Goal: Task Accomplishment & Management: Manage account settings

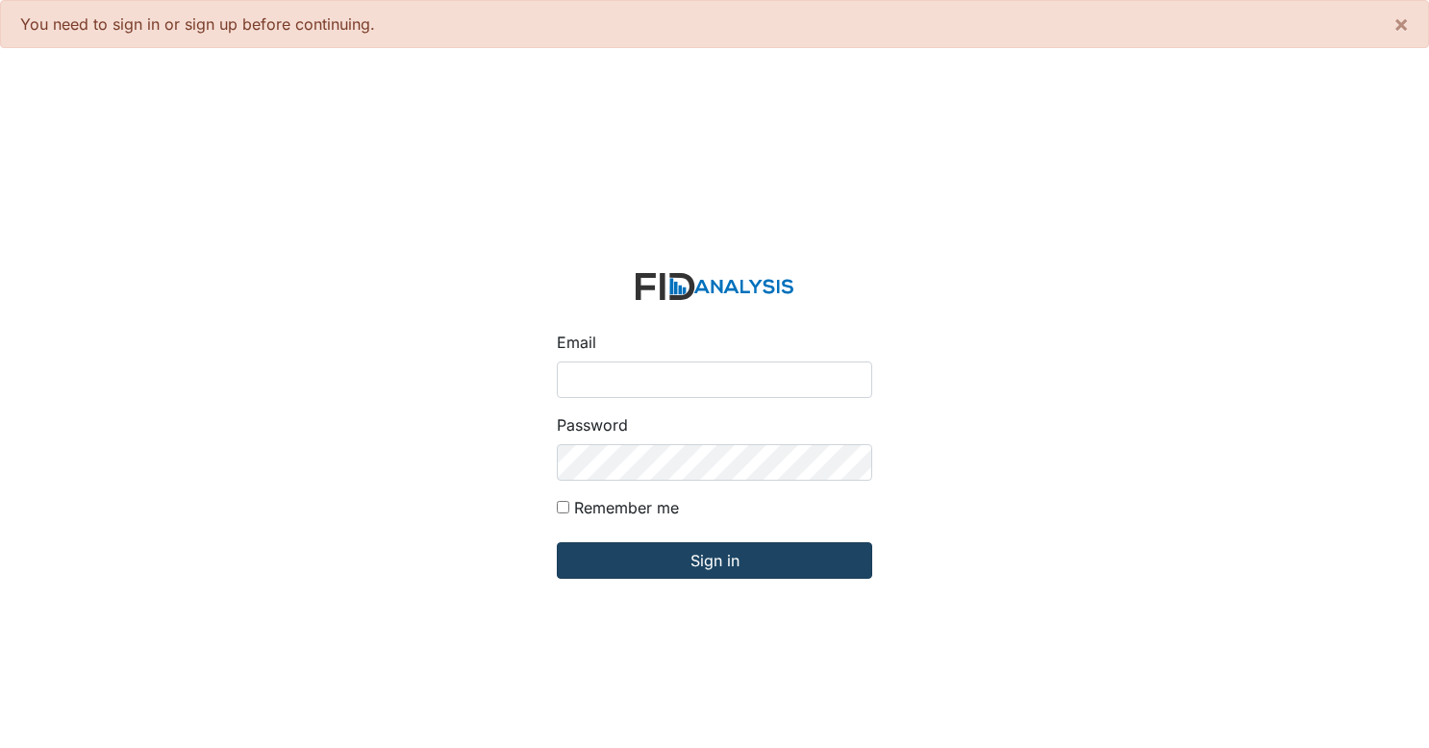
type input "[EMAIL_ADDRESS][DOMAIN_NAME]"
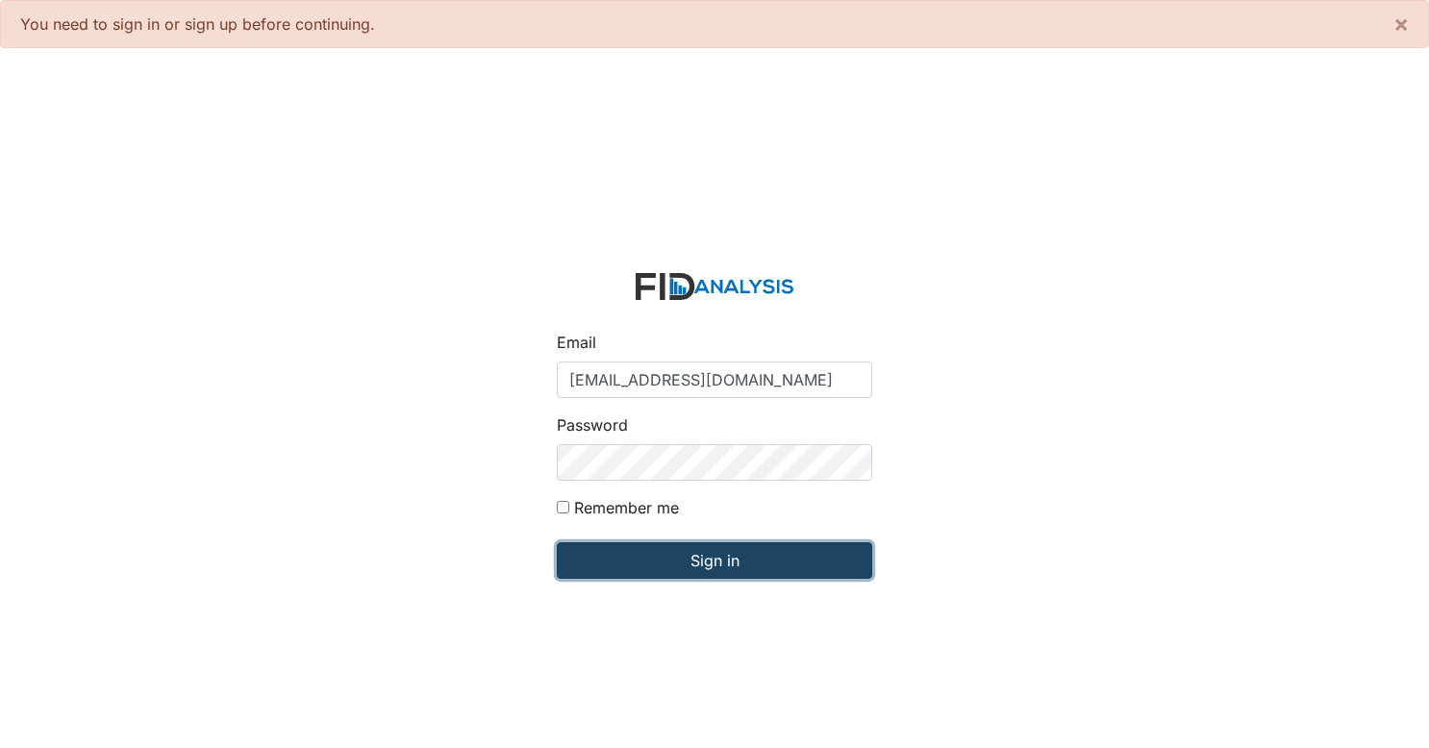
click at [664, 559] on input "Sign in" at bounding box center [714, 560] width 315 height 37
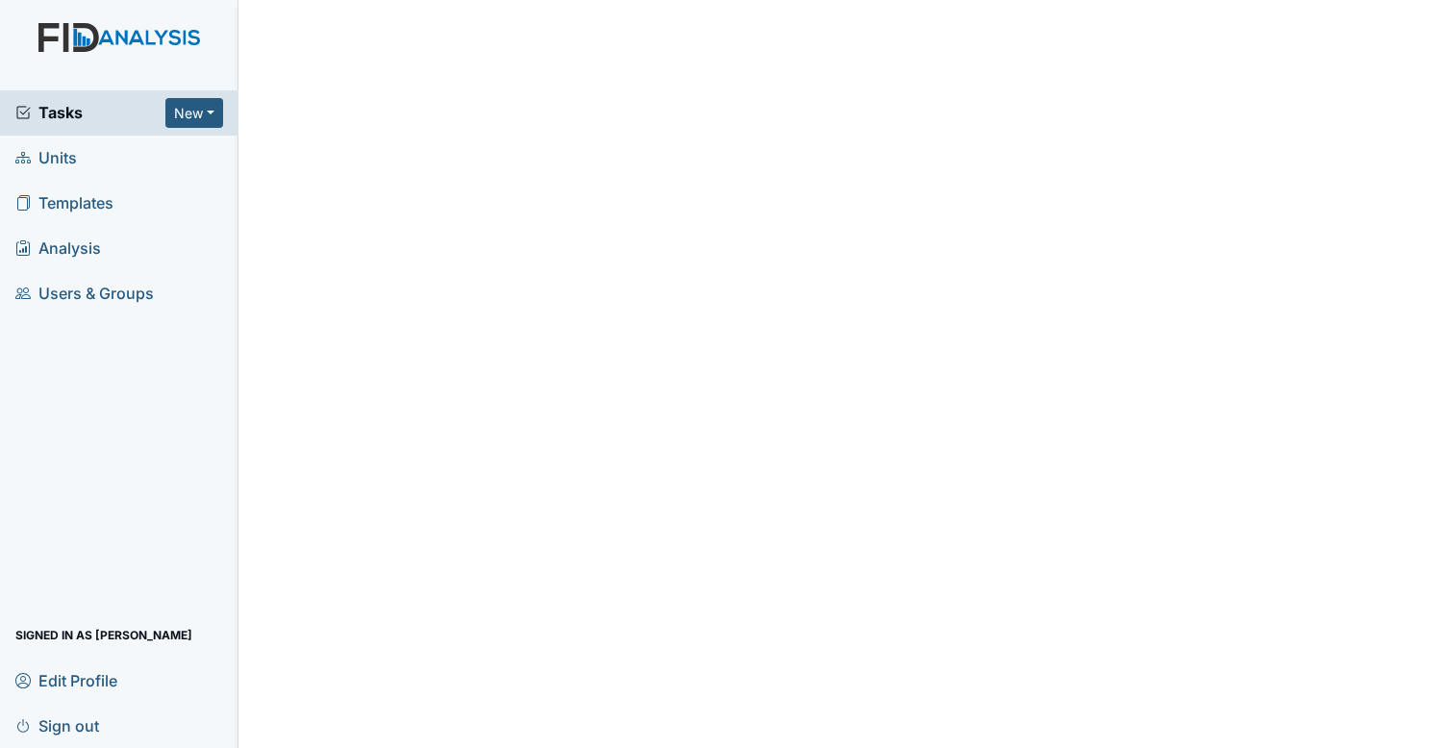
click at [136, 111] on span "Tasks" at bounding box center [90, 112] width 150 height 23
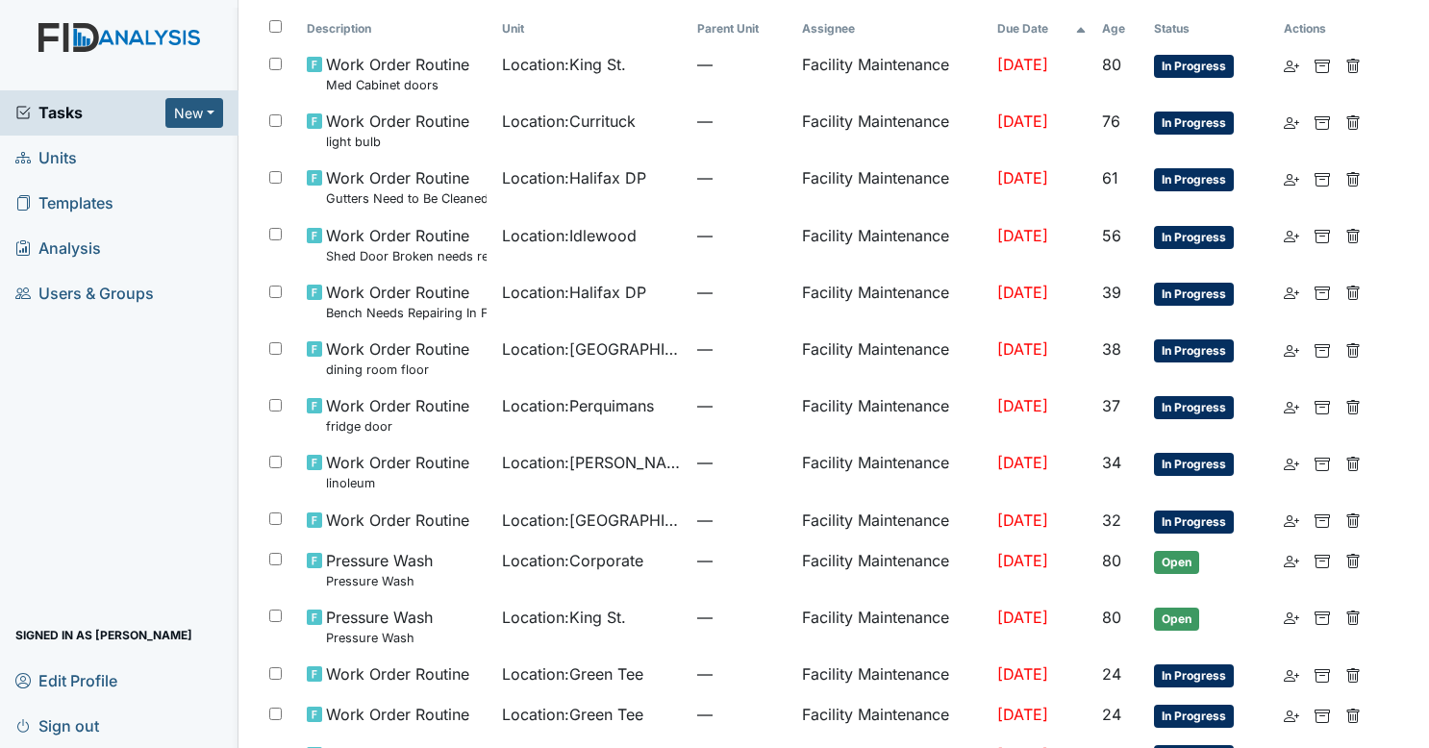
scroll to position [113, 0]
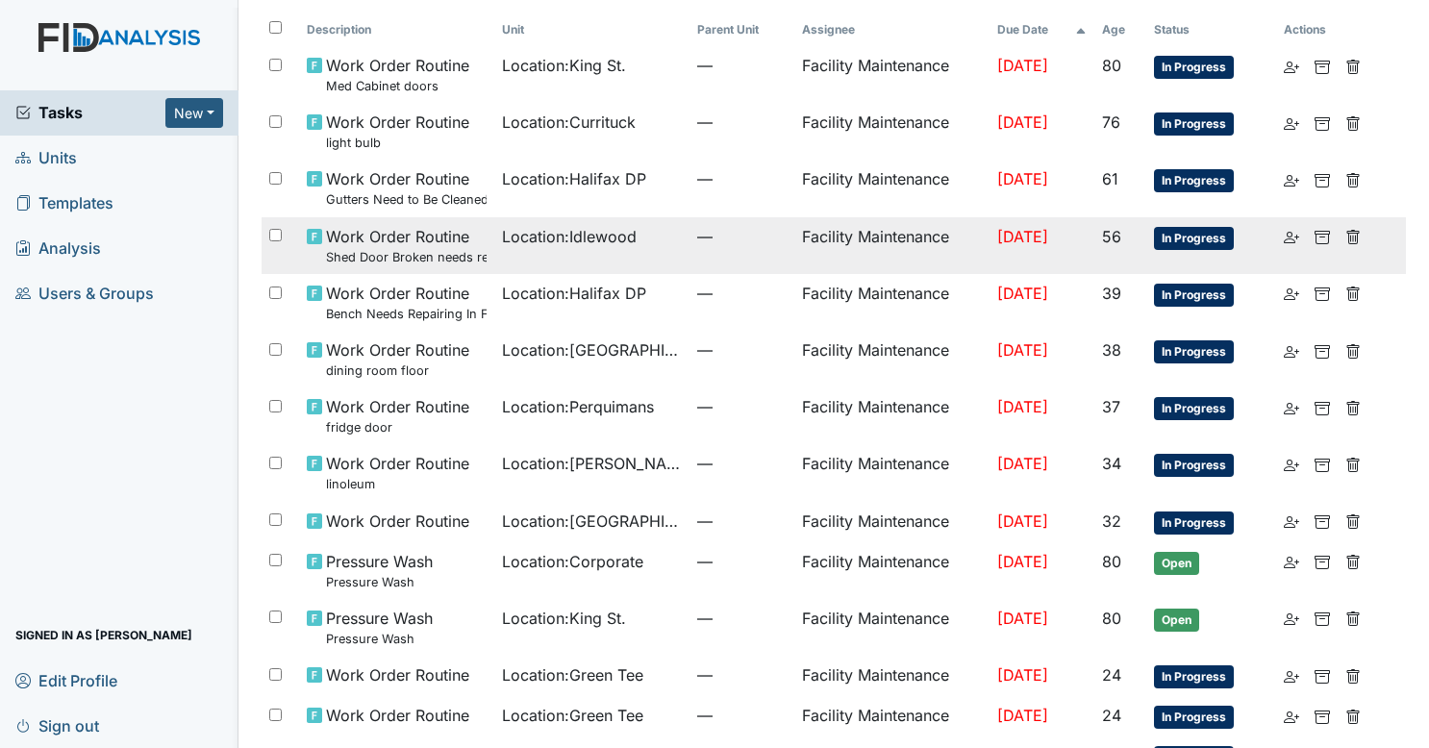
click at [704, 239] on span "—" at bounding box center [741, 236] width 88 height 23
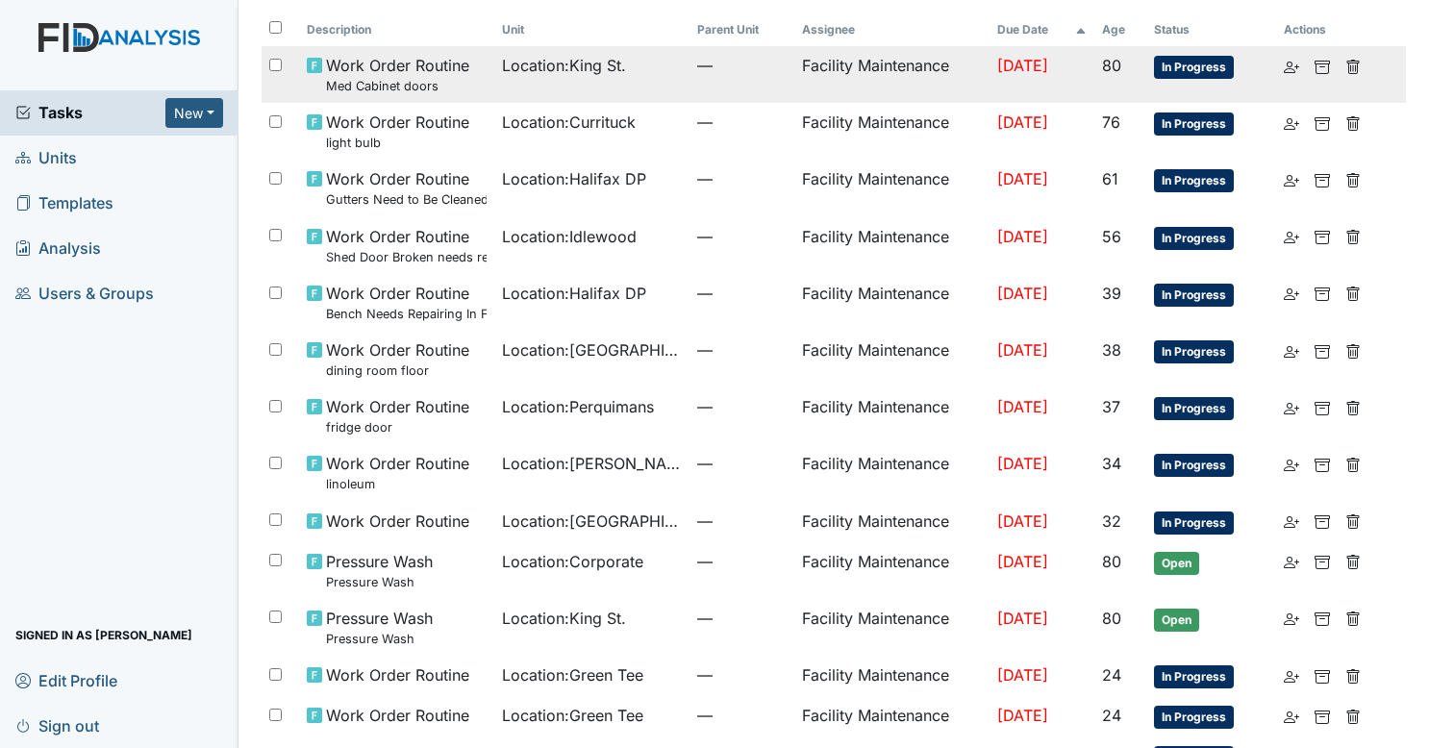
click at [521, 73] on span "Location : [GEOGRAPHIC_DATA]." at bounding box center [564, 65] width 124 height 23
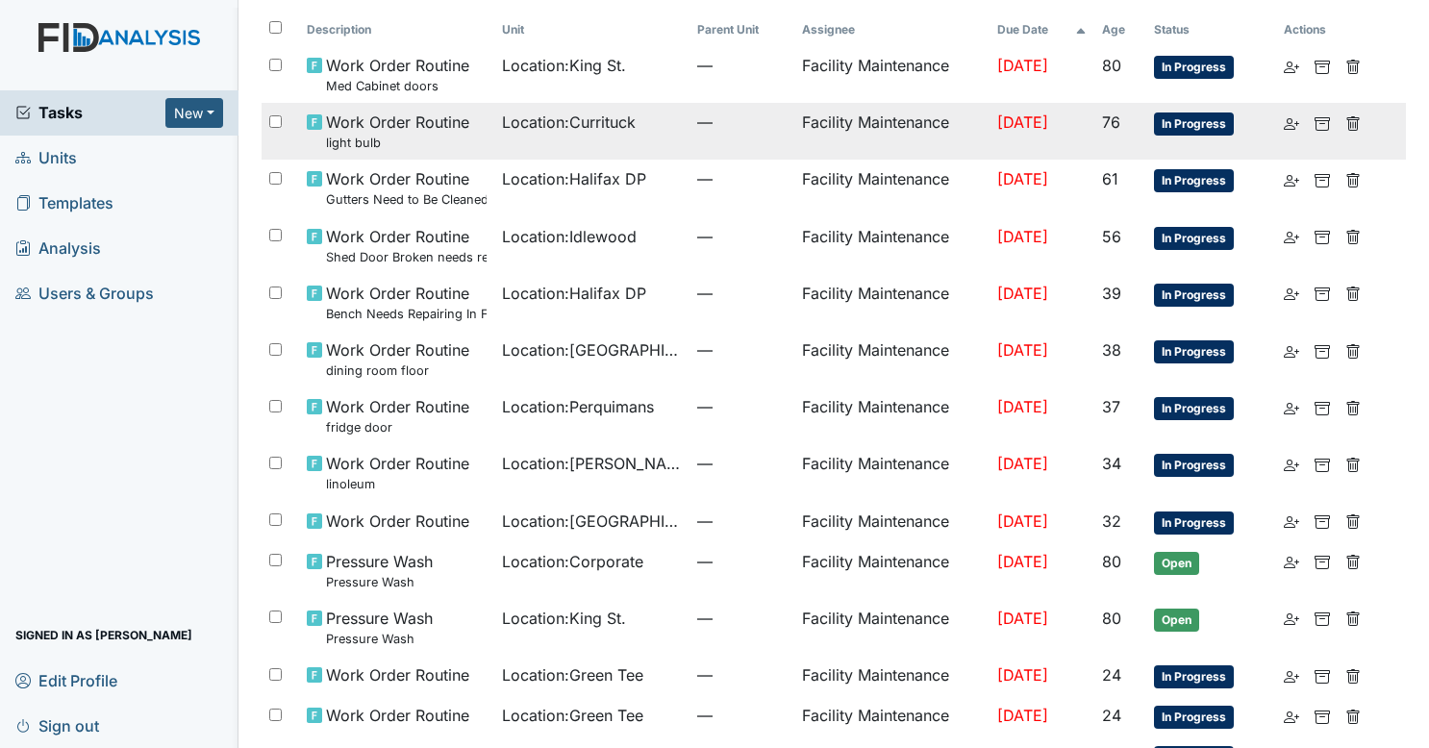
click at [506, 138] on td "Location : Currituck" at bounding box center [591, 131] width 195 height 57
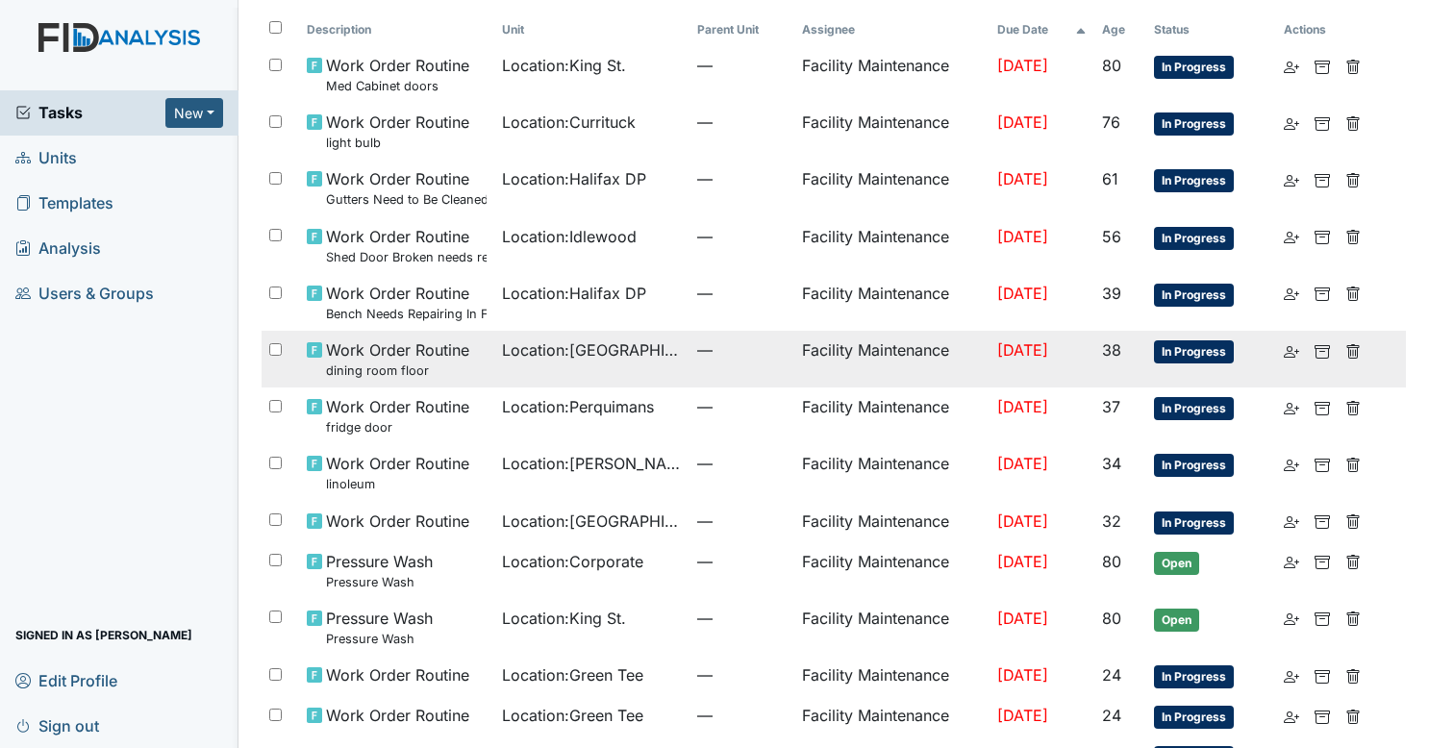
click at [526, 362] on td "Location : Lakeview" at bounding box center [591, 359] width 195 height 57
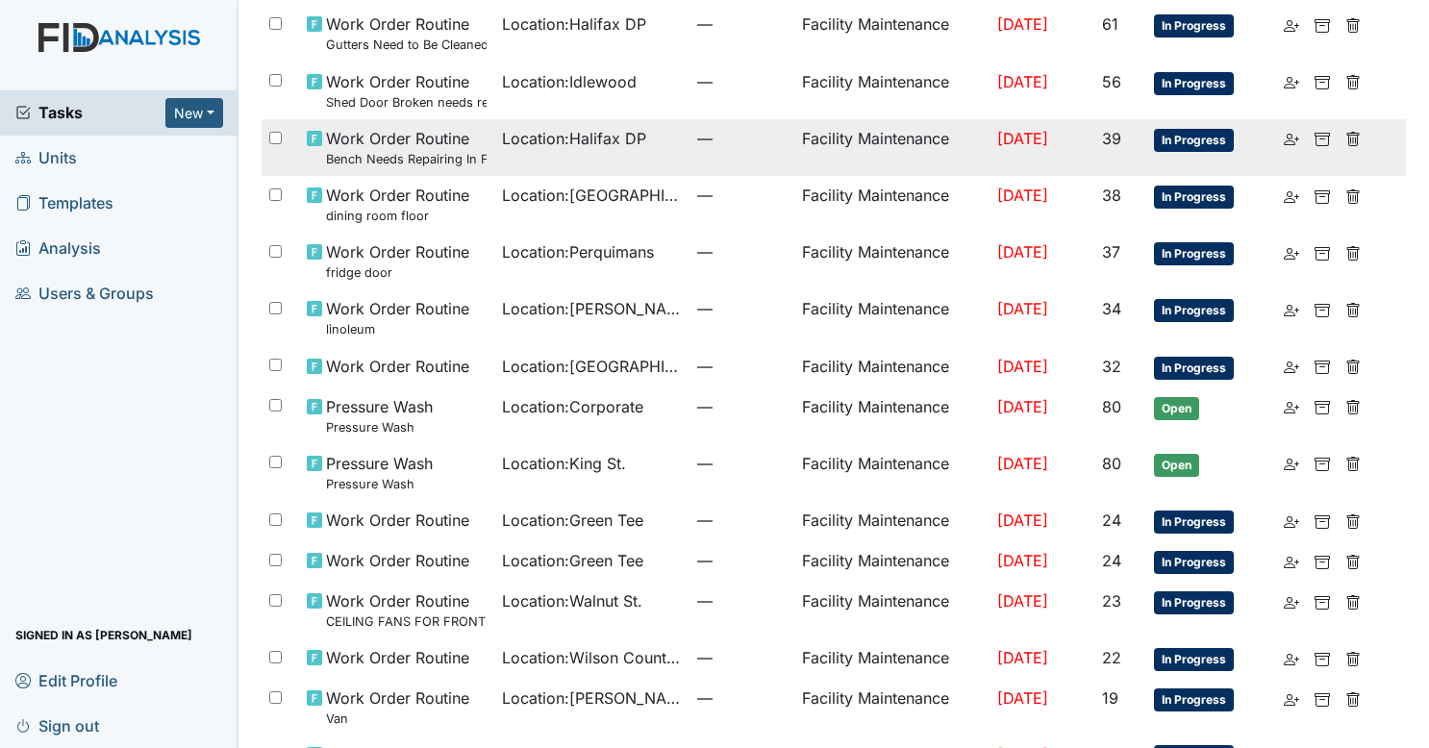
scroll to position [270, 0]
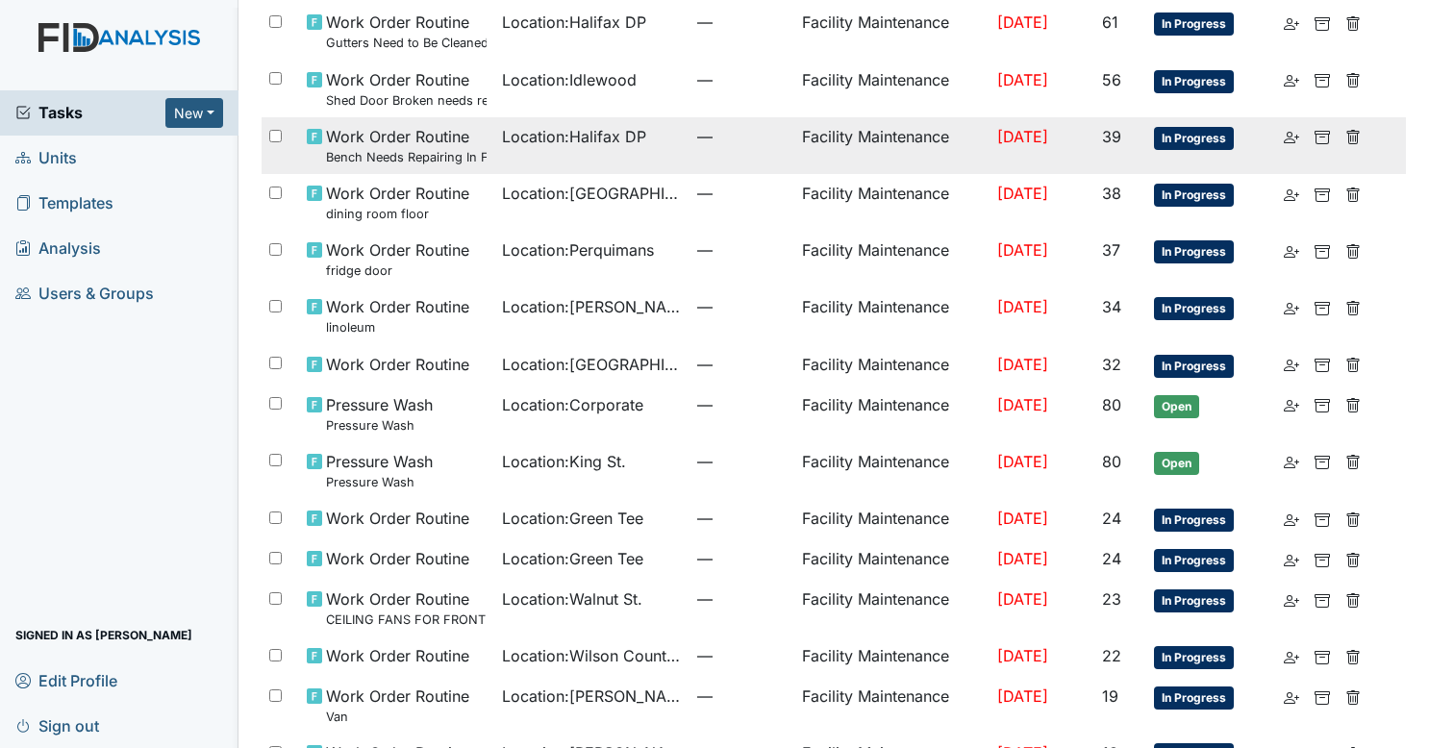
click at [577, 150] on td "Location : Halifax DP" at bounding box center [591, 145] width 195 height 57
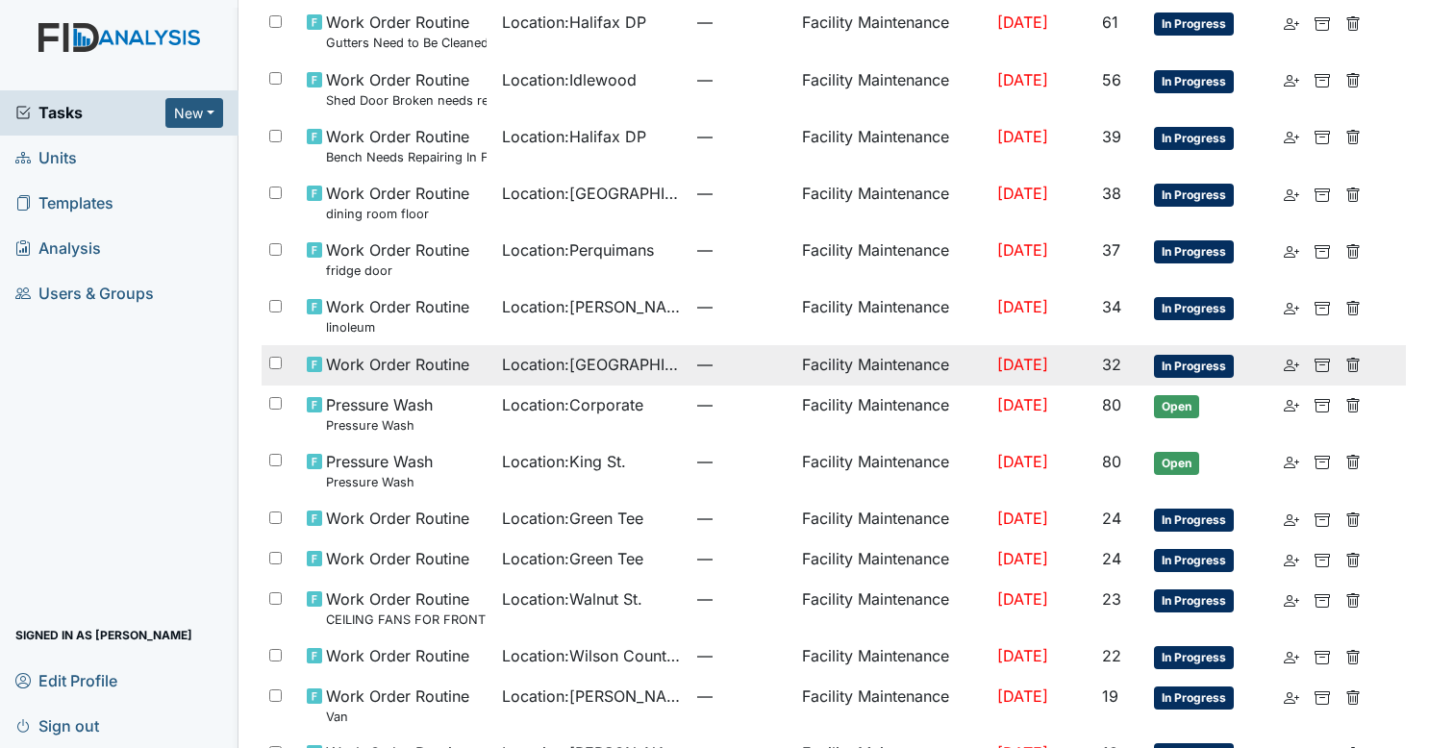
click at [530, 349] on td "Location : Beaufort Heights" at bounding box center [591, 365] width 195 height 40
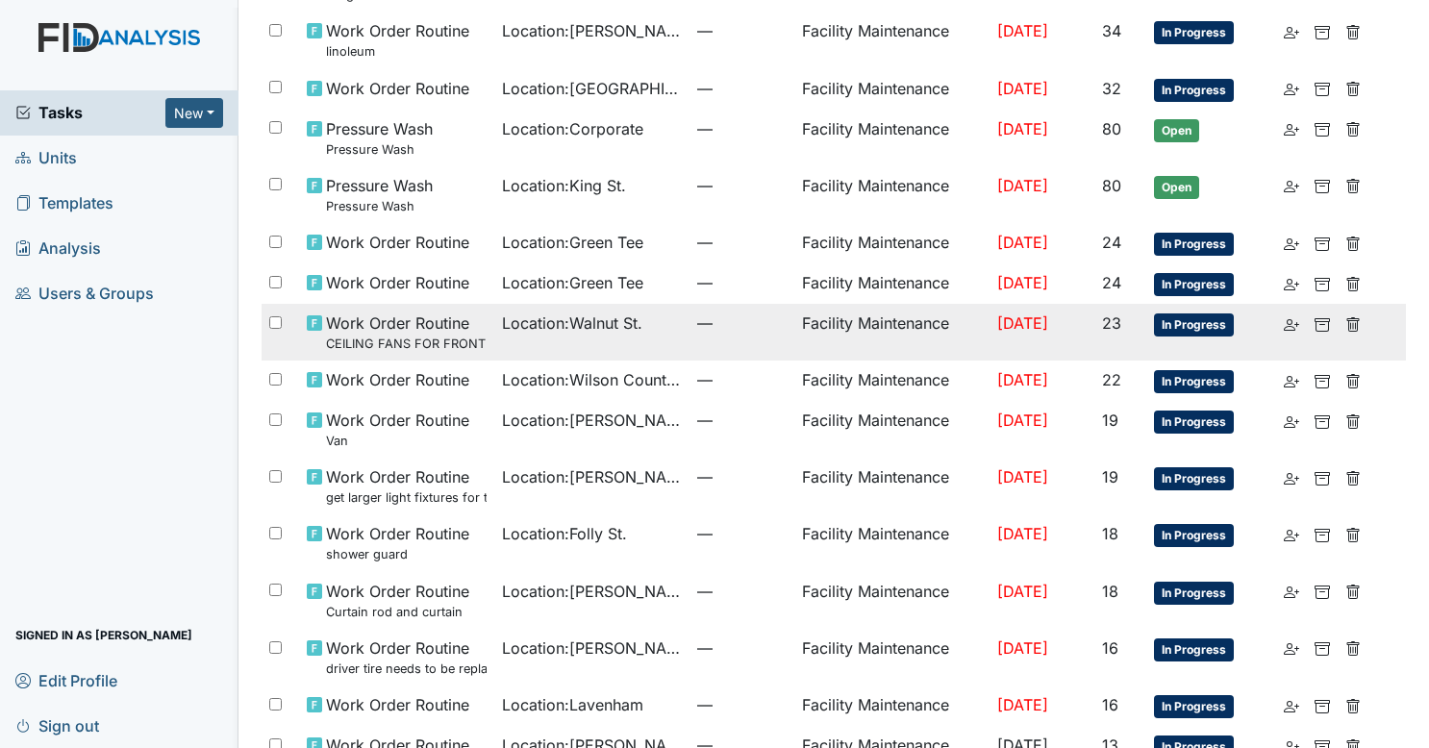
scroll to position [1116, 0]
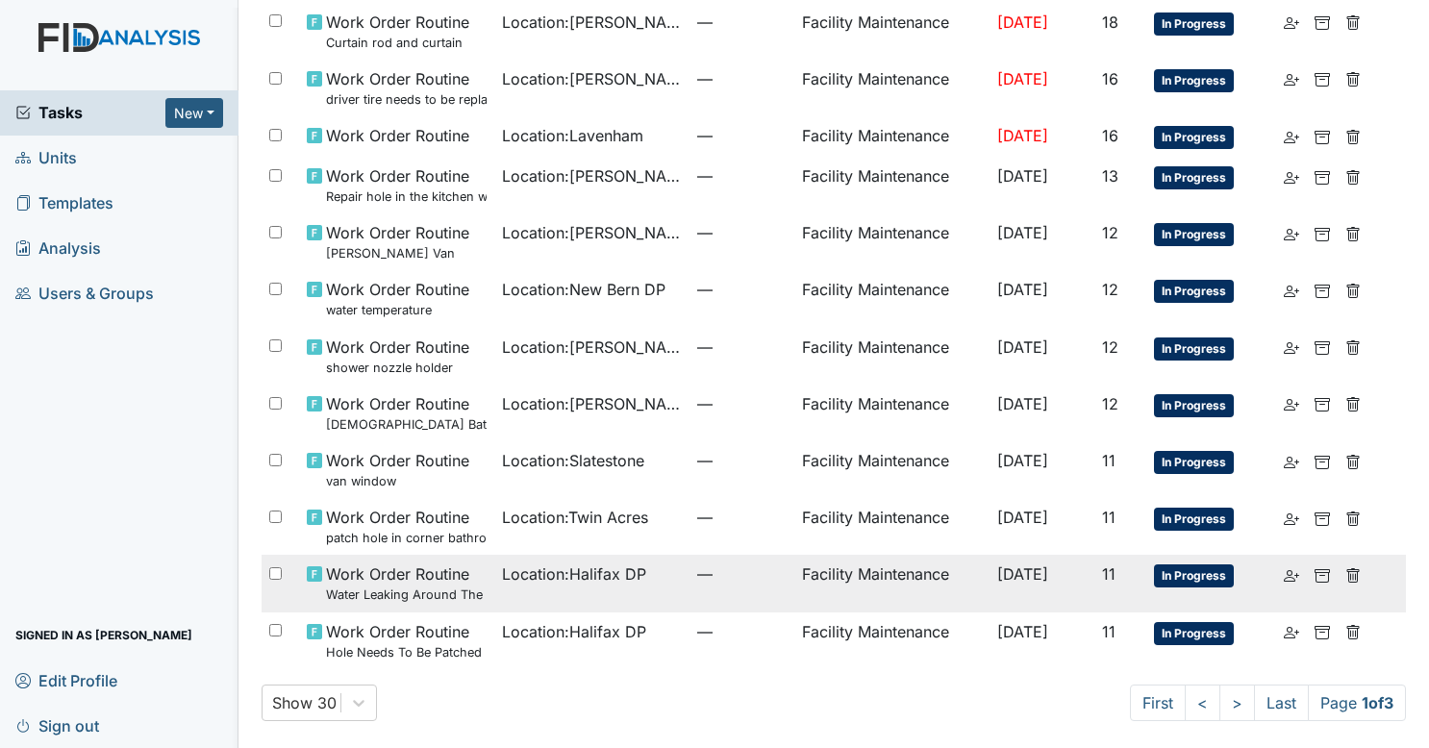
click at [794, 571] on td "Facility Maintenance" at bounding box center [891, 583] width 195 height 57
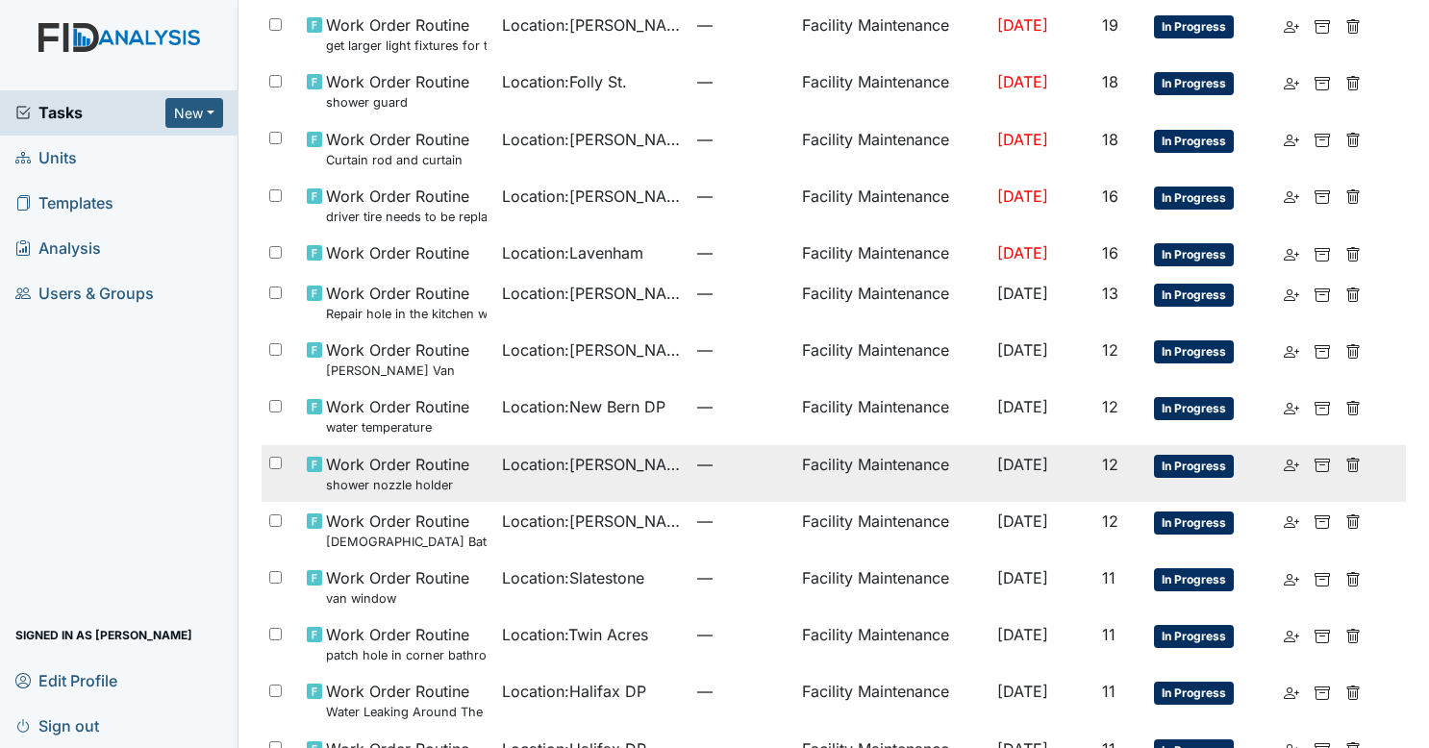
scroll to position [991, 0]
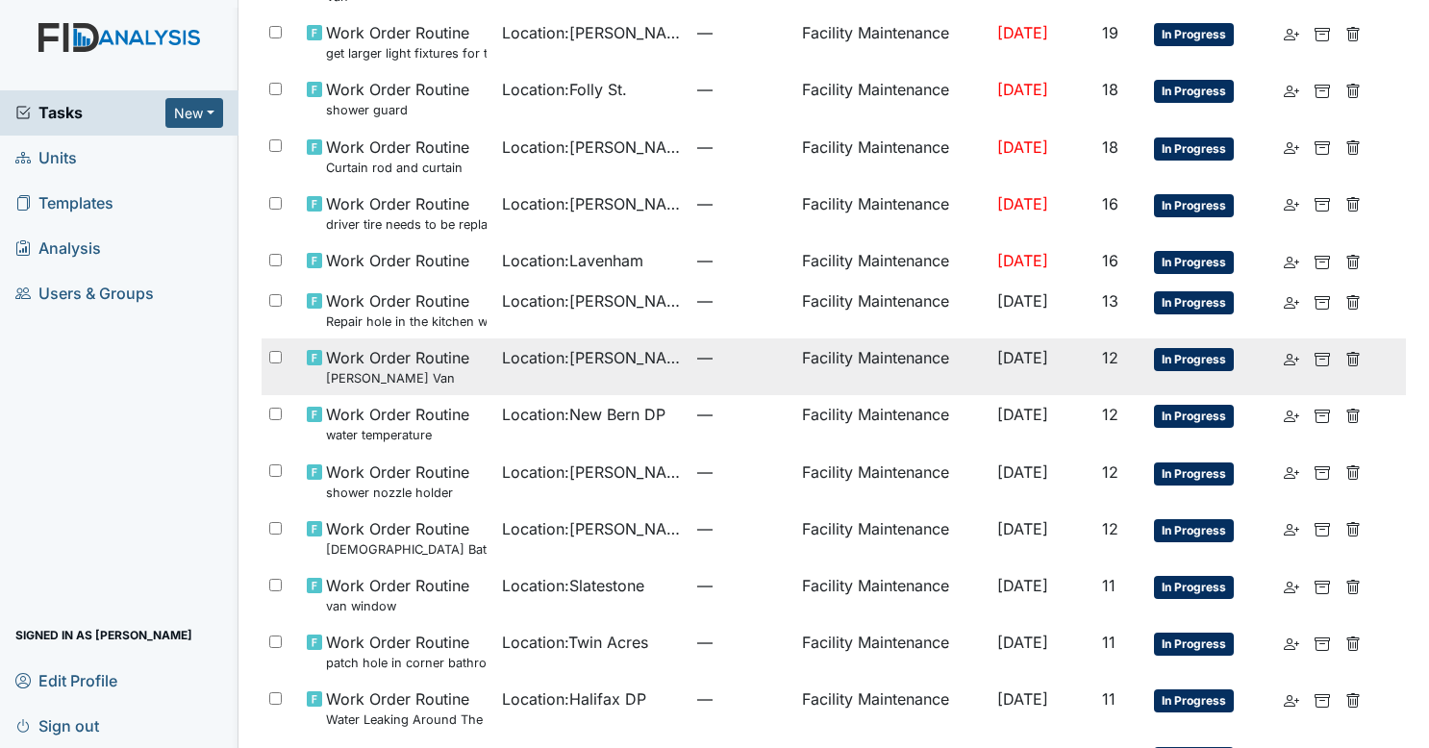
click at [698, 374] on td "—" at bounding box center [742, 367] width 104 height 57
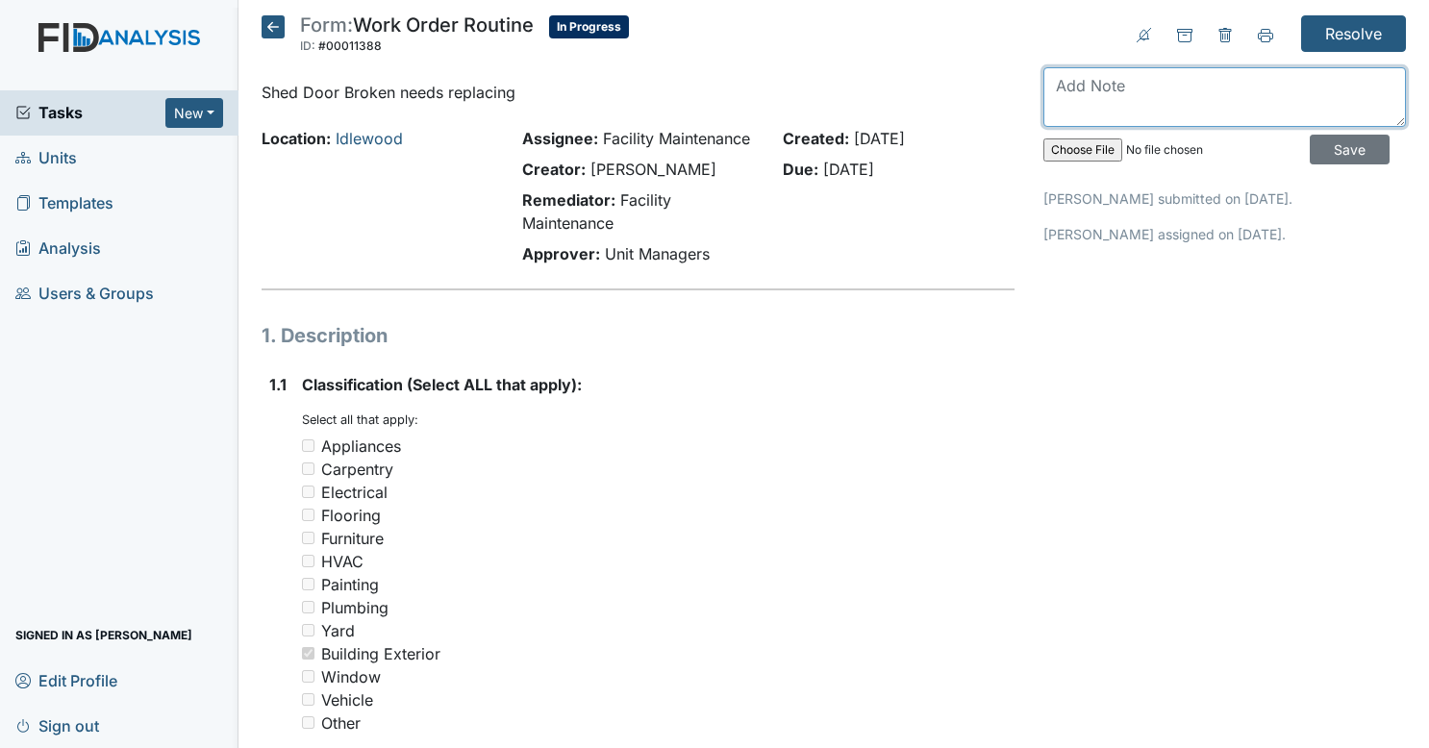
click at [1156, 99] on textarea at bounding box center [1224, 97] width 363 height 60
type textarea "replacing door this week"
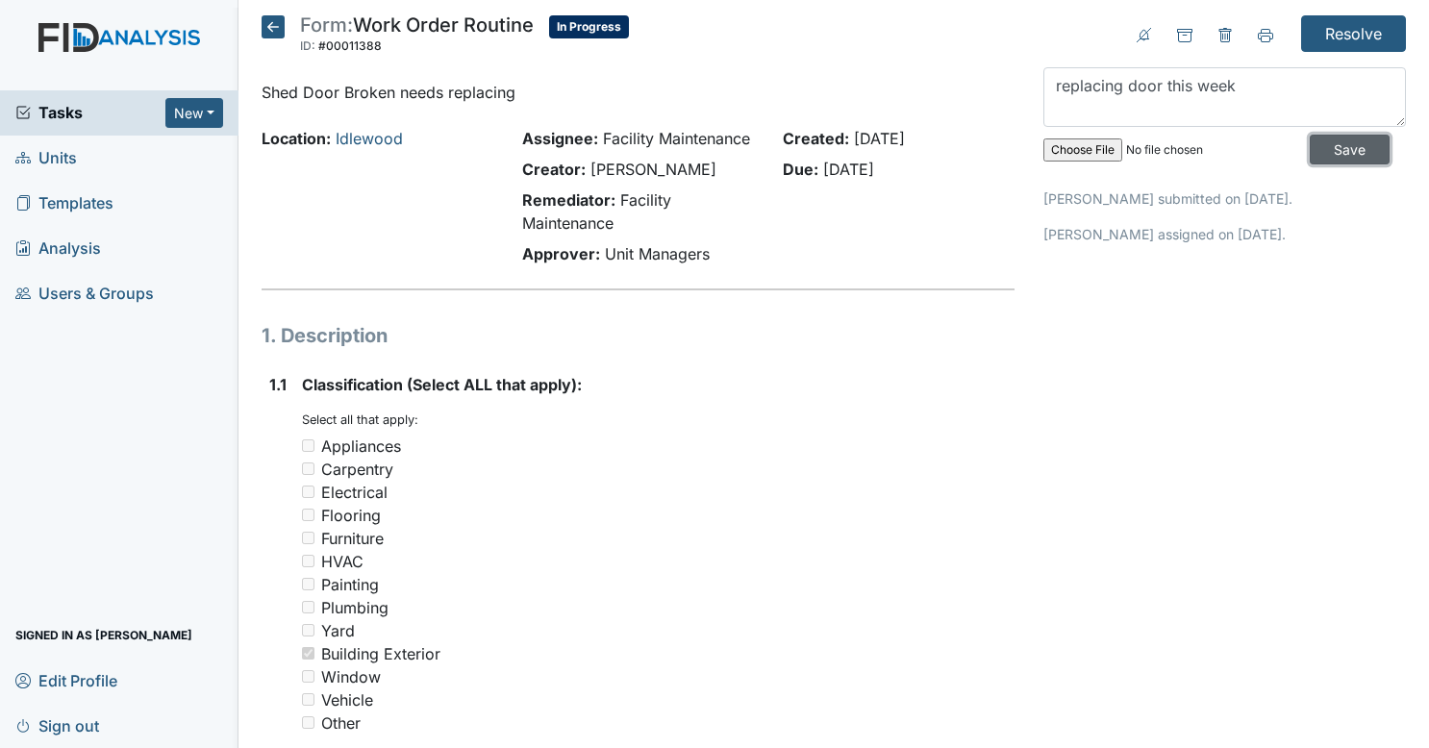
click at [1310, 162] on input "Save" at bounding box center [1350, 150] width 80 height 30
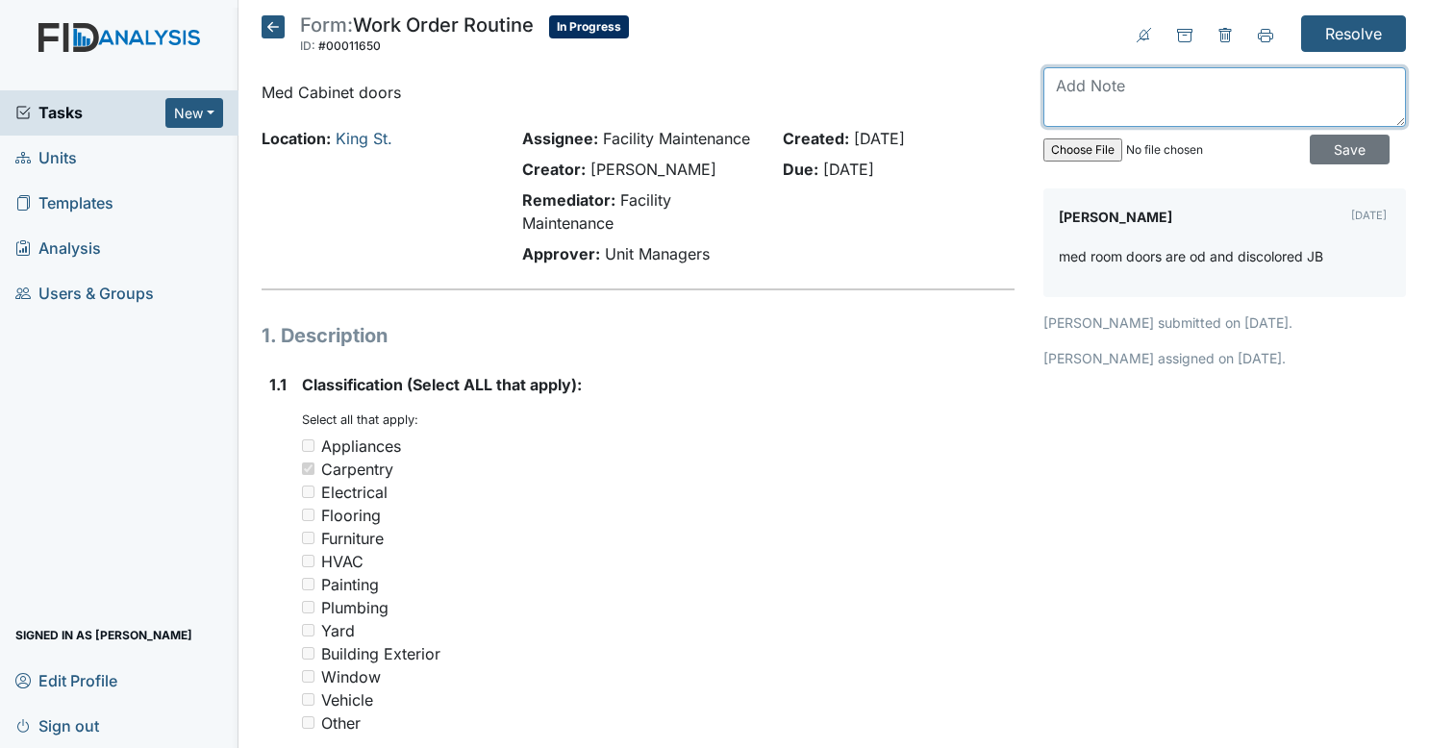
click at [1194, 92] on textarea at bounding box center [1224, 97] width 363 height 60
type textarea "replacing cabinets this week"
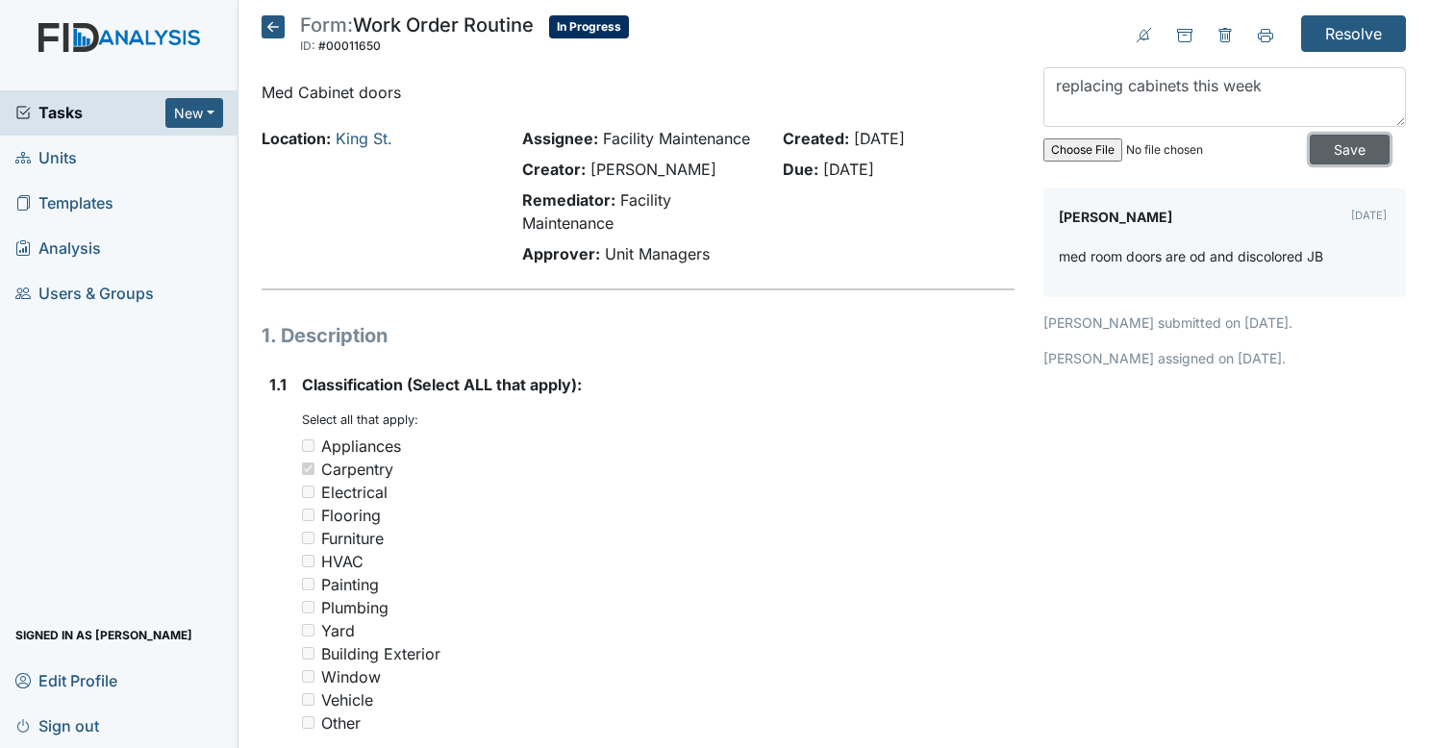
click at [1327, 135] on input "Save" at bounding box center [1350, 150] width 80 height 30
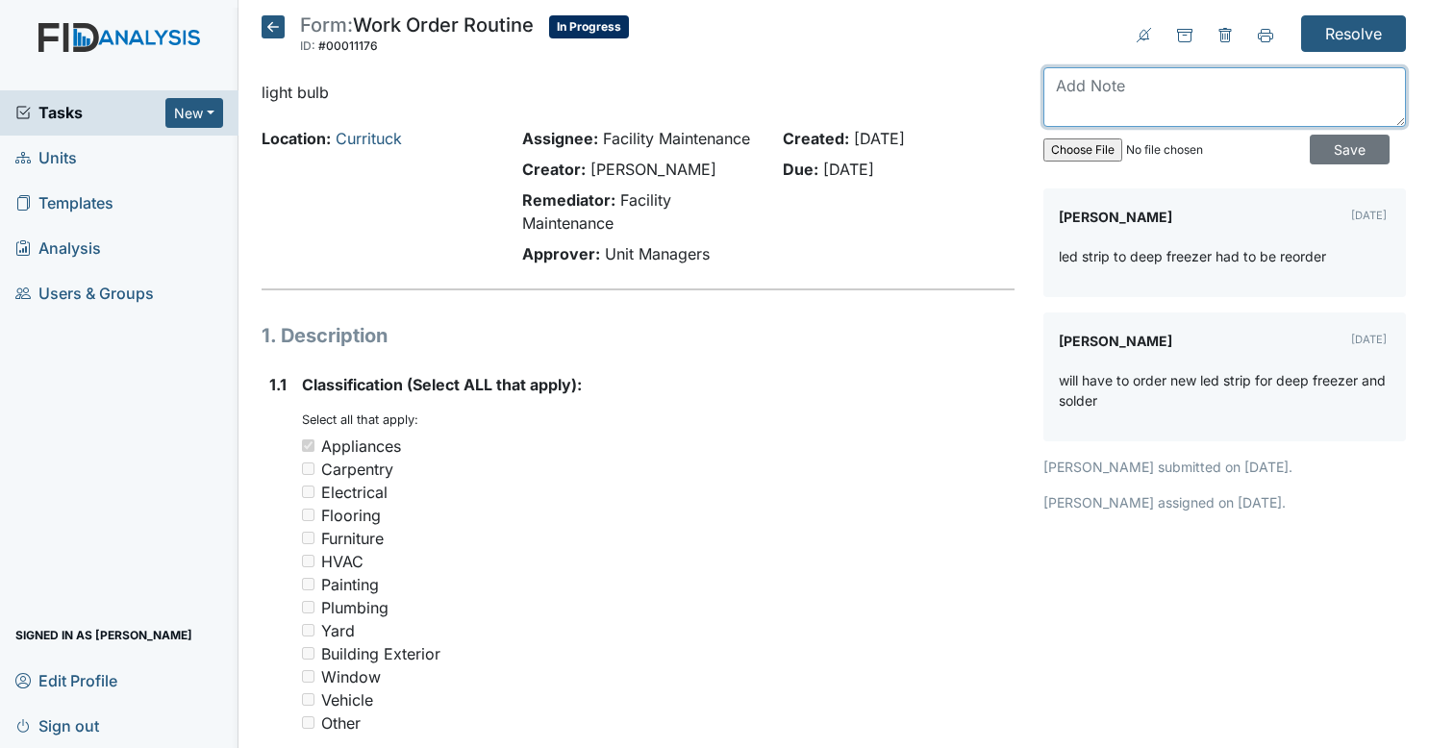
click at [1136, 105] on textarea at bounding box center [1224, 97] width 363 height 60
type textarea "still on backorder"
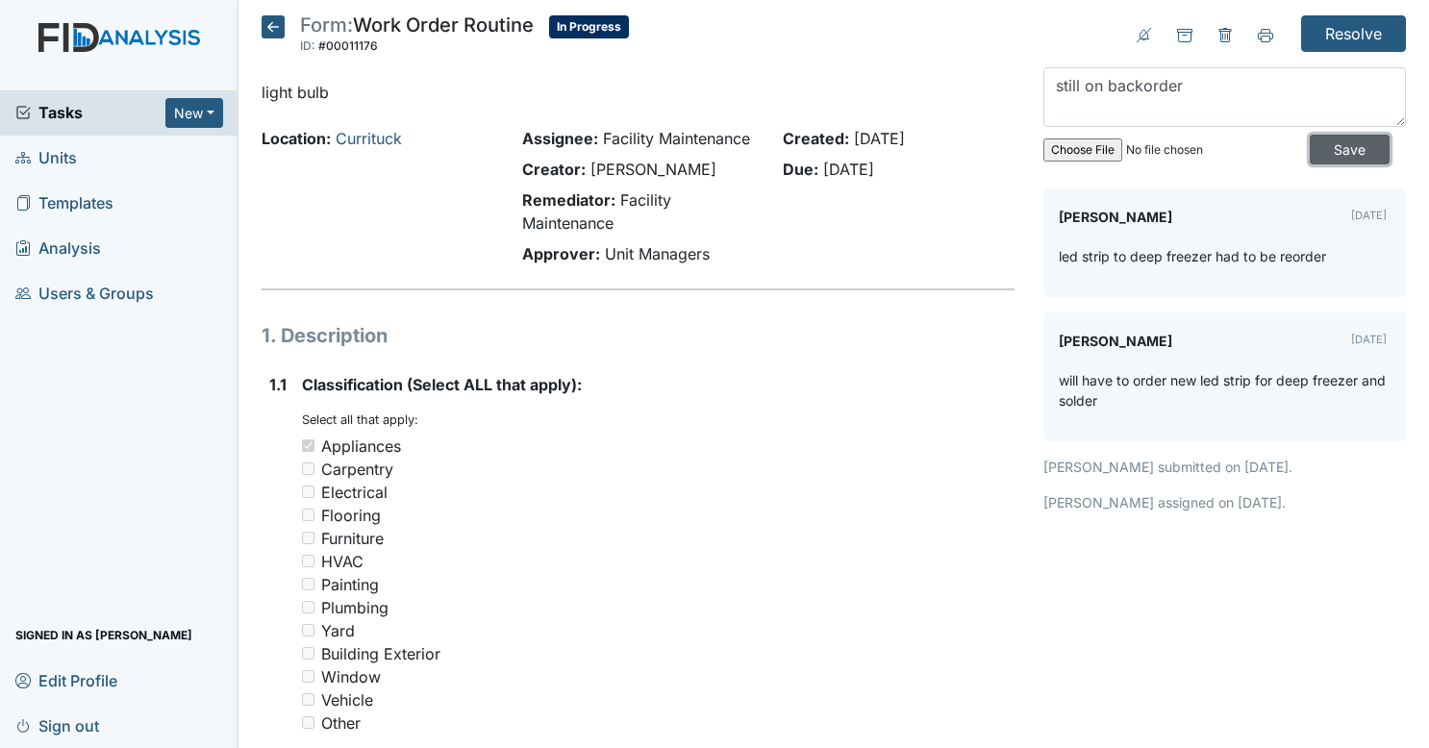
click at [1356, 153] on input "Save" at bounding box center [1350, 150] width 80 height 30
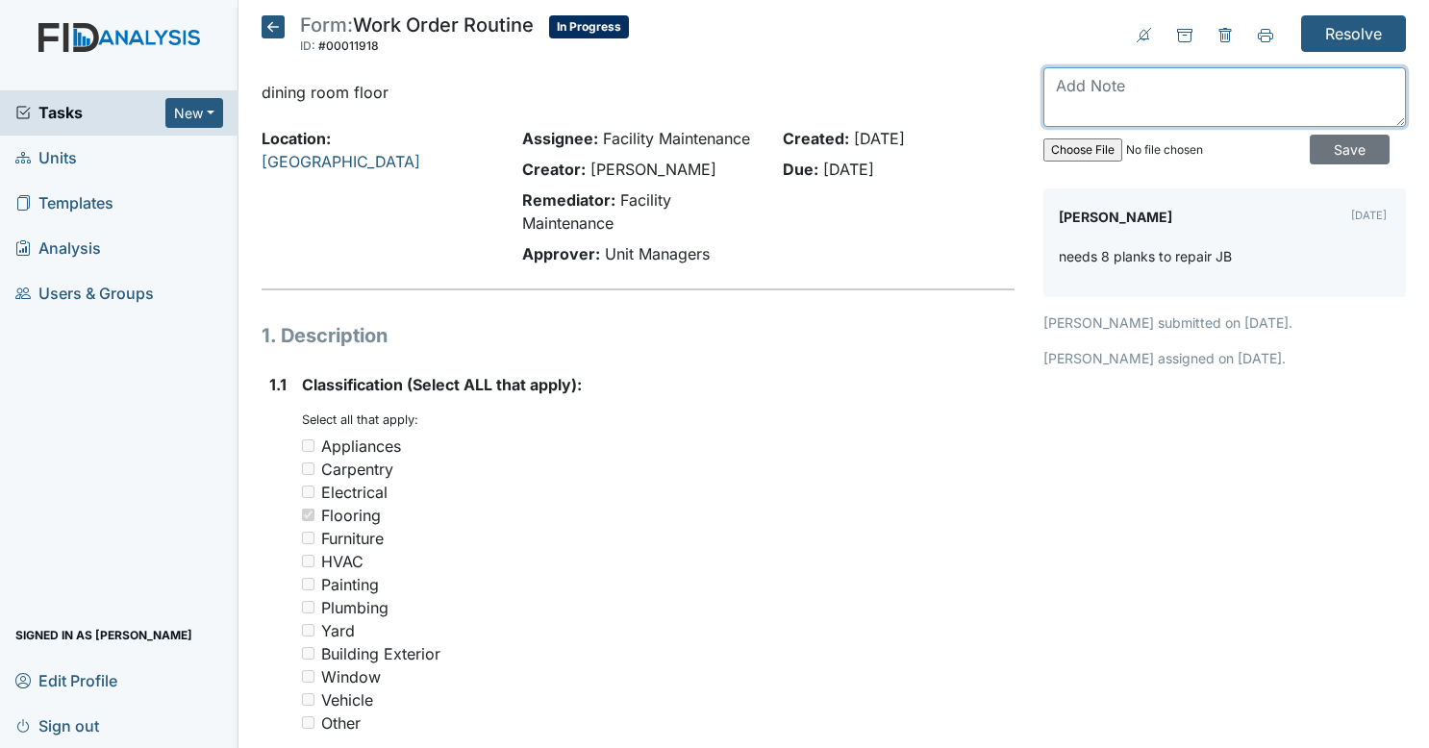
click at [1162, 102] on textarea at bounding box center [1224, 97] width 363 height 60
type textarea "flooring ordered"
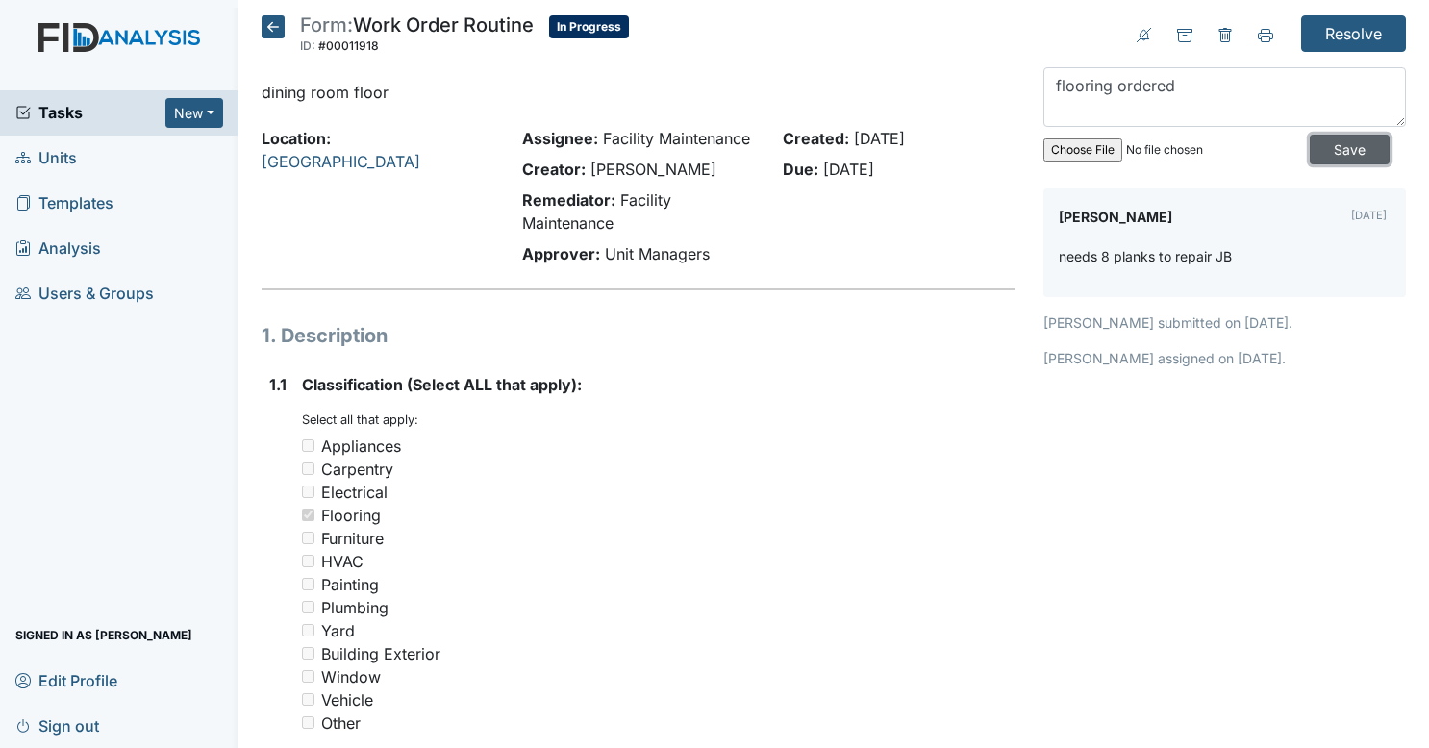
click at [1310, 143] on input "Save" at bounding box center [1350, 150] width 80 height 30
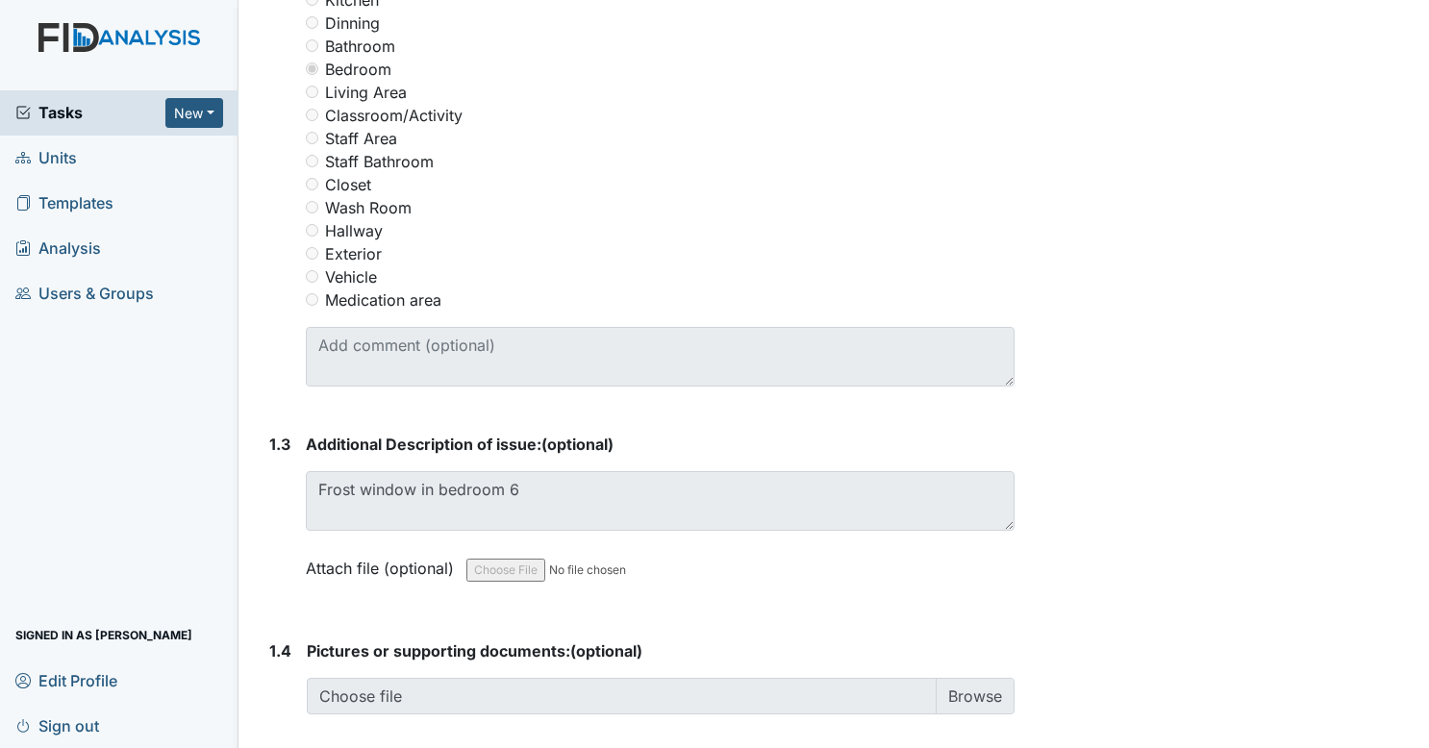
scroll to position [895, 0]
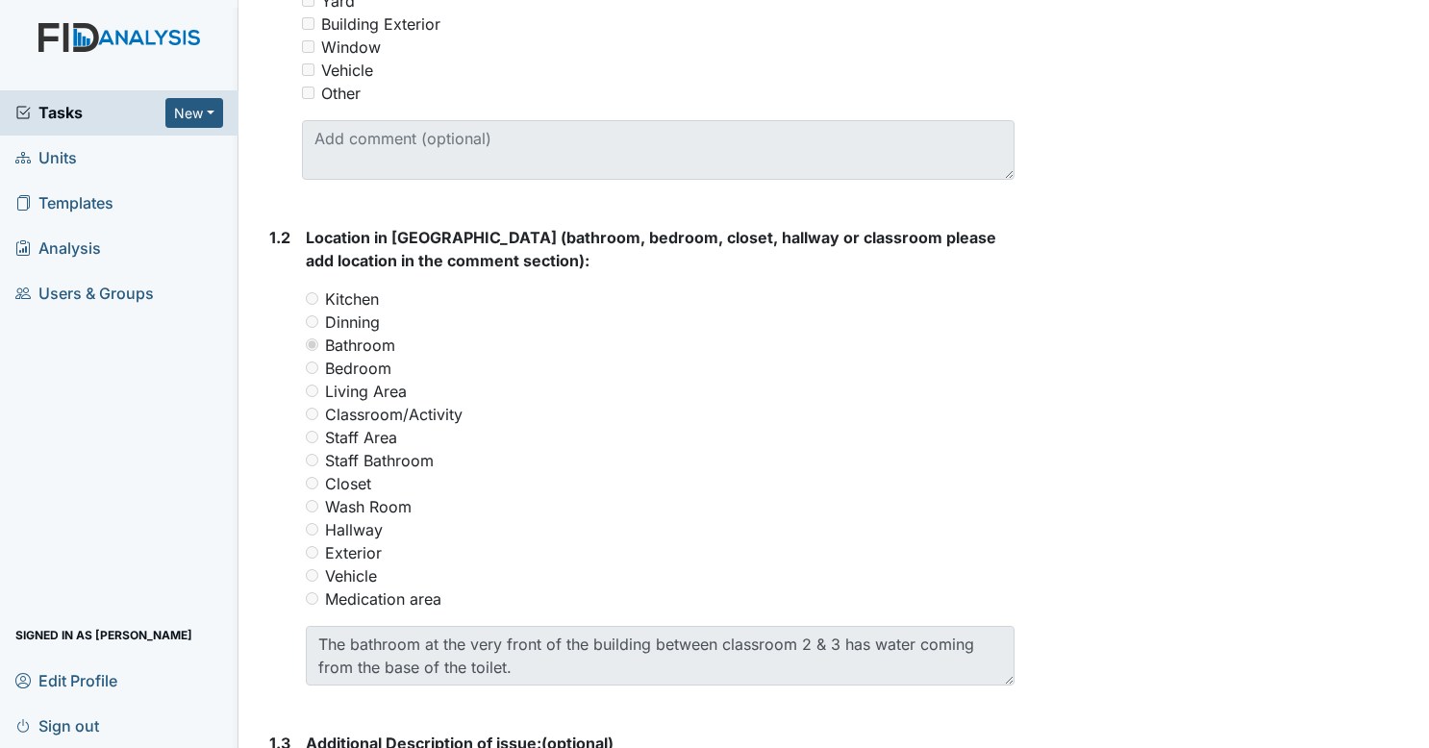
scroll to position [878, 0]
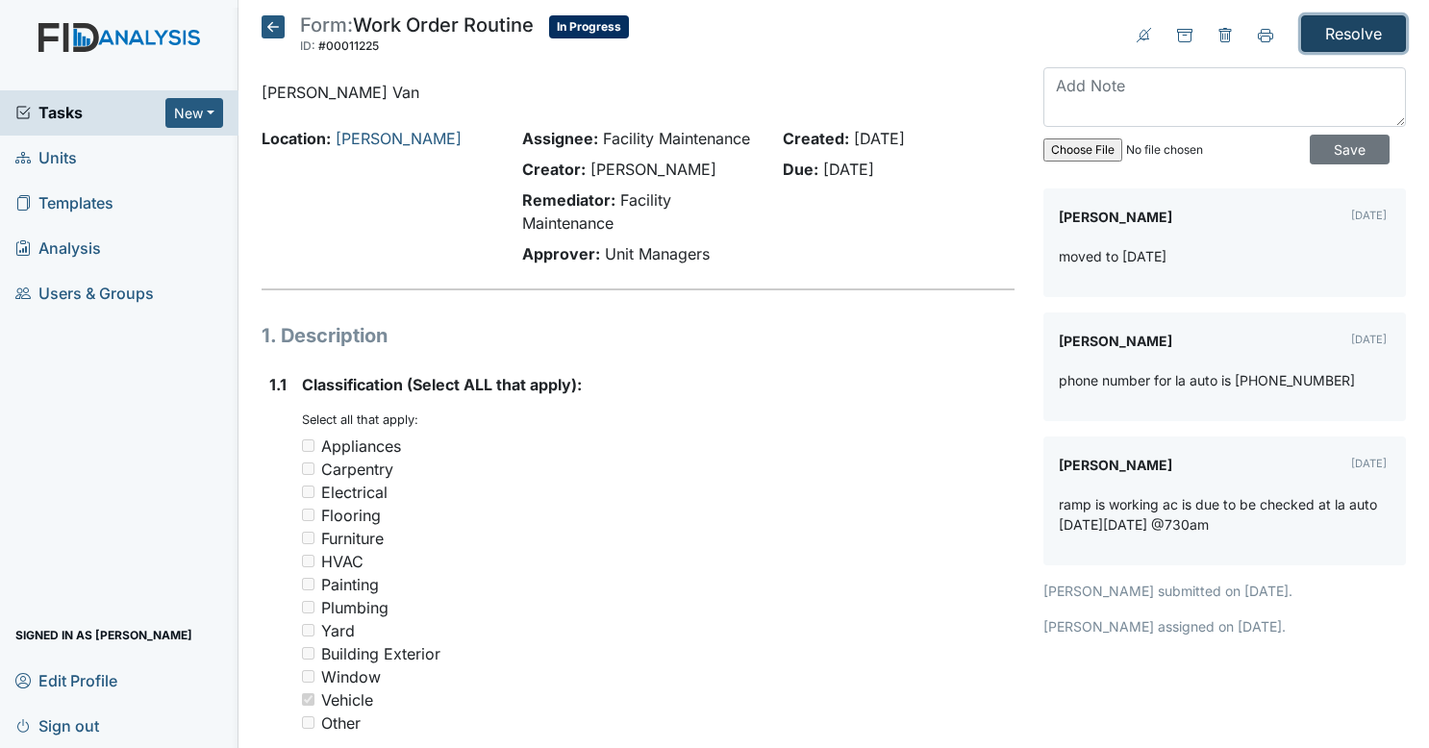
click at [1368, 46] on input "Resolve" at bounding box center [1353, 33] width 105 height 37
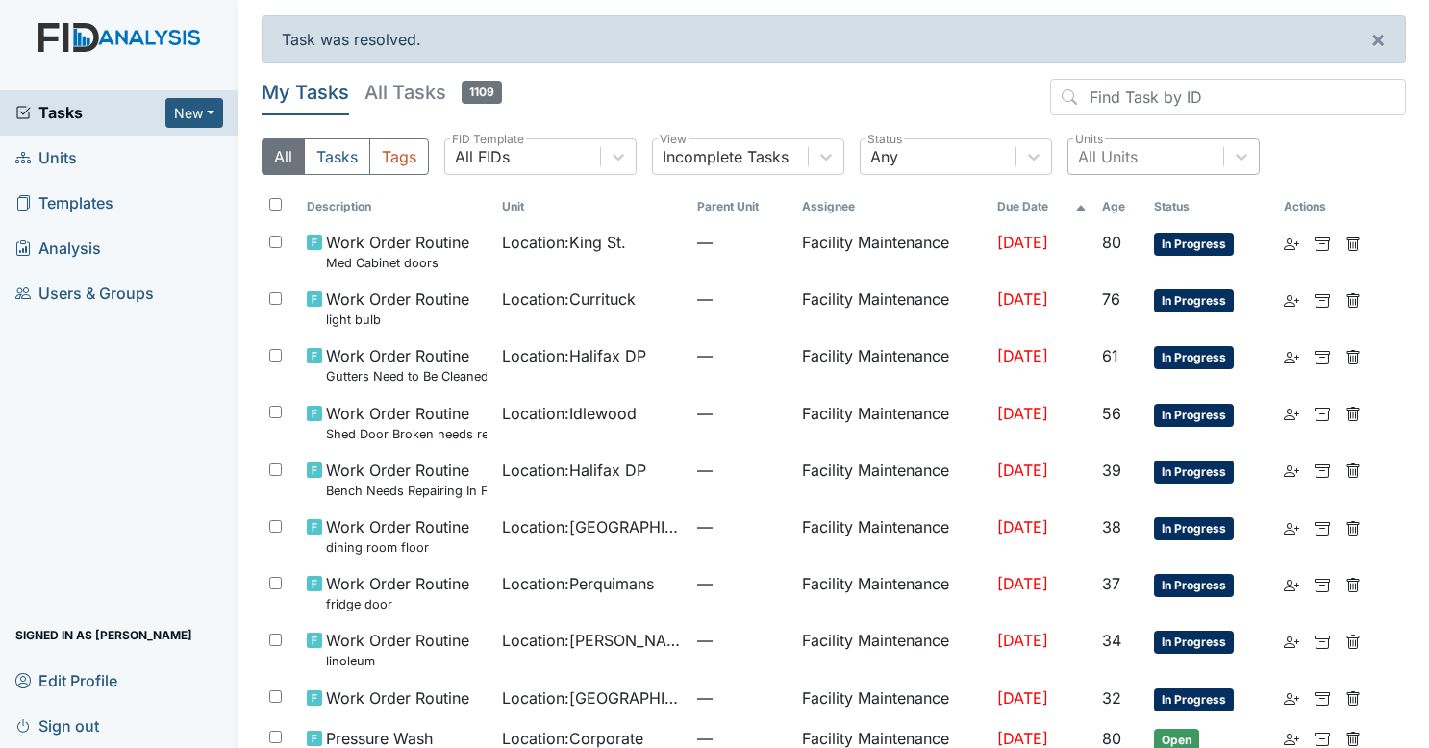
click at [1100, 172] on div "All Units" at bounding box center [1146, 156] width 155 height 35
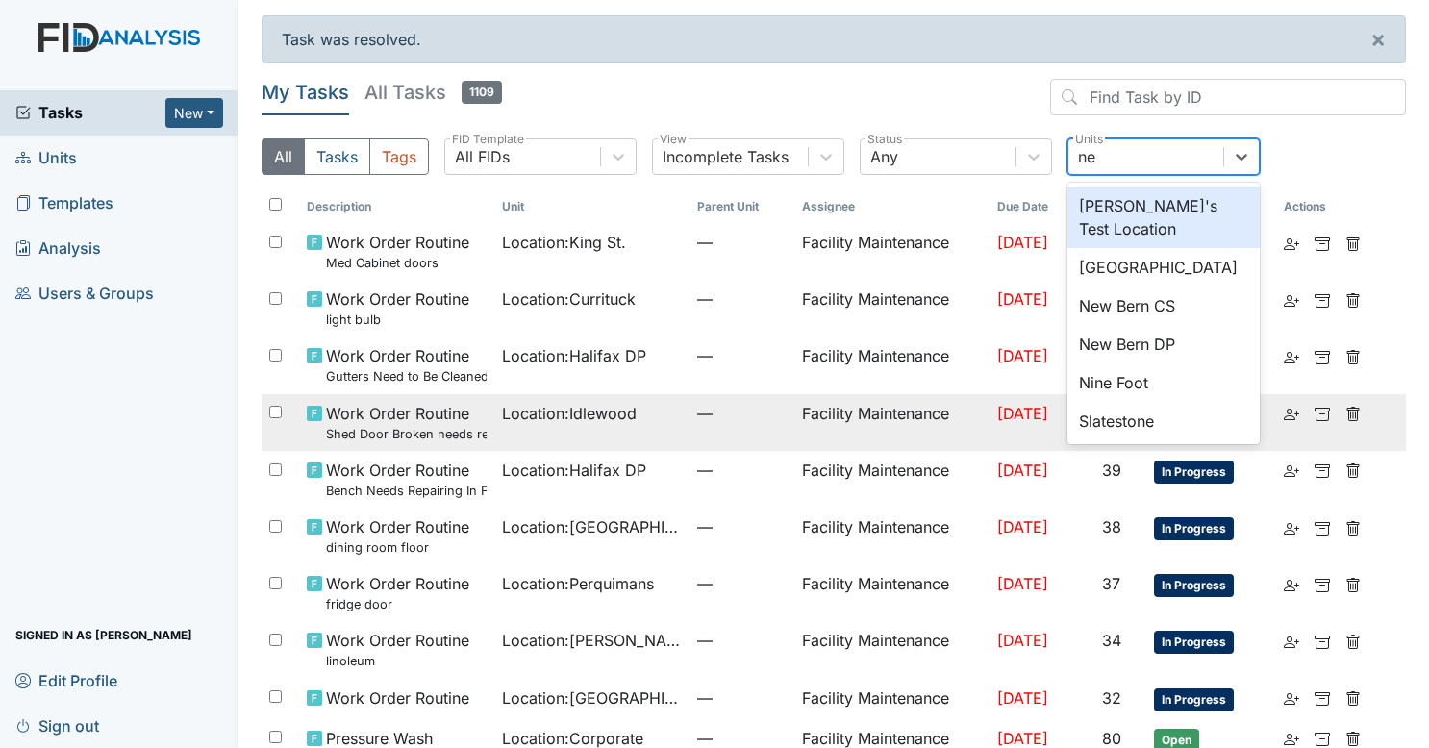
type input "new"
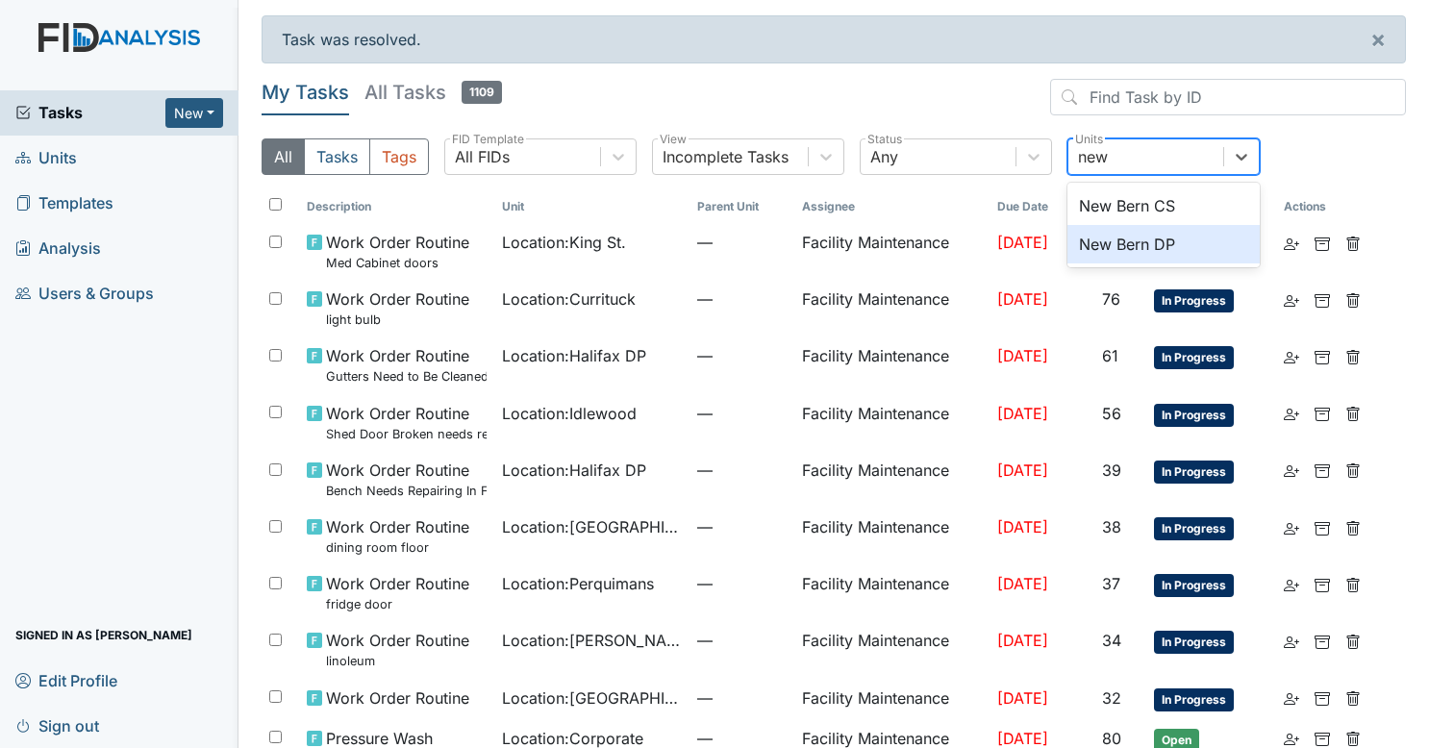
click at [1168, 233] on div "New Bern DP" at bounding box center [1164, 244] width 192 height 38
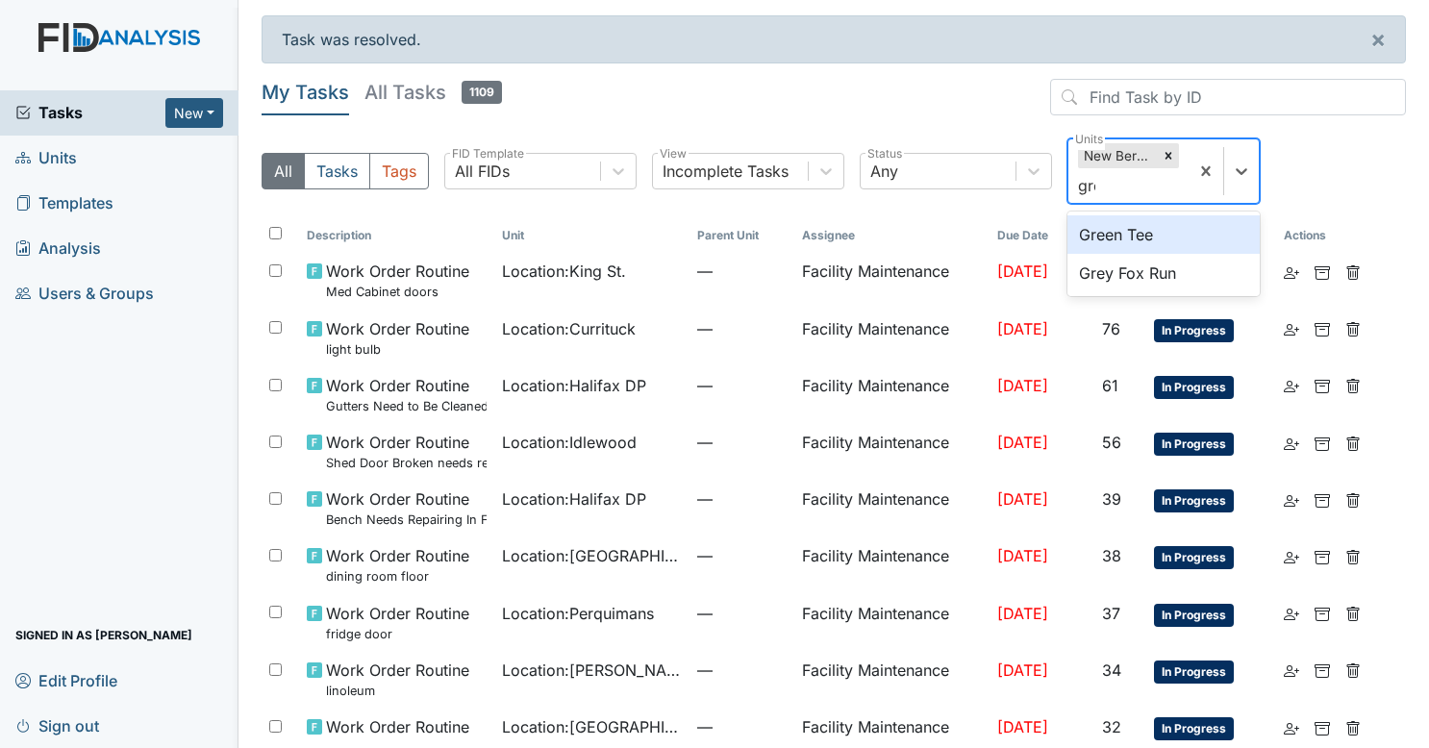
type input "grey"
click at [1173, 240] on div "Grey Fox Run" at bounding box center [1164, 234] width 192 height 38
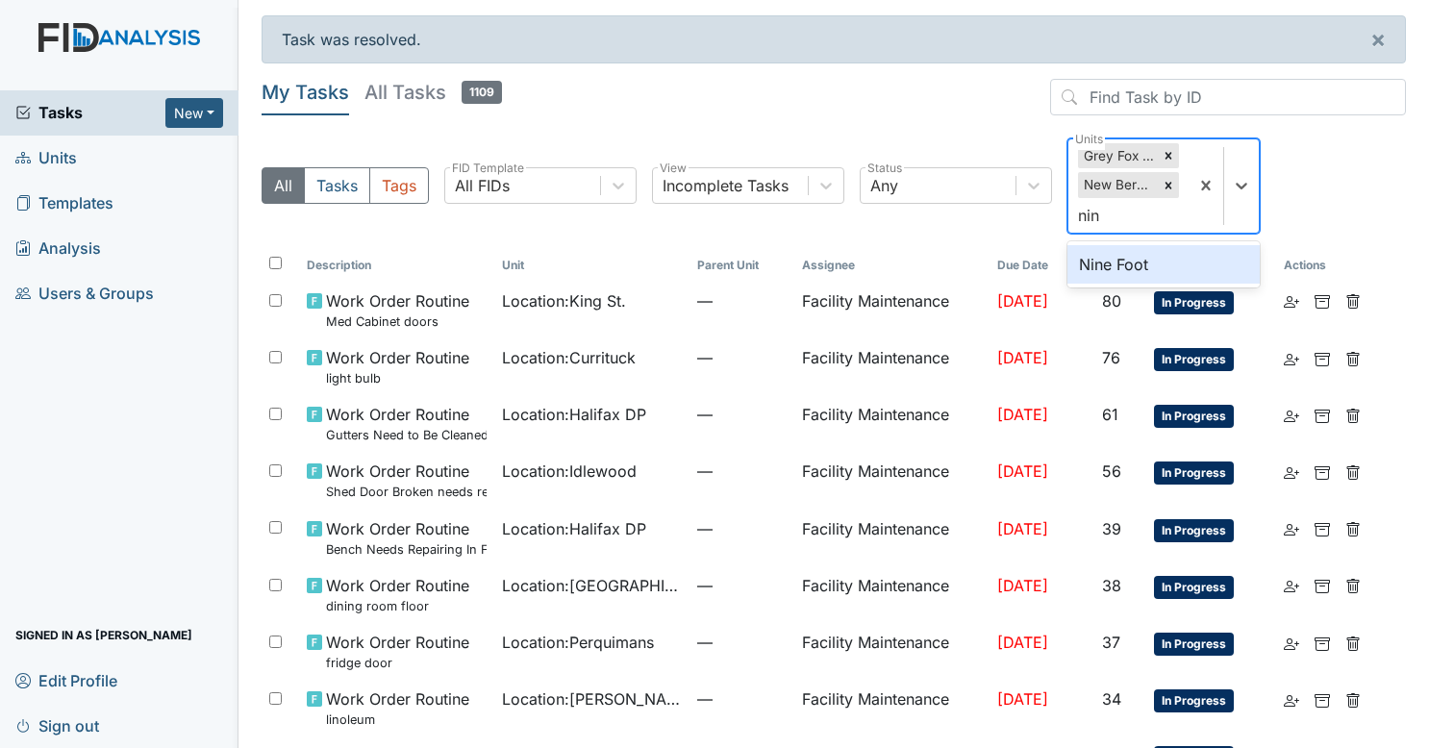
type input "nine"
click at [1158, 256] on div "Nine Foot" at bounding box center [1164, 264] width 192 height 38
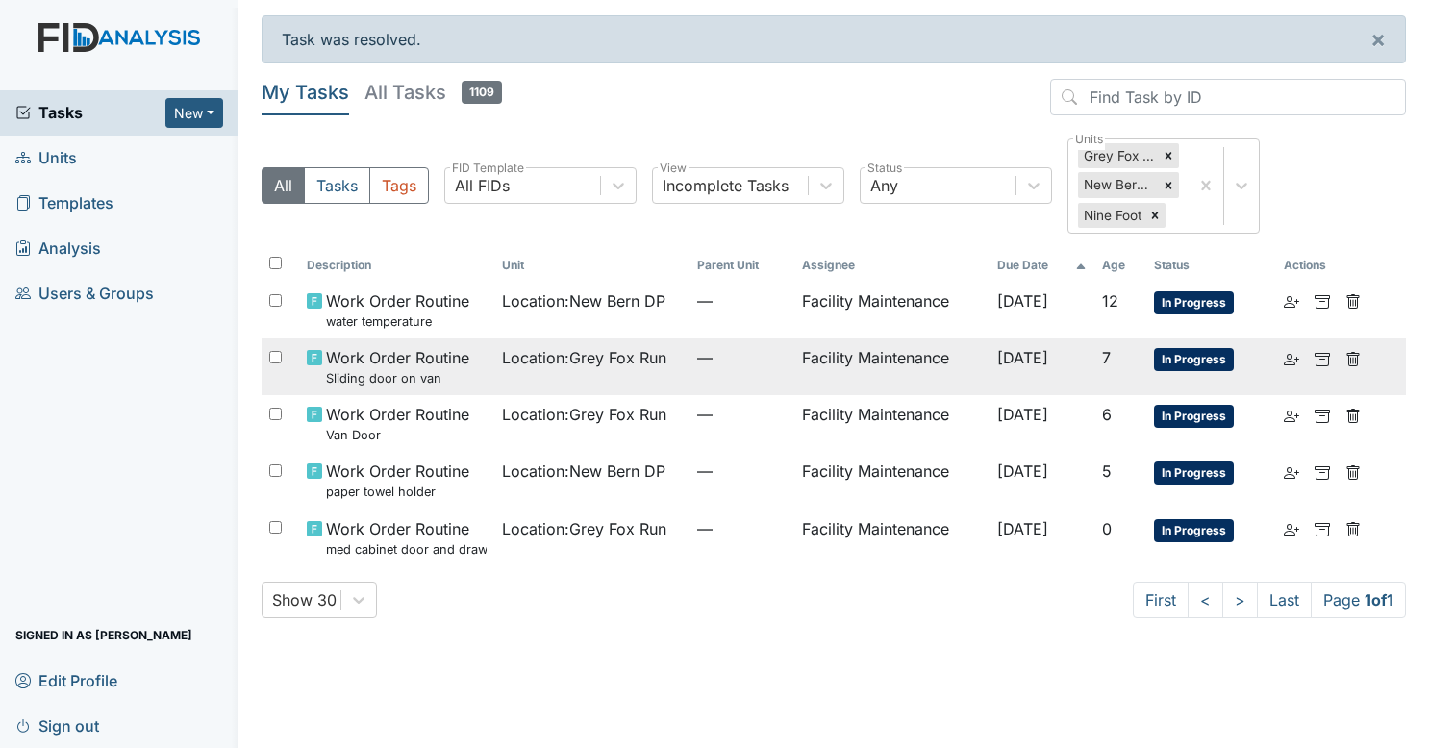
click at [616, 369] on td "Location : Grey Fox Run" at bounding box center [591, 367] width 195 height 57
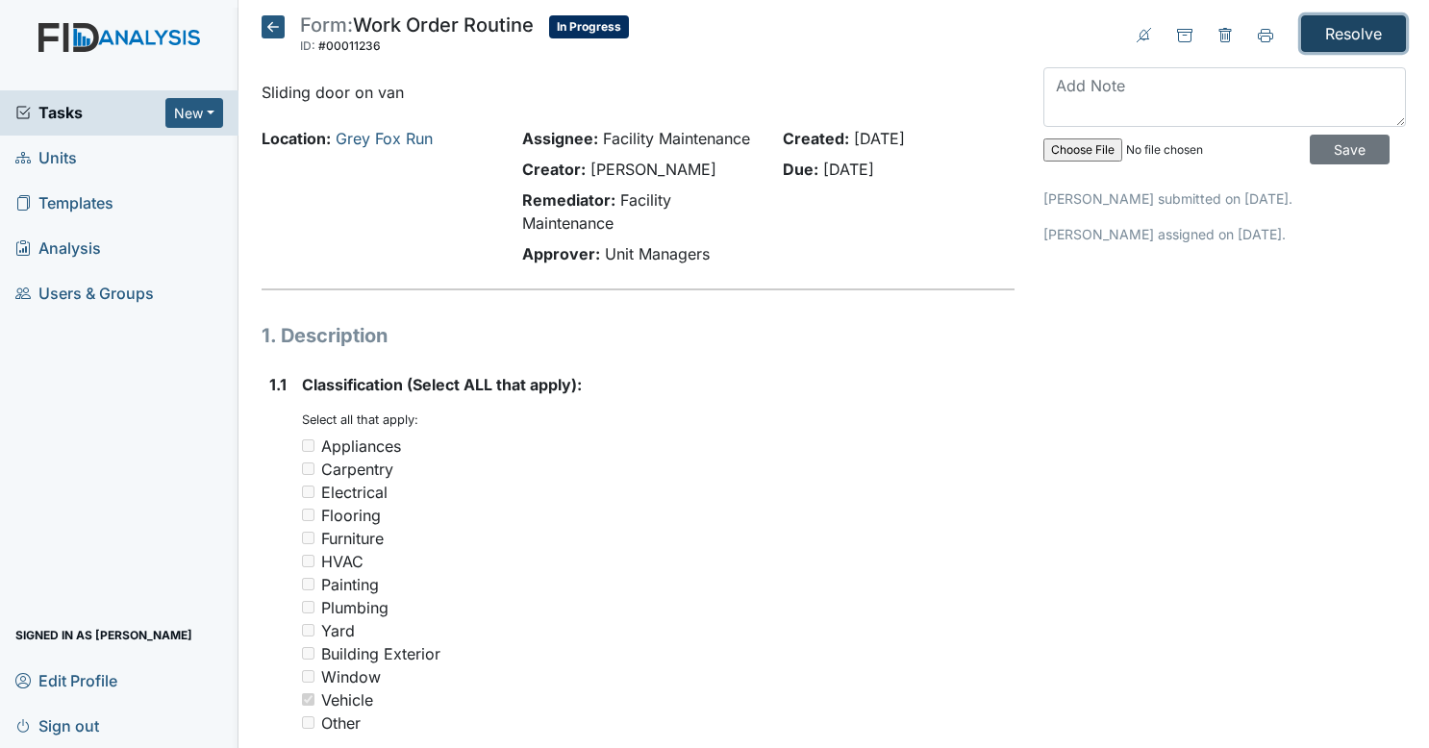
click at [1337, 38] on input "Resolve" at bounding box center [1353, 33] width 105 height 37
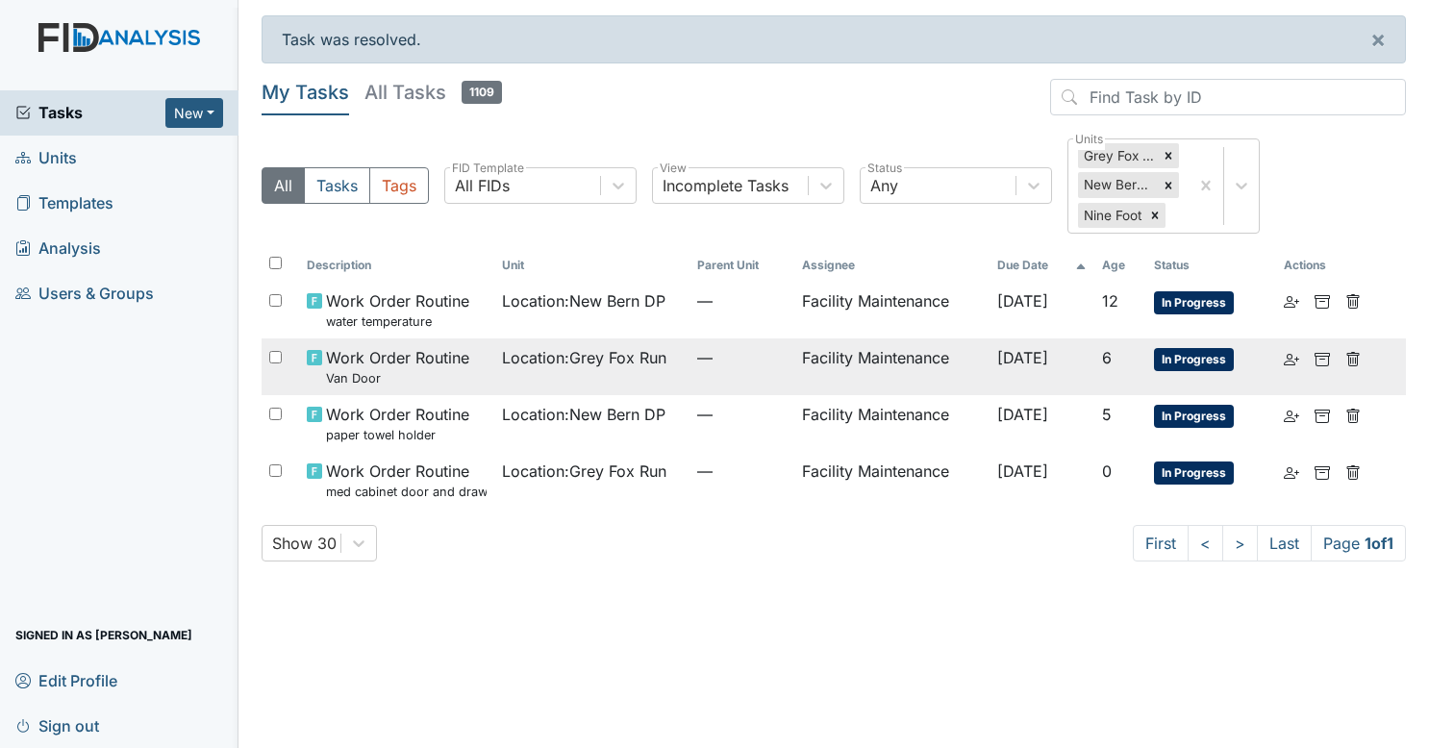
click at [571, 361] on span "Location : Grey Fox Run" at bounding box center [584, 357] width 164 height 23
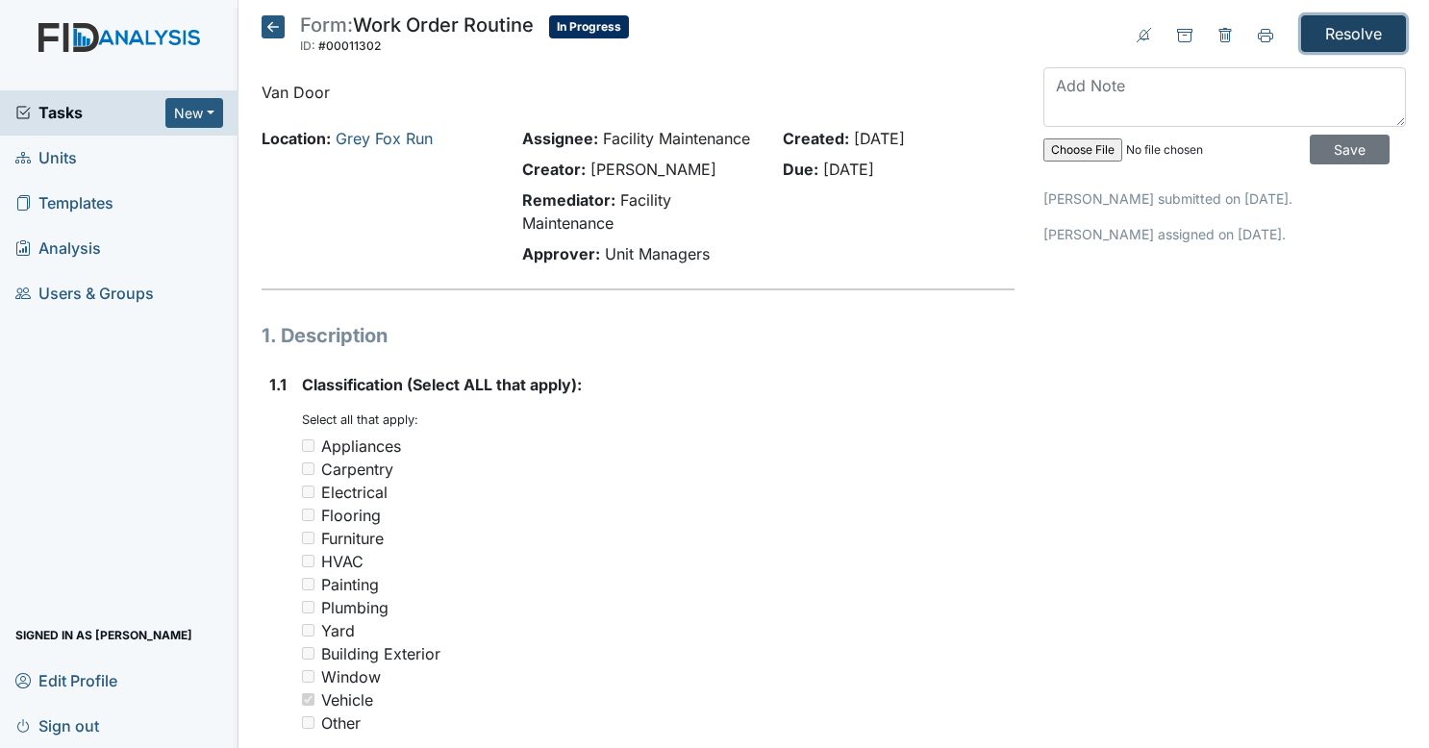
click at [1324, 46] on input "Resolve" at bounding box center [1353, 33] width 105 height 37
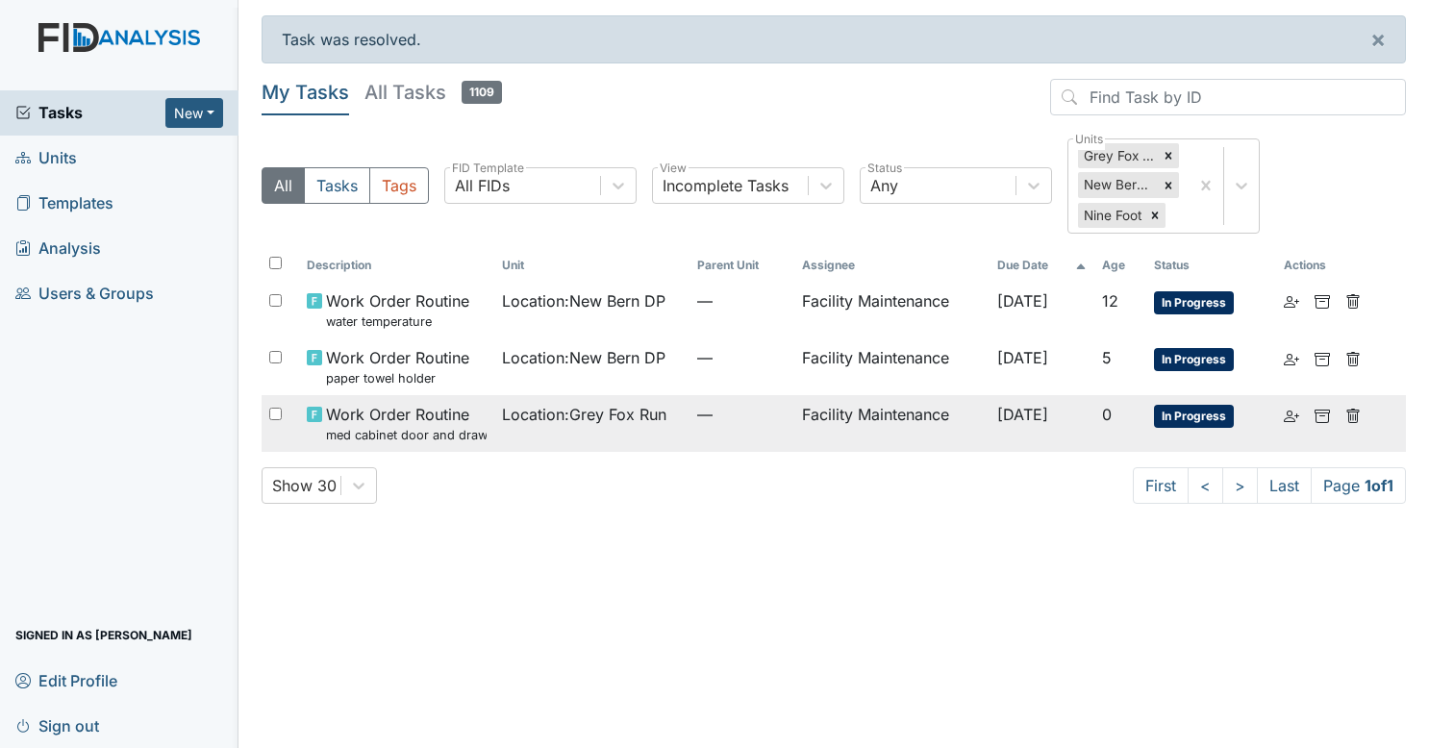
click at [635, 426] on td "Location : Grey Fox Run" at bounding box center [591, 423] width 195 height 57
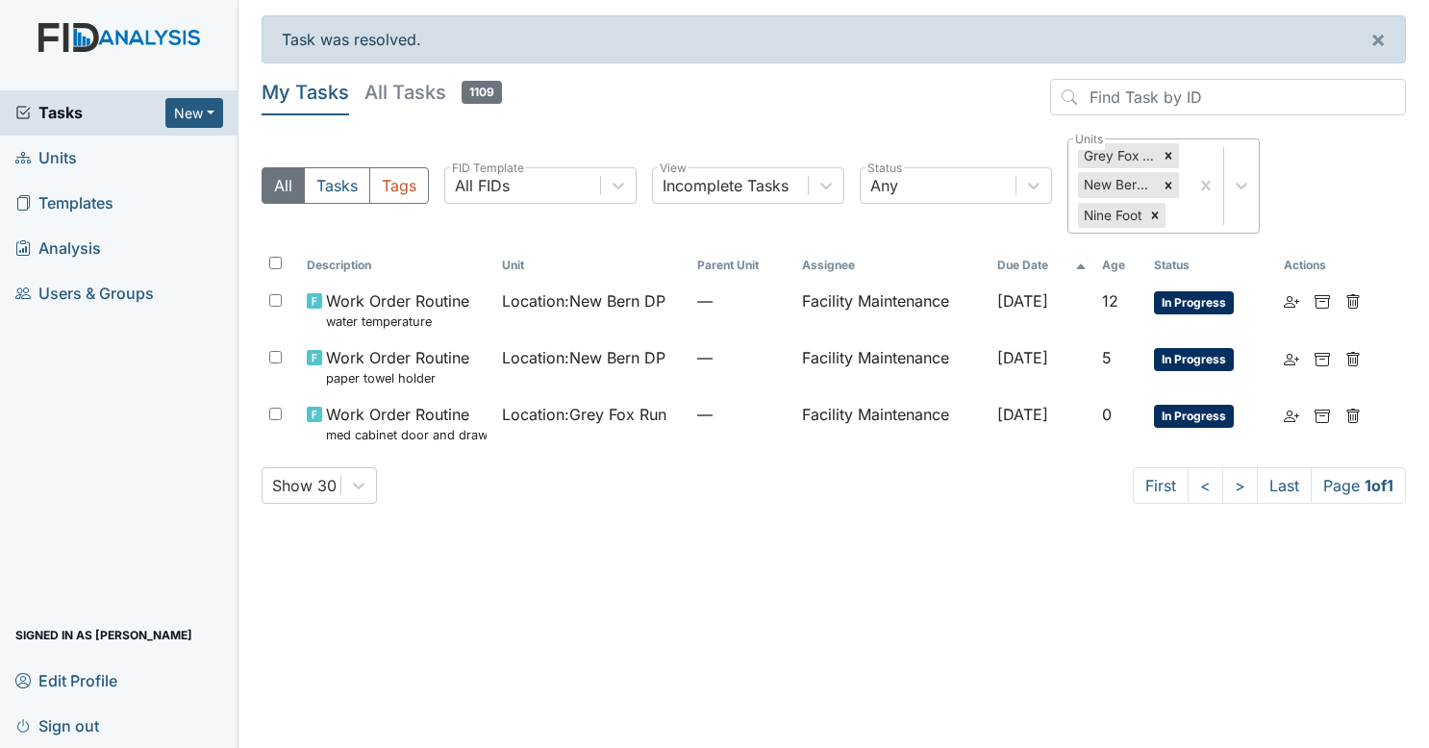
click at [1177, 219] on div "Grey Fox Run New Bern DP Nine Foot" at bounding box center [1129, 185] width 120 height 93
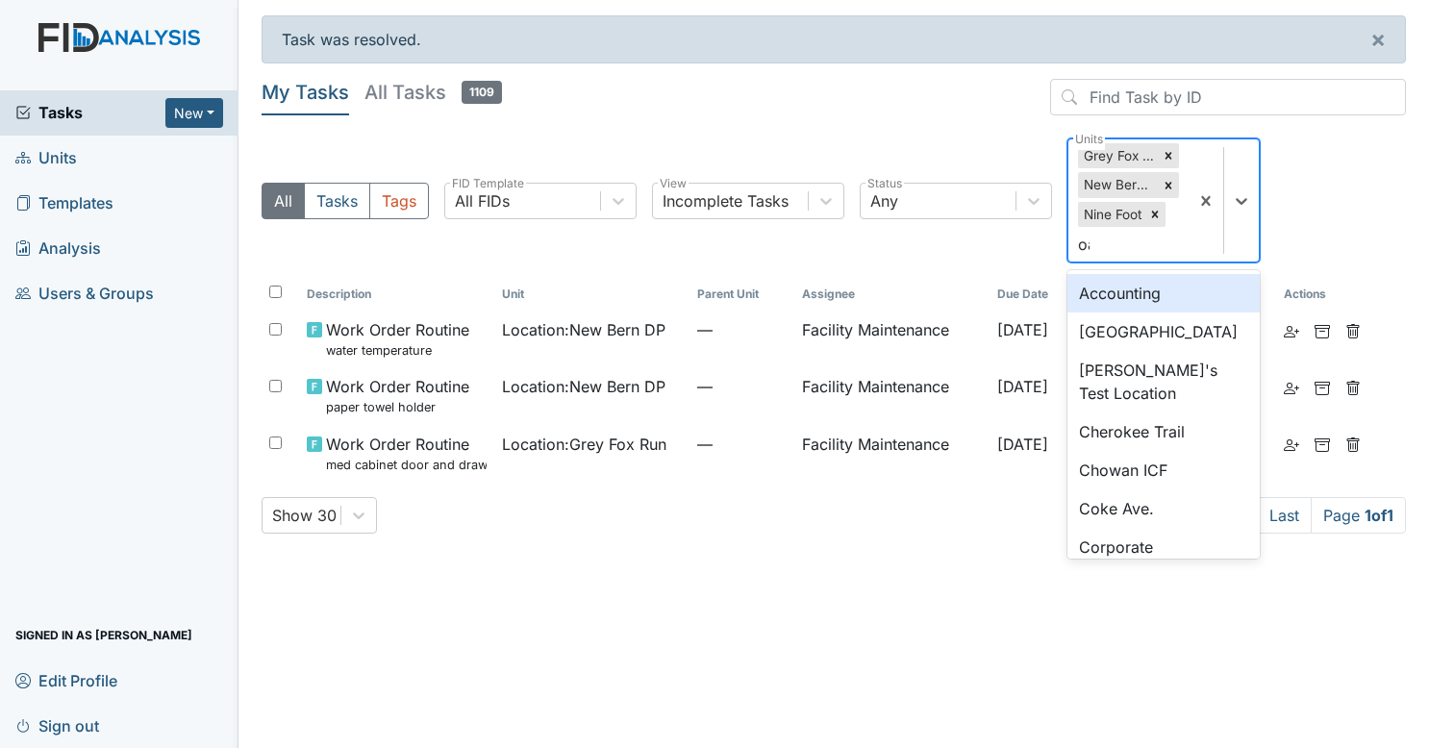
type input "oak"
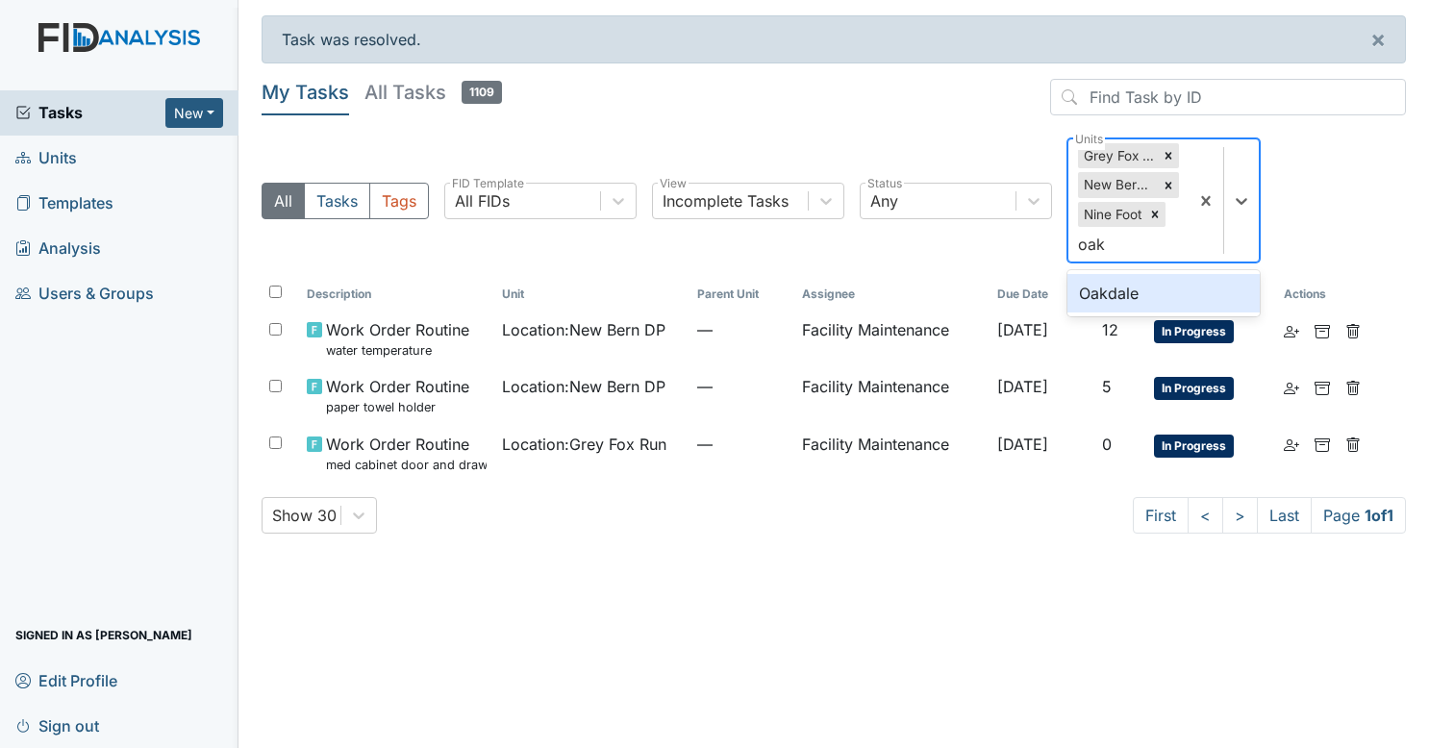
click at [1118, 287] on div "Oakdale" at bounding box center [1164, 293] width 192 height 38
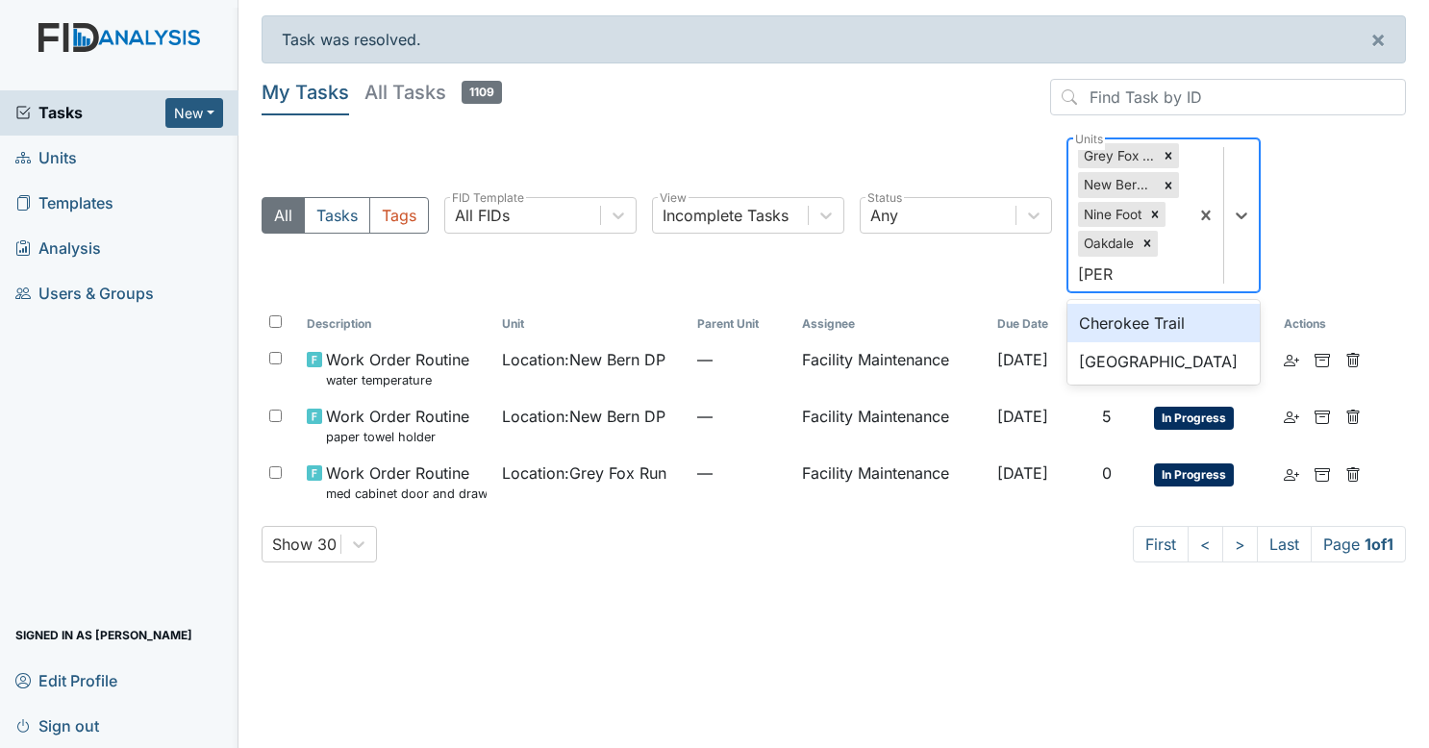
type input "cherr"
click at [1118, 313] on div "[GEOGRAPHIC_DATA]" at bounding box center [1164, 323] width 192 height 38
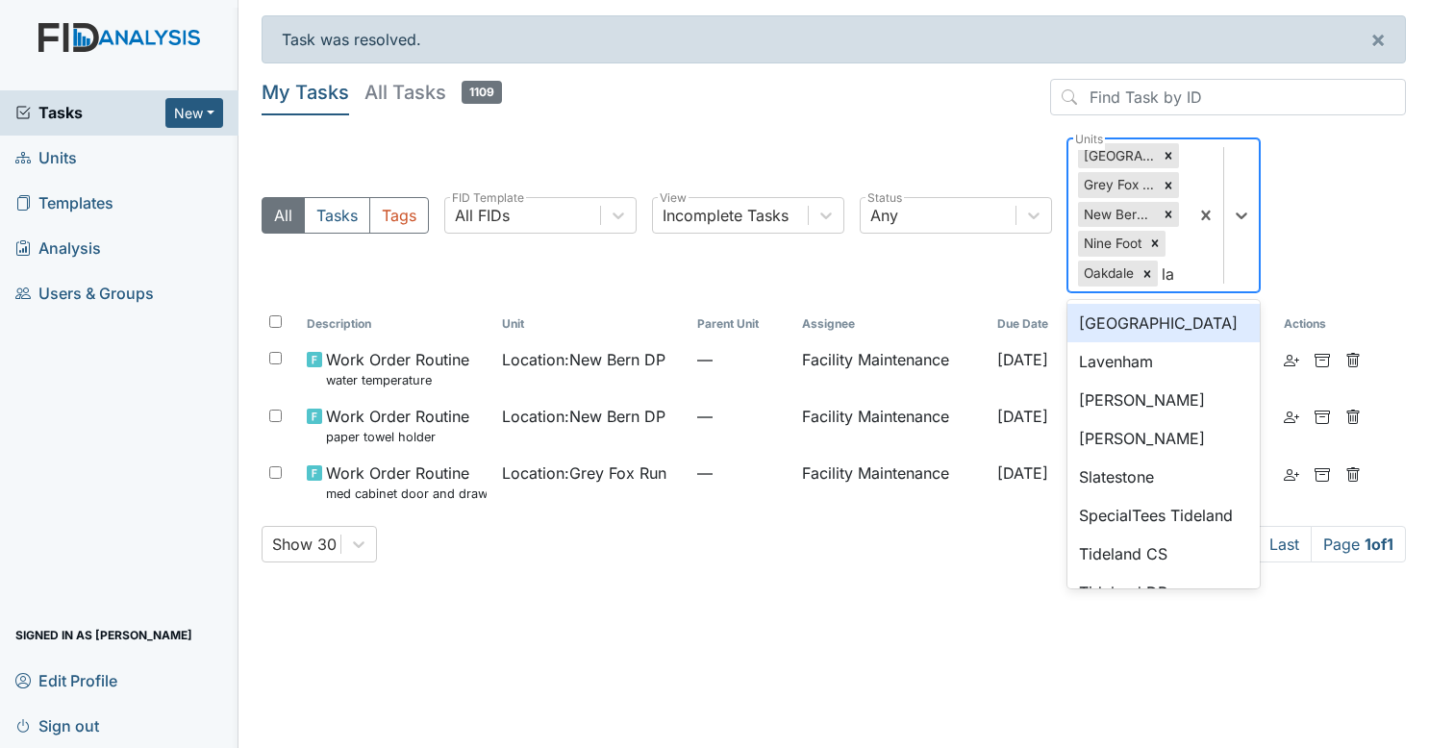
type input "lav"
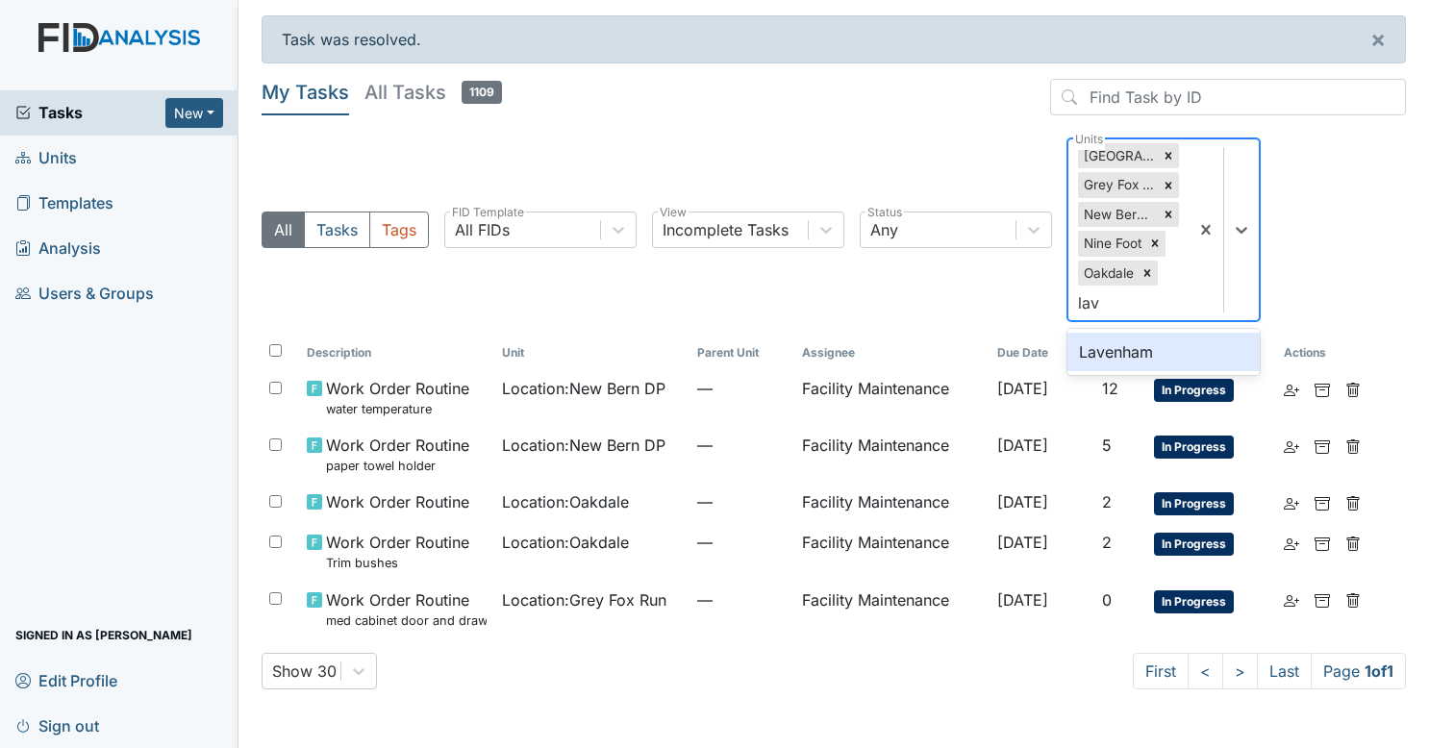
click at [1125, 361] on div "Lavenham" at bounding box center [1164, 352] width 192 height 38
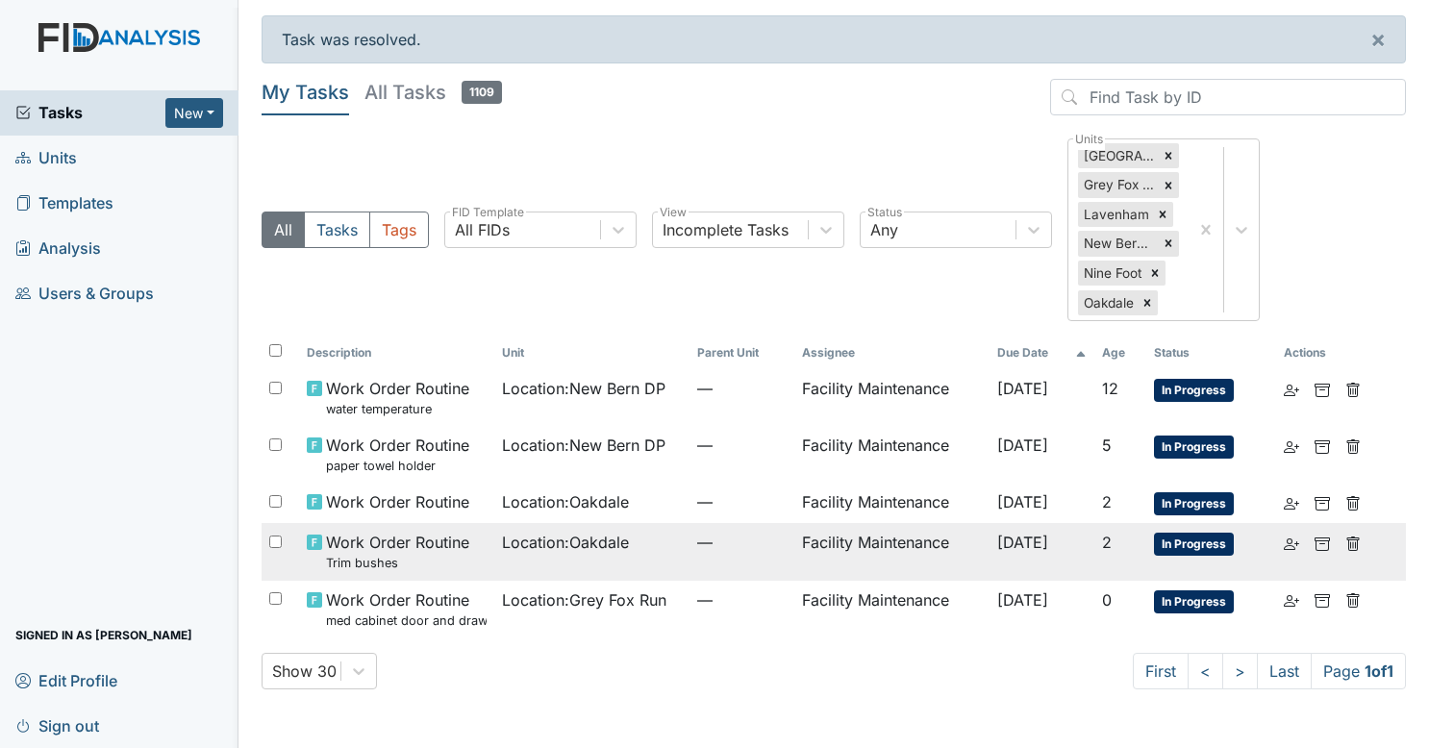
click at [612, 531] on span "Location : Oakdale" at bounding box center [565, 542] width 127 height 23
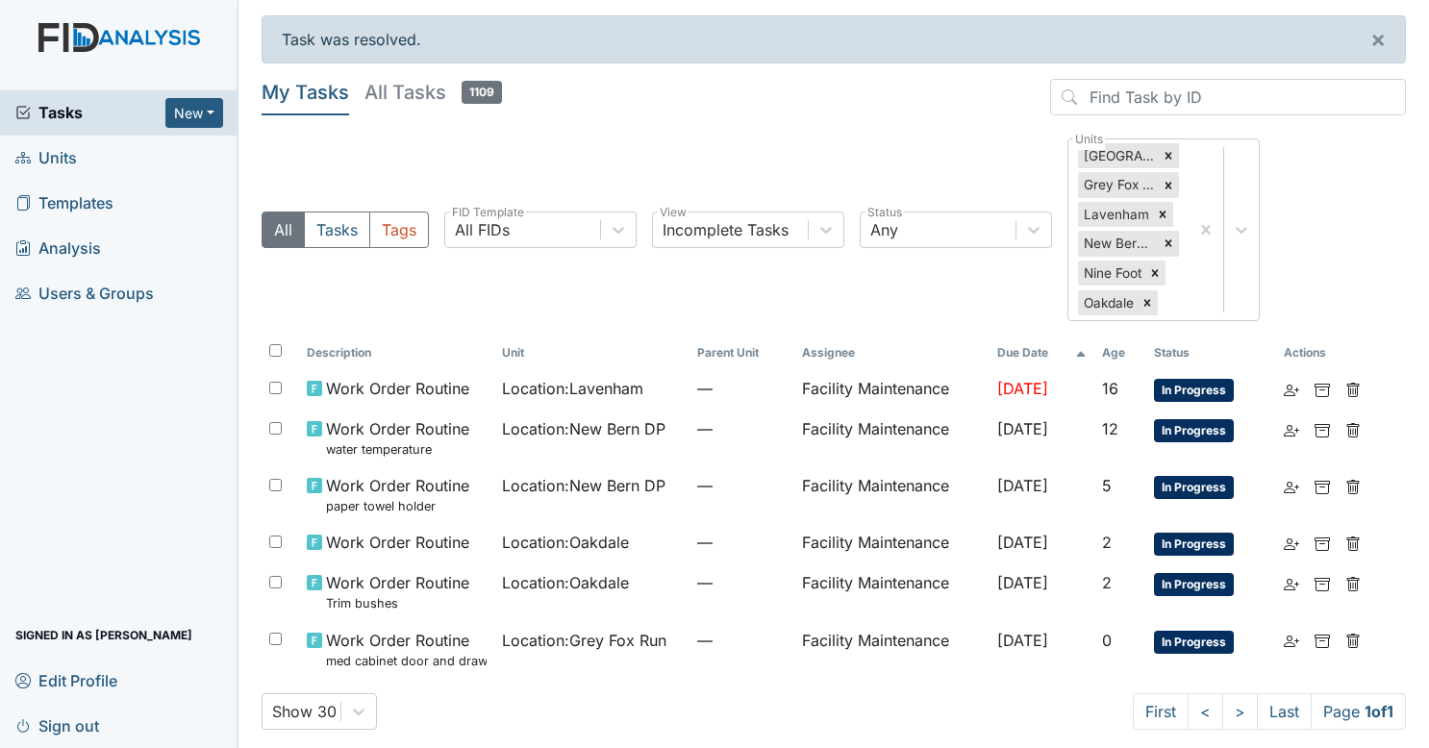
scroll to position [10, 0]
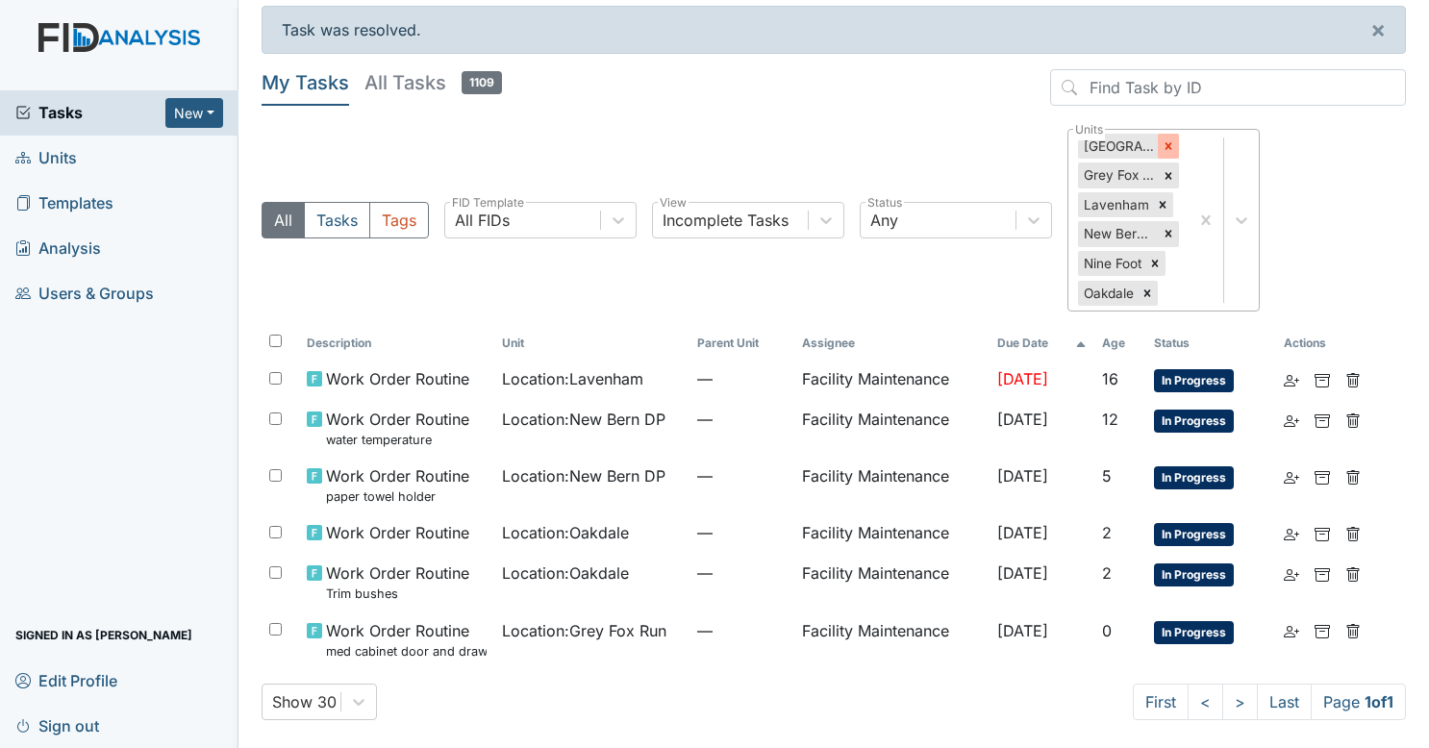
click at [1164, 142] on icon at bounding box center [1168, 145] width 13 height 13
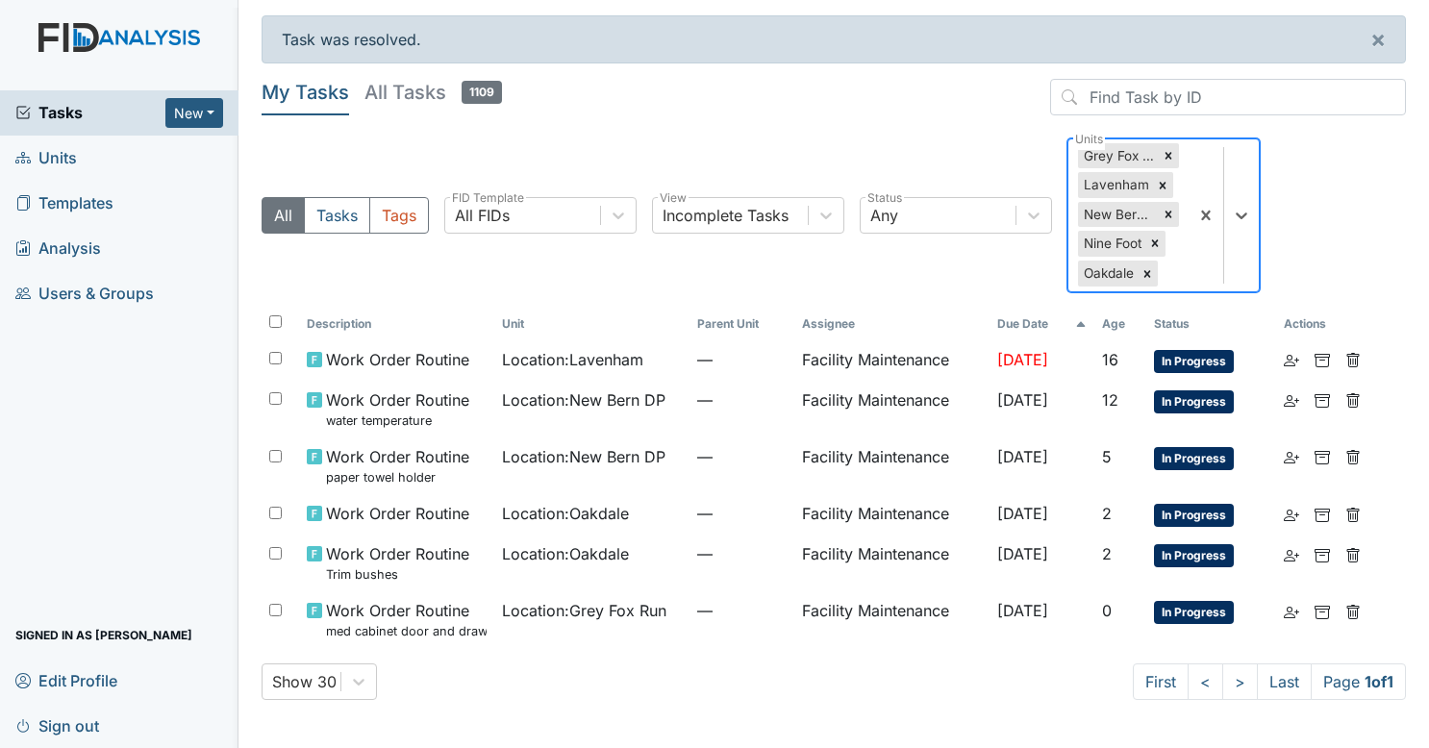
click at [1164, 143] on div at bounding box center [1168, 155] width 21 height 25
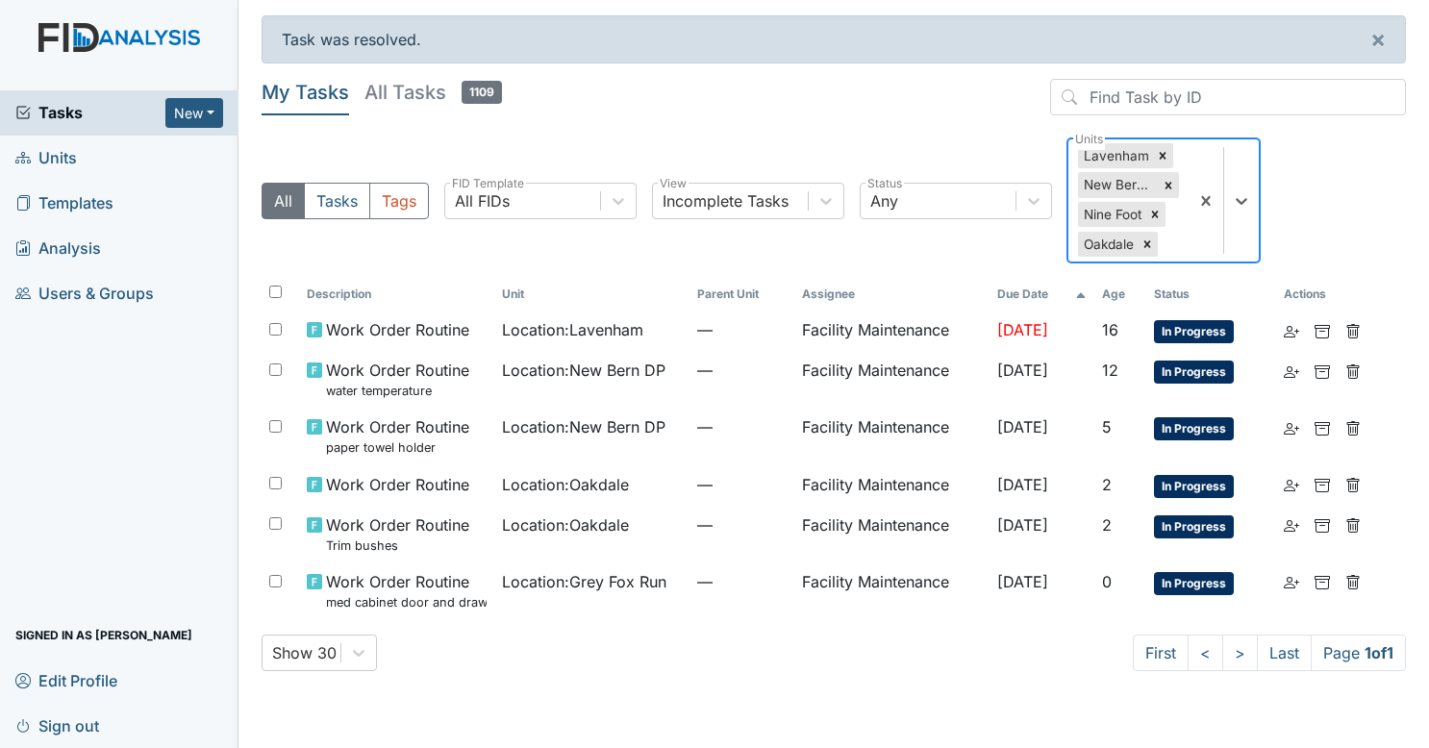
click at [1164, 143] on div at bounding box center [1162, 155] width 21 height 25
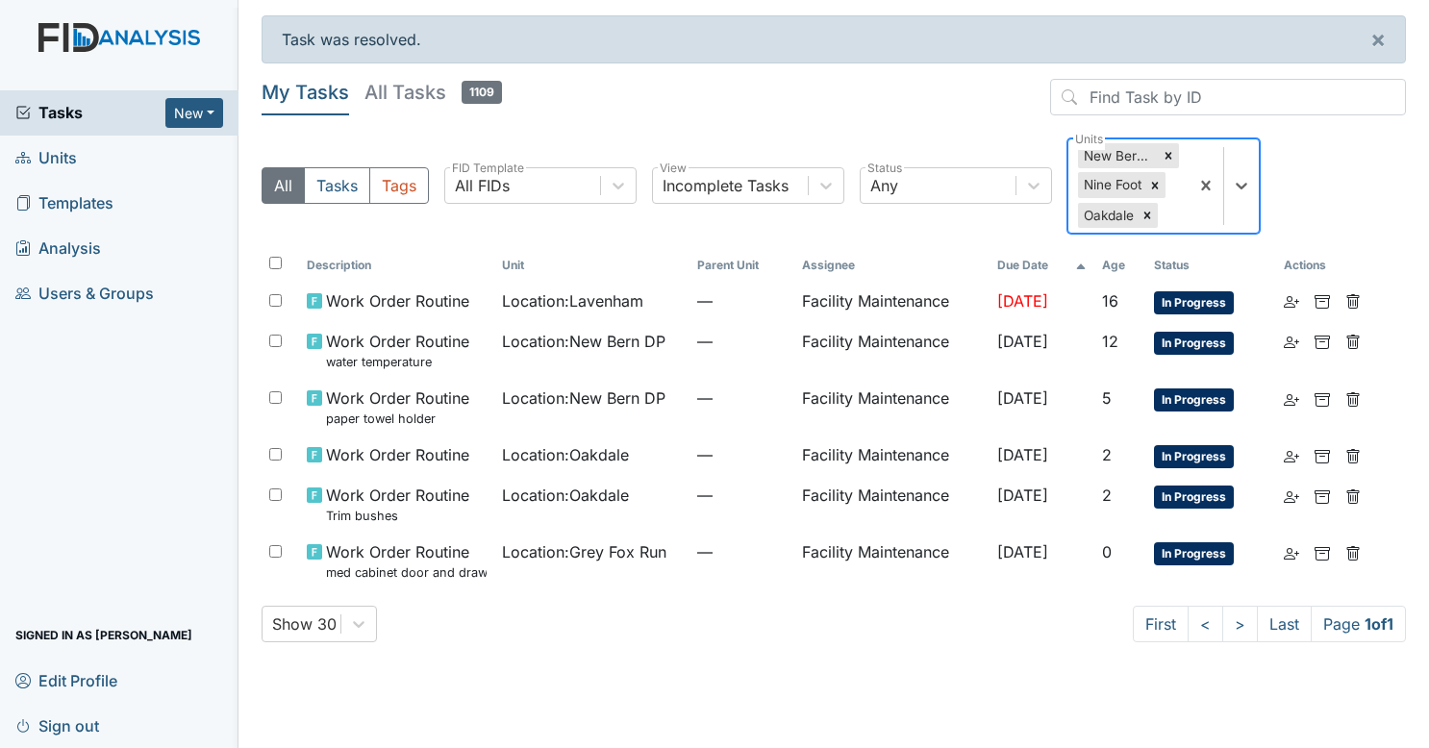
click at [1164, 143] on div at bounding box center [1168, 155] width 21 height 25
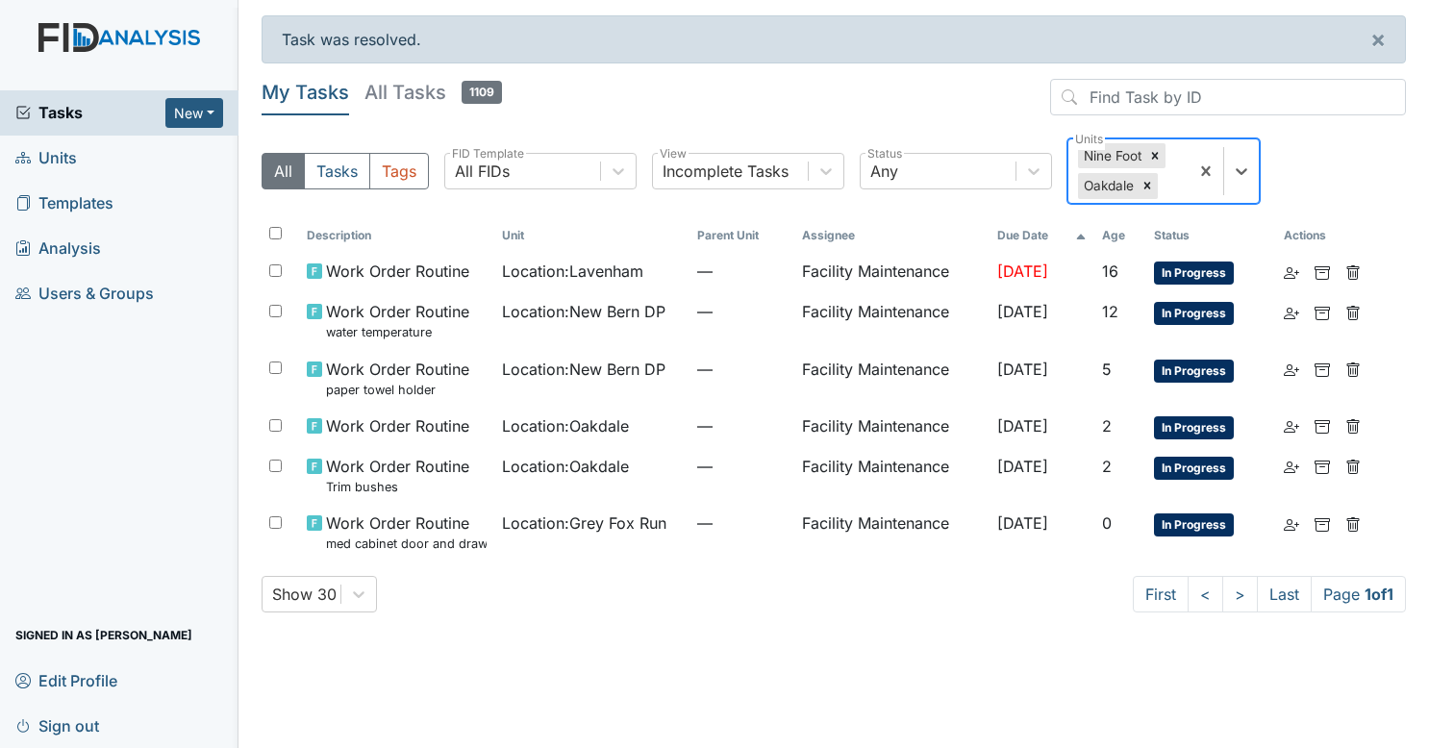
click at [1164, 143] on div at bounding box center [1154, 155] width 21 height 25
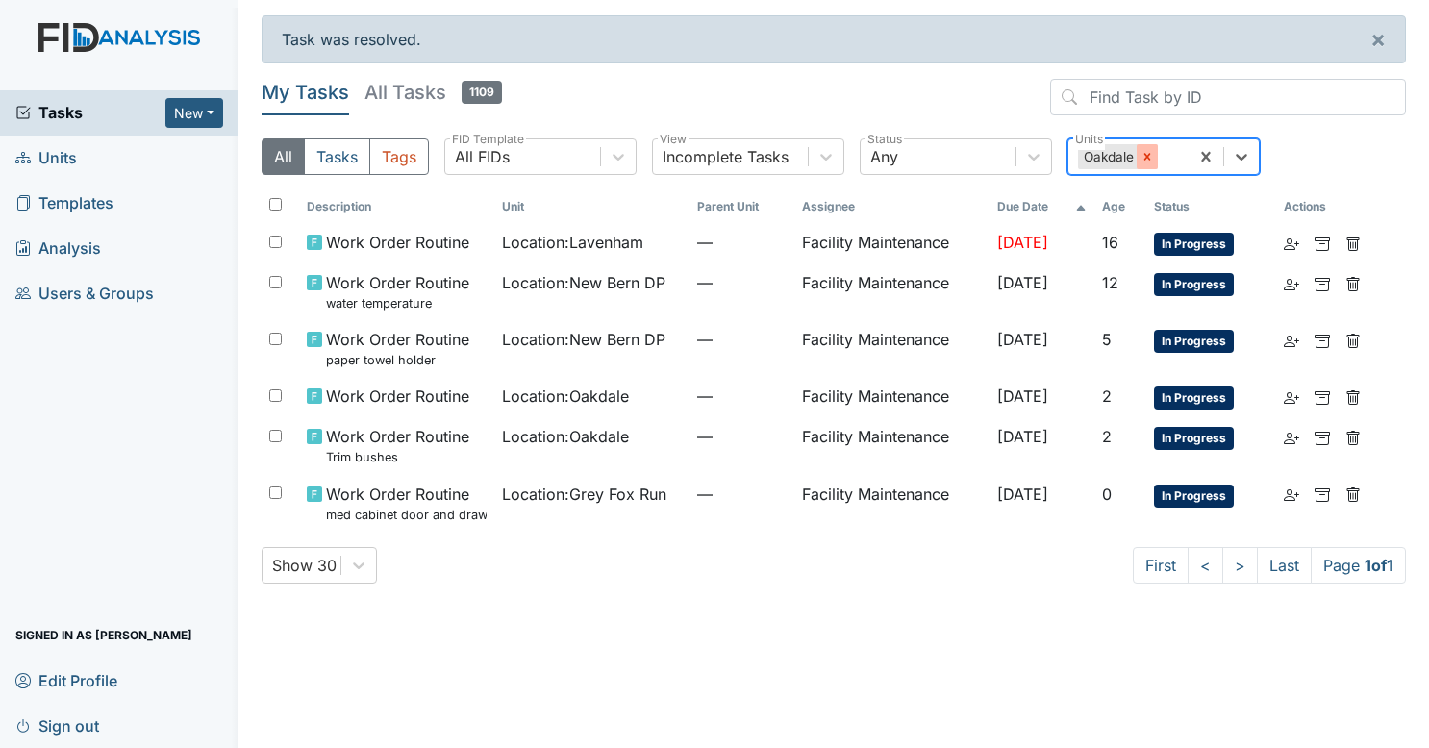
click at [1143, 154] on icon at bounding box center [1147, 156] width 13 height 13
click at [1125, 156] on div "All Units" at bounding box center [1108, 156] width 60 height 23
type input "albem"
click at [1129, 190] on div "Albemarle" at bounding box center [1164, 206] width 192 height 38
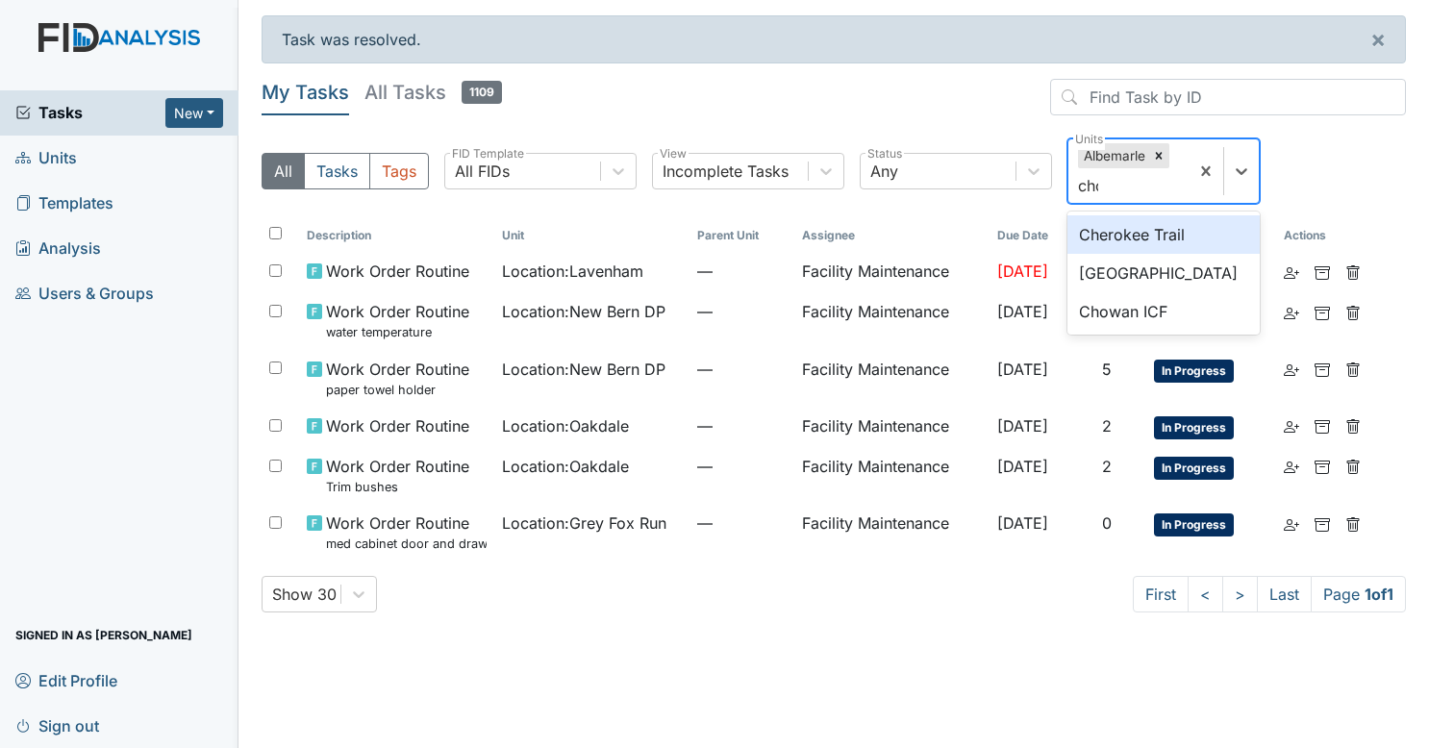
type input "chow"
click at [1132, 242] on div "Chowan ICF" at bounding box center [1164, 234] width 192 height 38
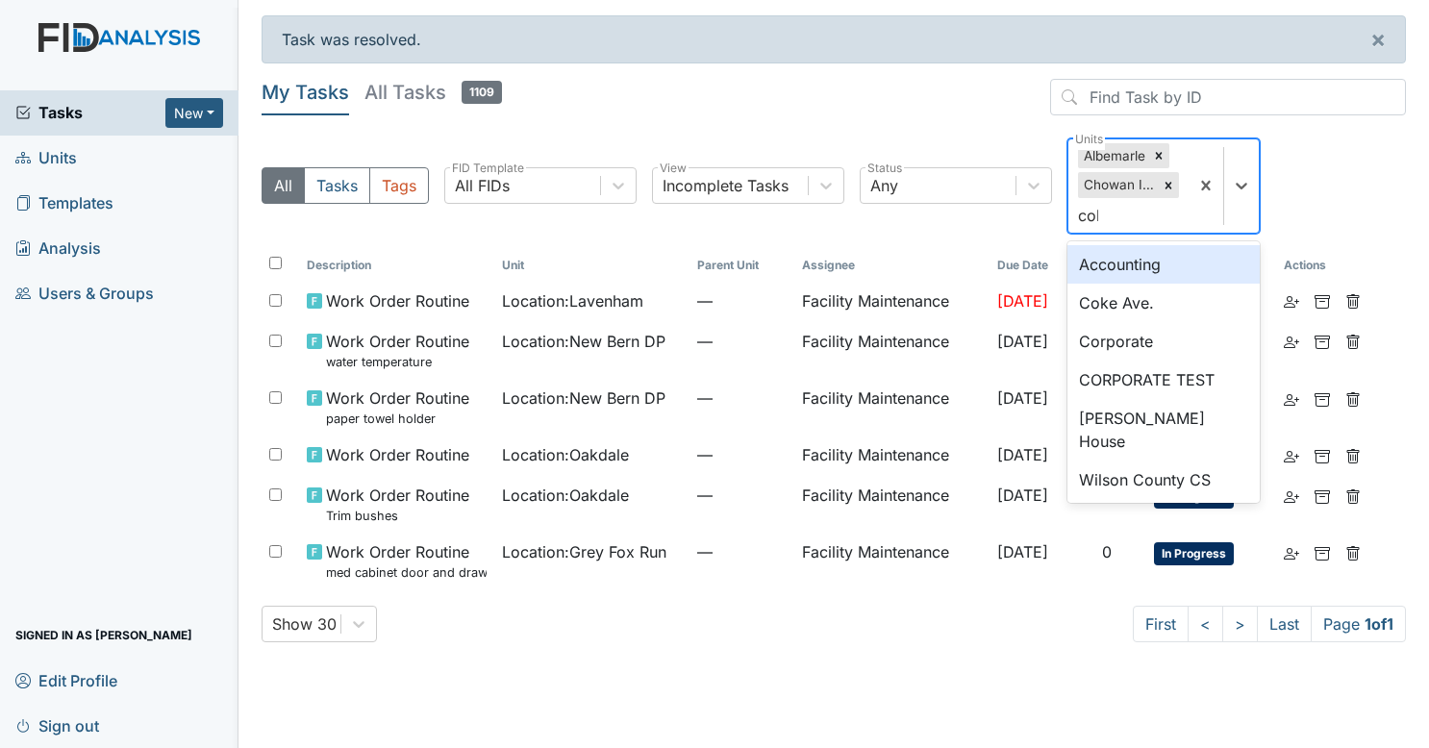
type input "coke"
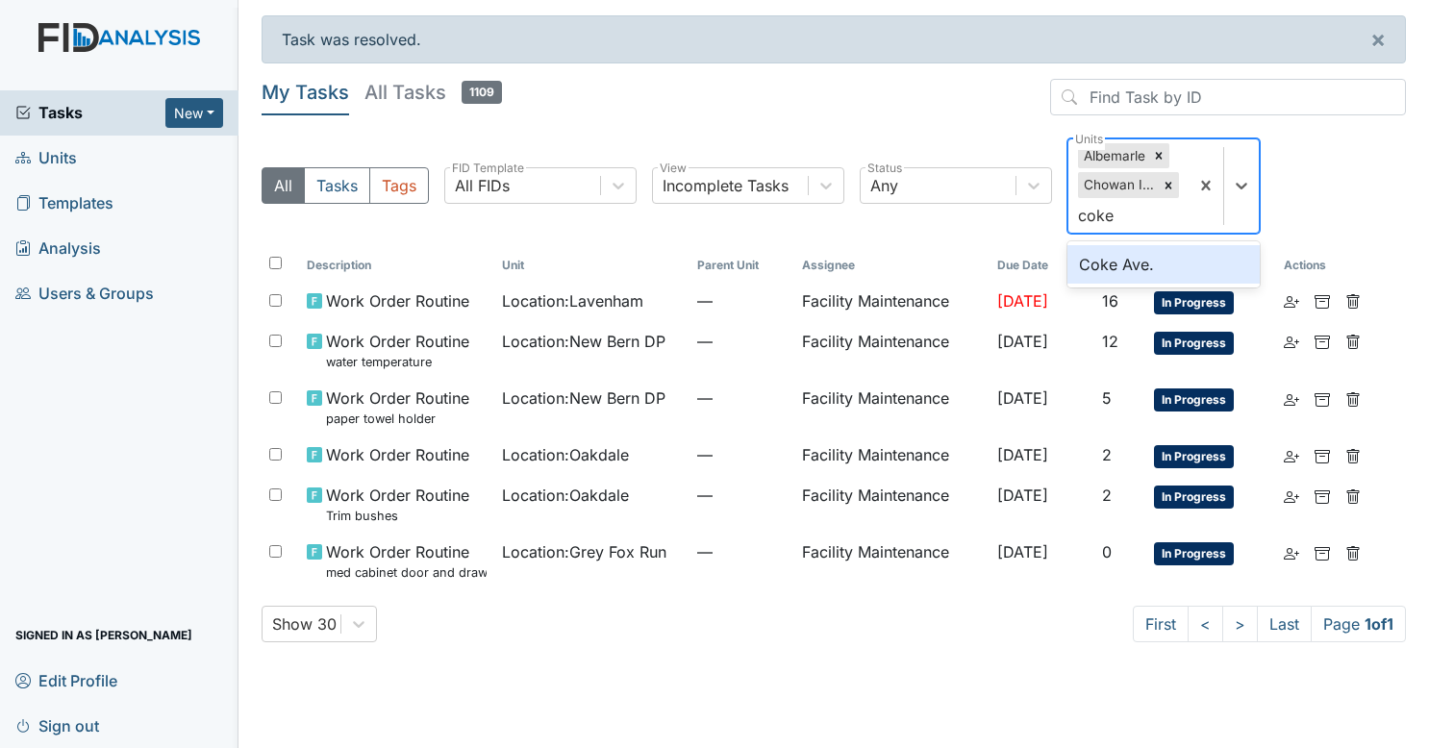
click at [1132, 253] on div "Coke Ave." at bounding box center [1164, 264] width 192 height 38
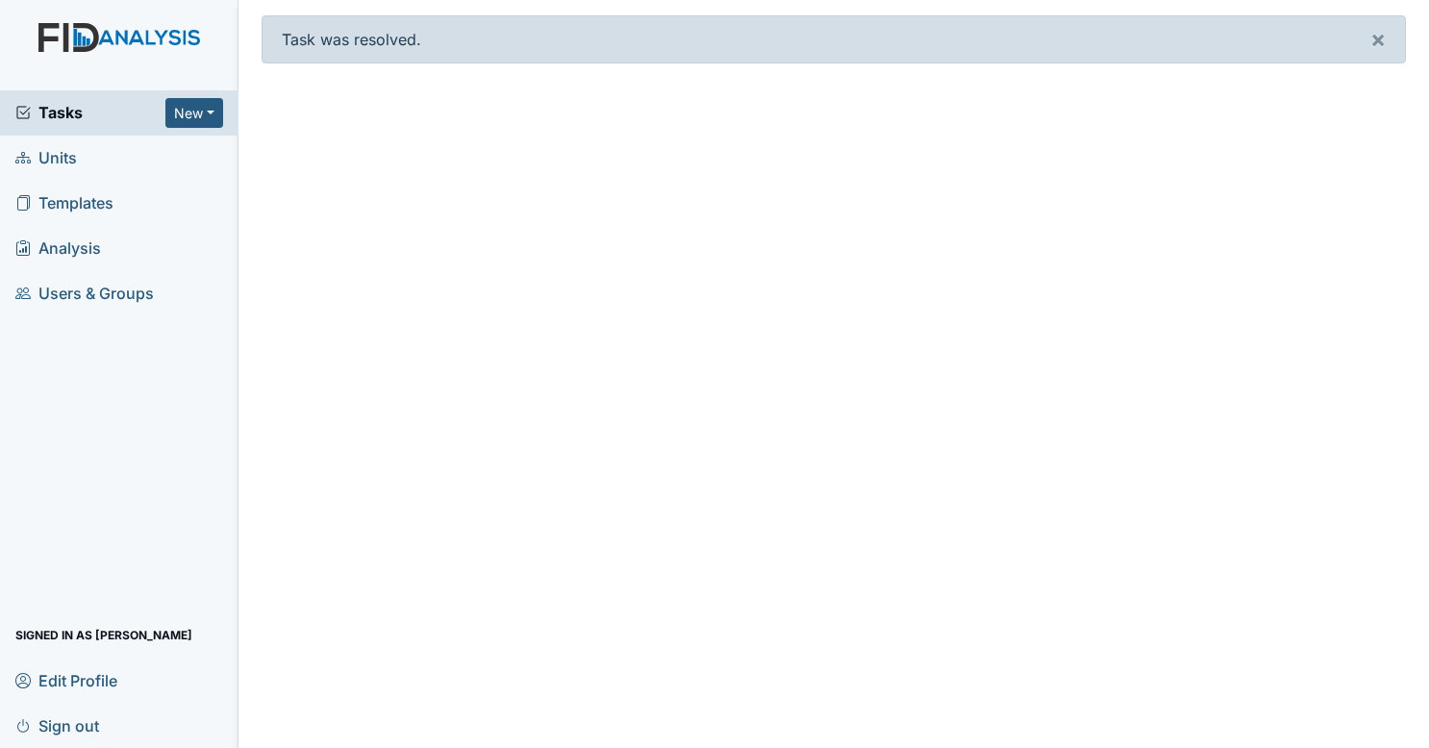
click at [99, 122] on span "Tasks" at bounding box center [90, 112] width 150 height 23
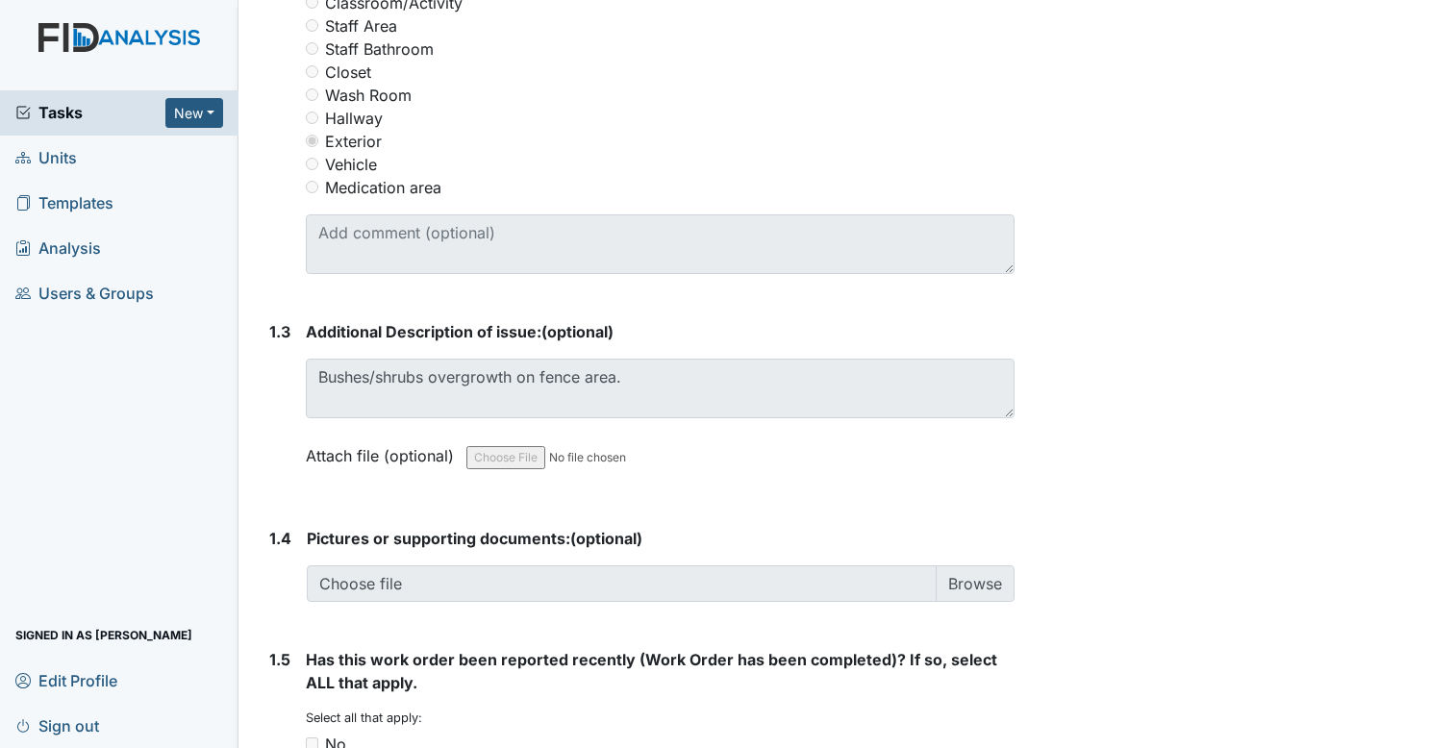
scroll to position [1043, 0]
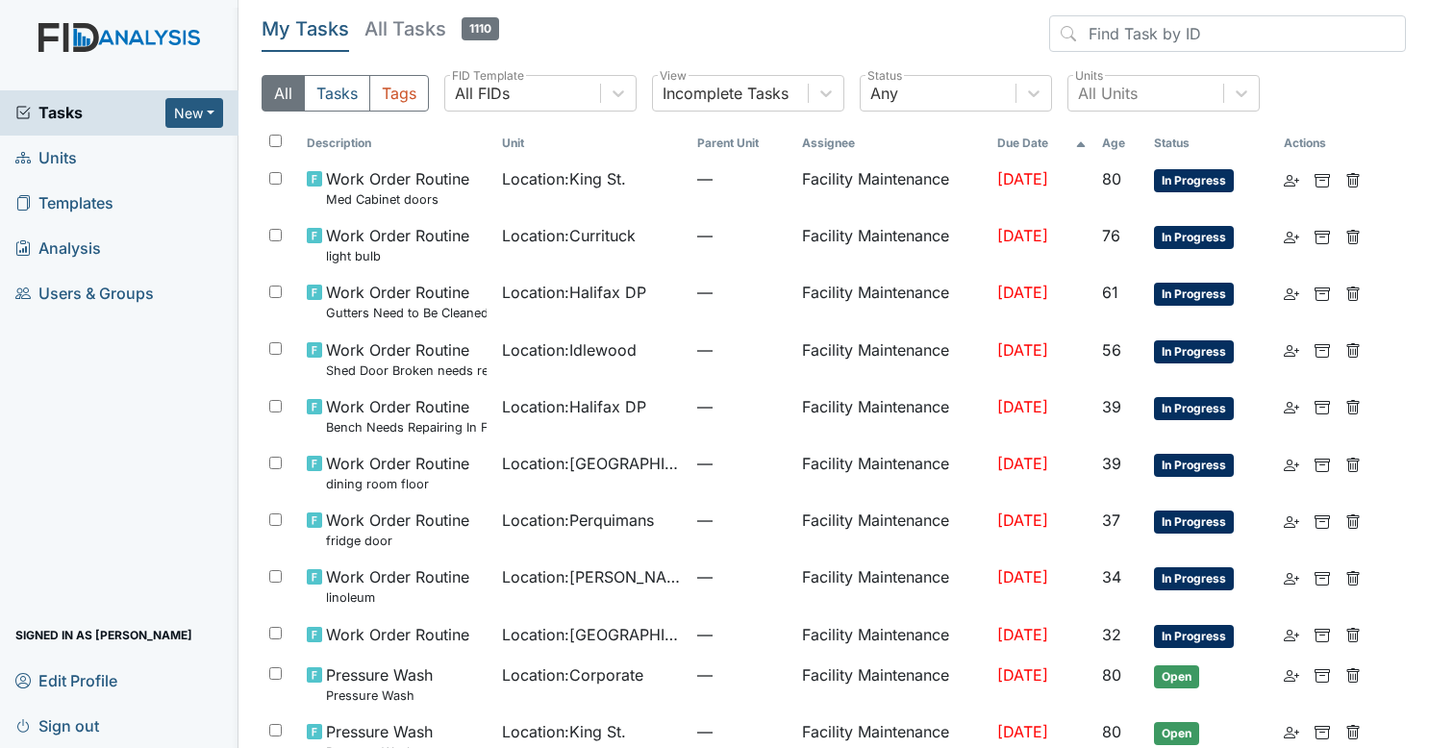
click at [1176, 113] on div "All Tasks Tags All FIDs FID Template Incomplete Tasks View Any Status All Units…" at bounding box center [834, 101] width 1144 height 52
click at [1162, 106] on div "All Units" at bounding box center [1146, 93] width 155 height 35
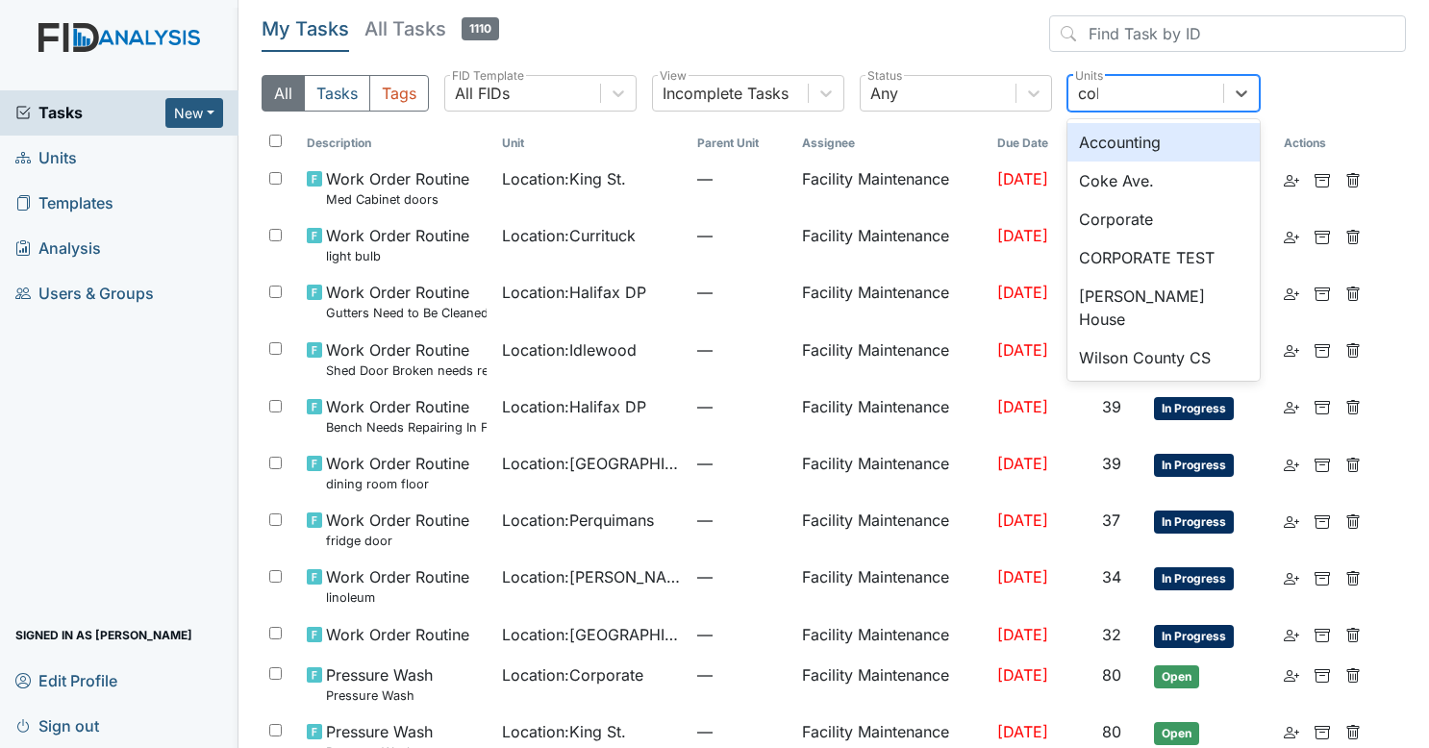
type input "coke"
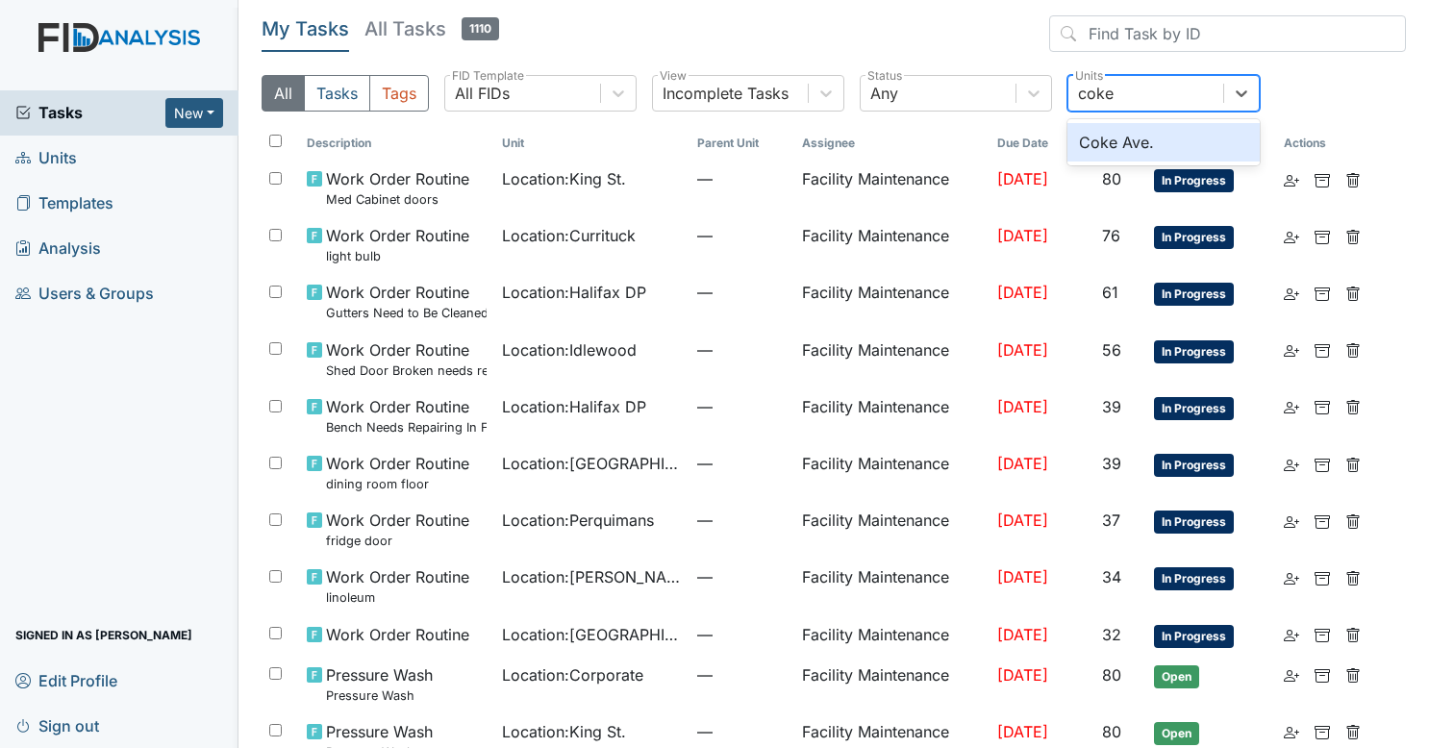
click at [1159, 131] on div "Coke Ave." at bounding box center [1164, 142] width 192 height 38
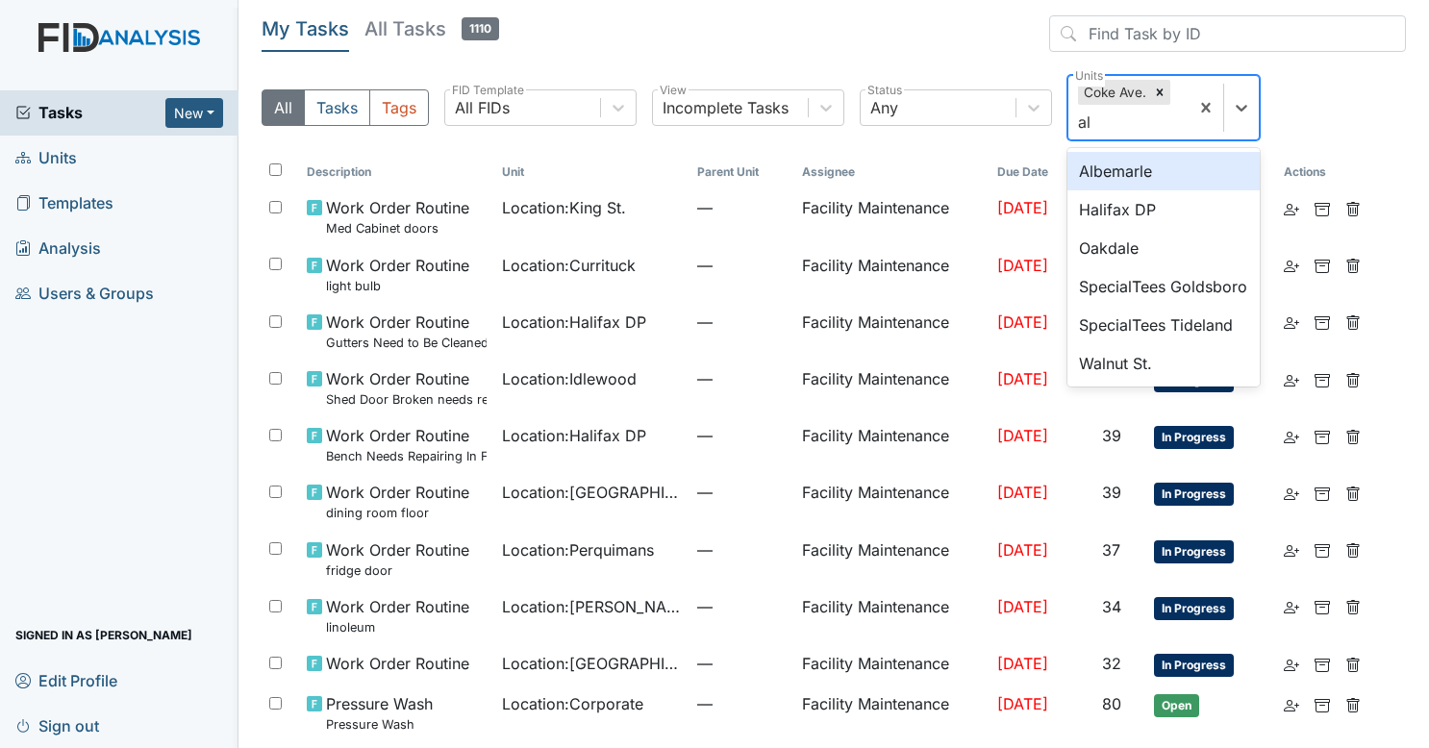
type input "alb"
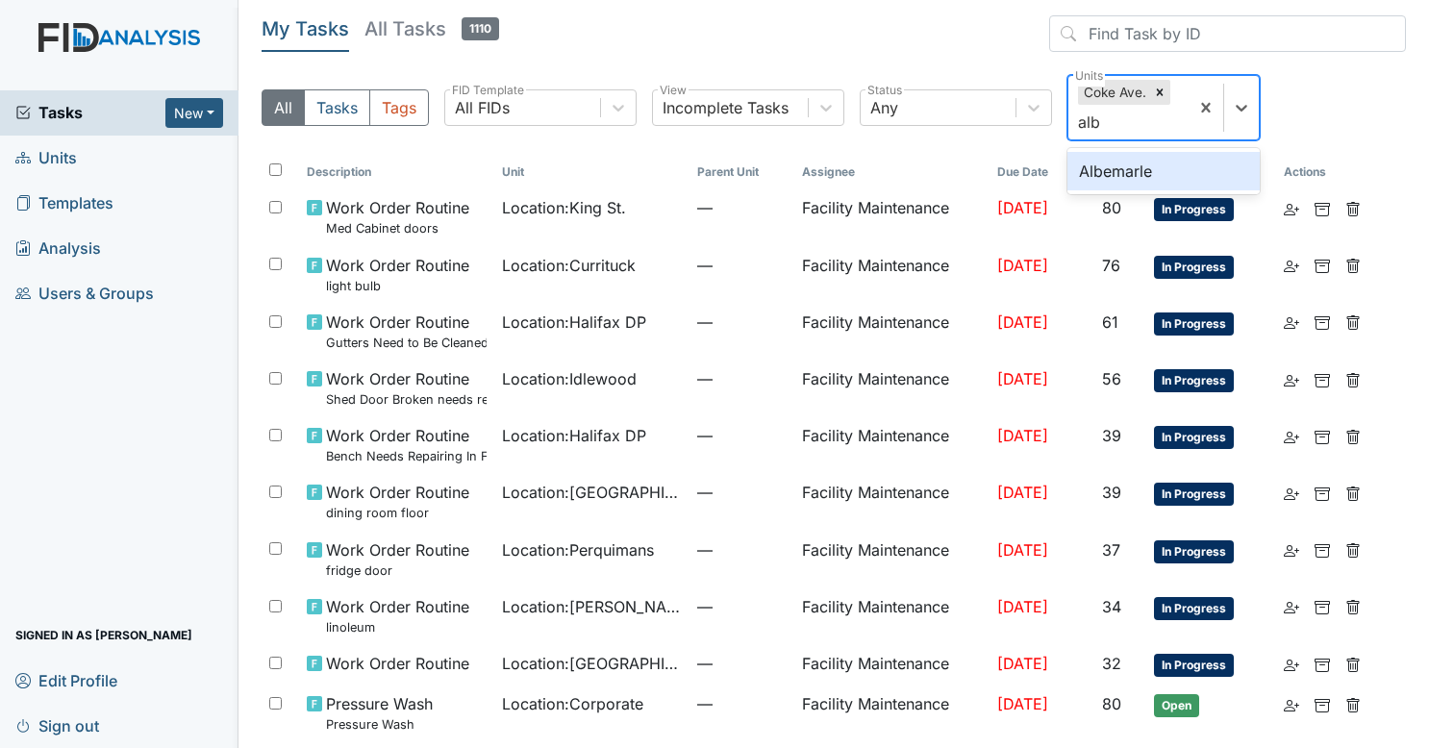
click at [1132, 179] on div "Albemarle" at bounding box center [1164, 171] width 192 height 38
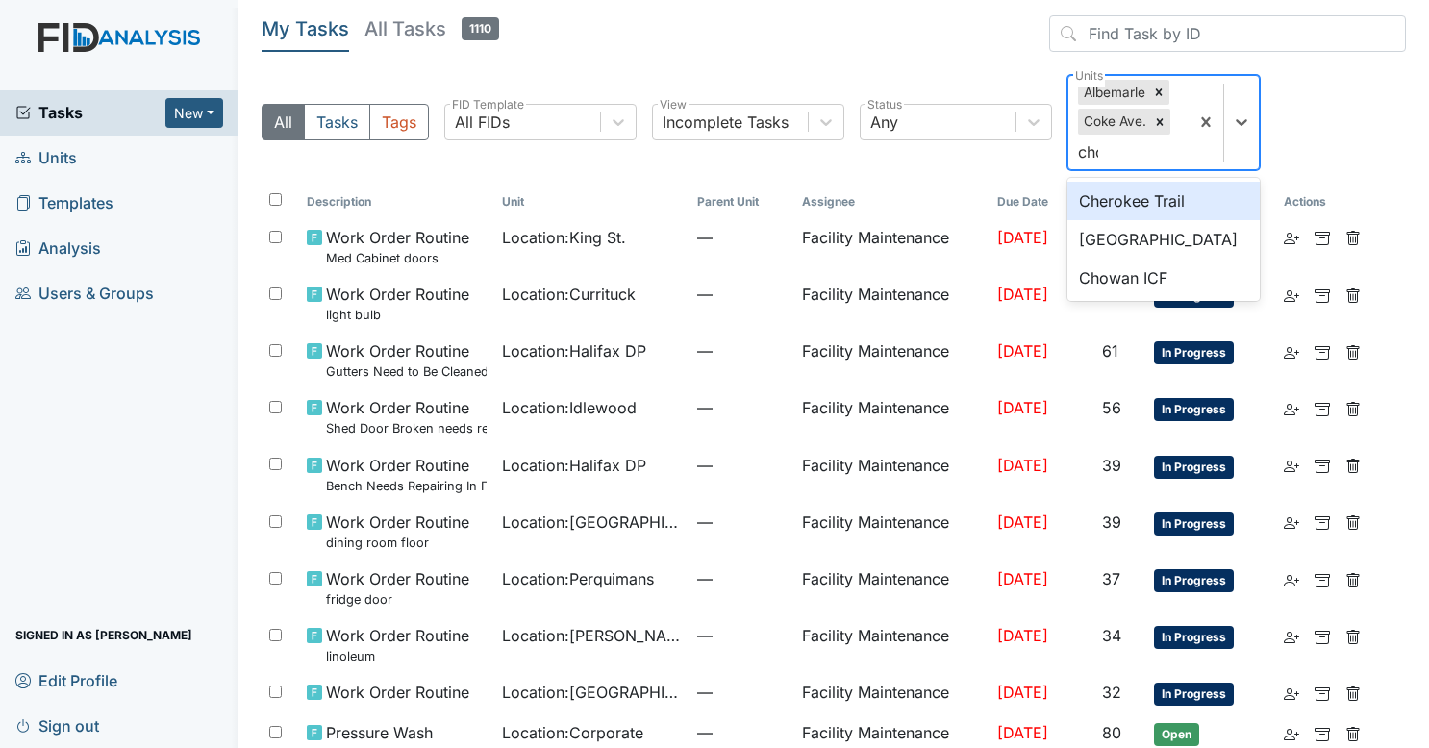
type input "chow"
click at [1123, 200] on div "Chowan ICF" at bounding box center [1164, 201] width 192 height 38
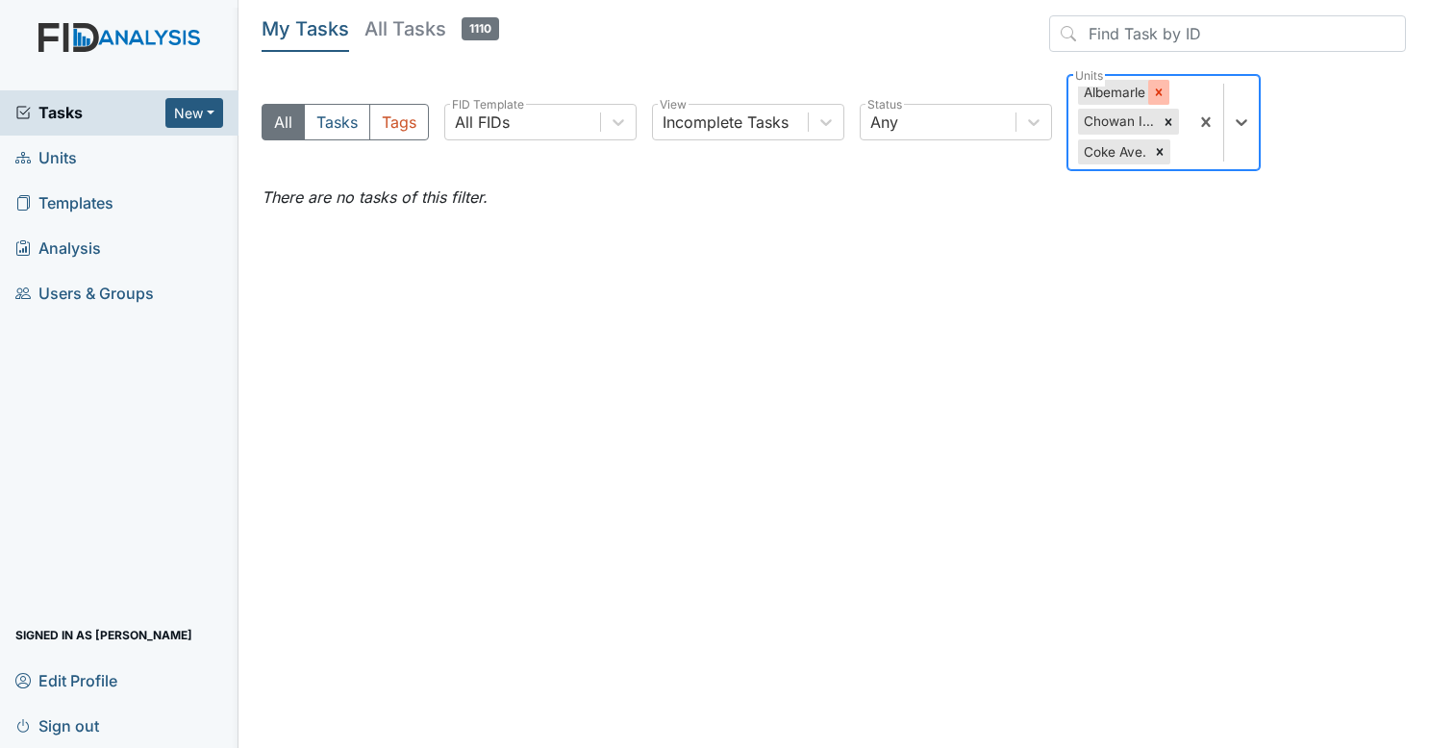
click at [1166, 97] on div at bounding box center [1158, 92] width 21 height 25
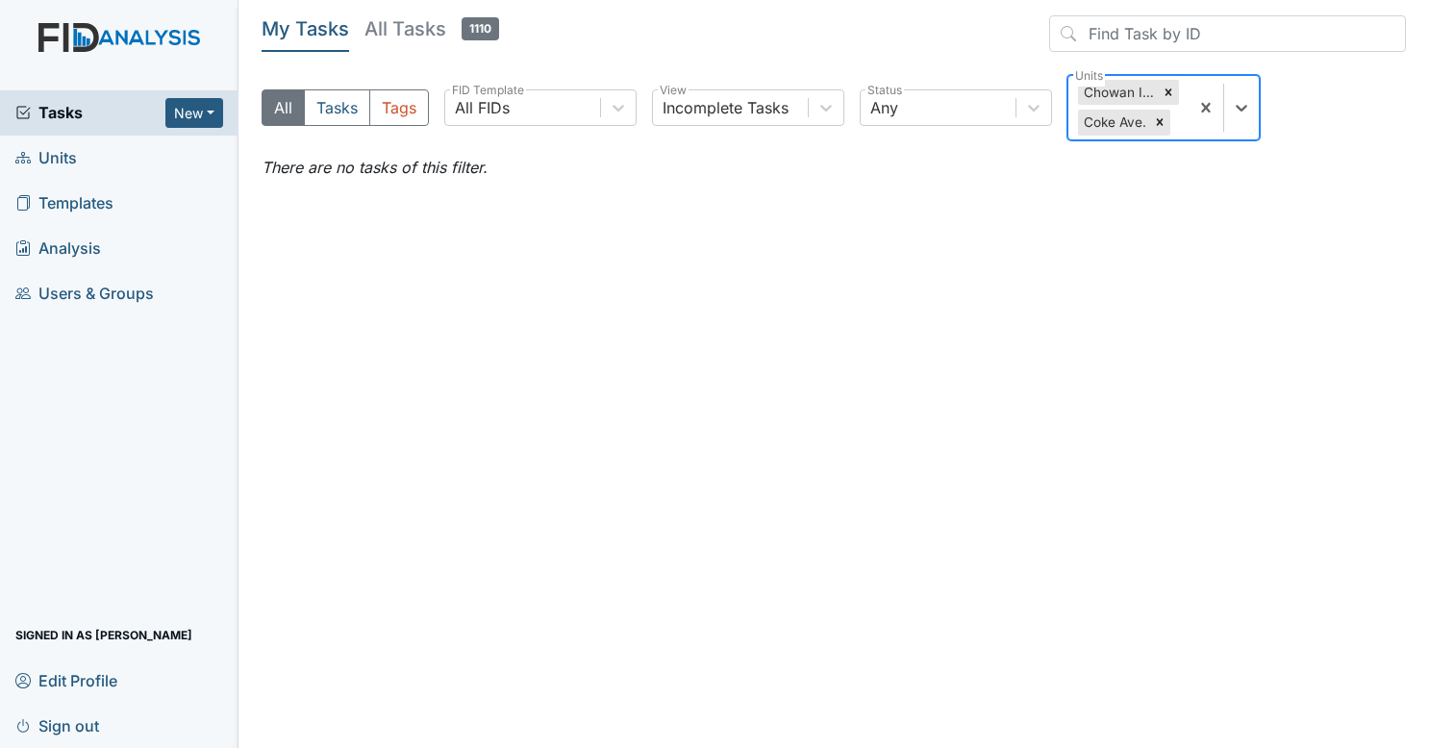
click at [1166, 97] on icon at bounding box center [1168, 92] width 13 height 13
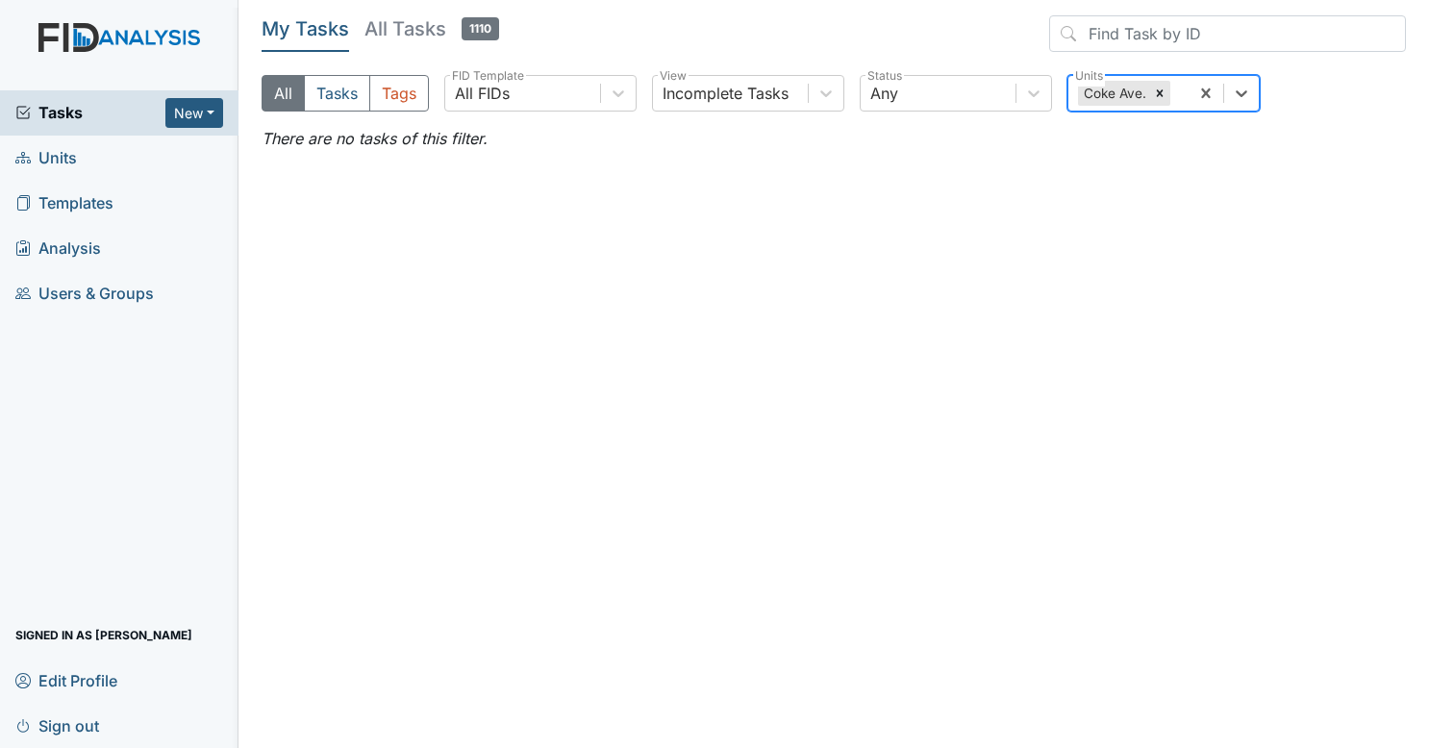
click at [1166, 97] on div at bounding box center [1159, 93] width 21 height 25
click at [129, 104] on span "Tasks" at bounding box center [90, 112] width 150 height 23
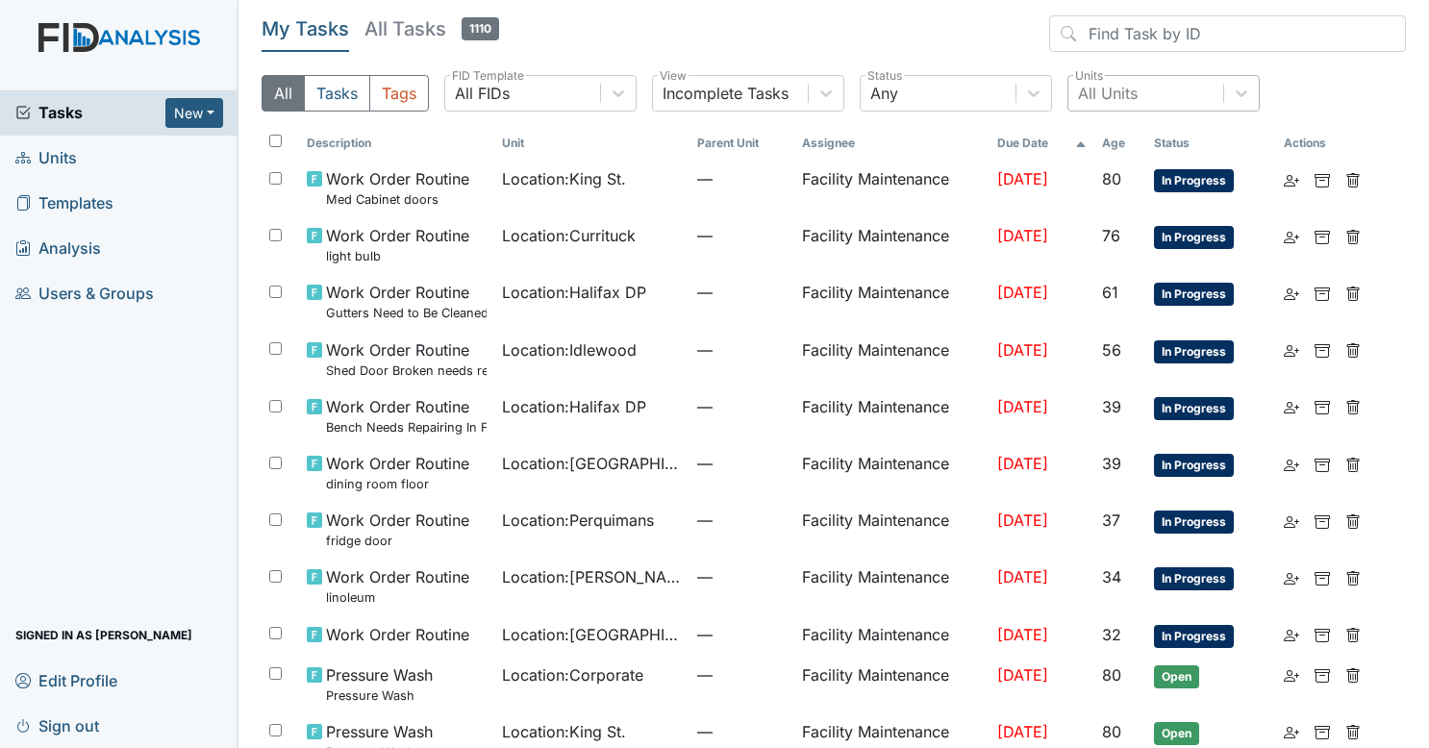
click at [1077, 78] on div "All Units" at bounding box center [1146, 93] width 155 height 35
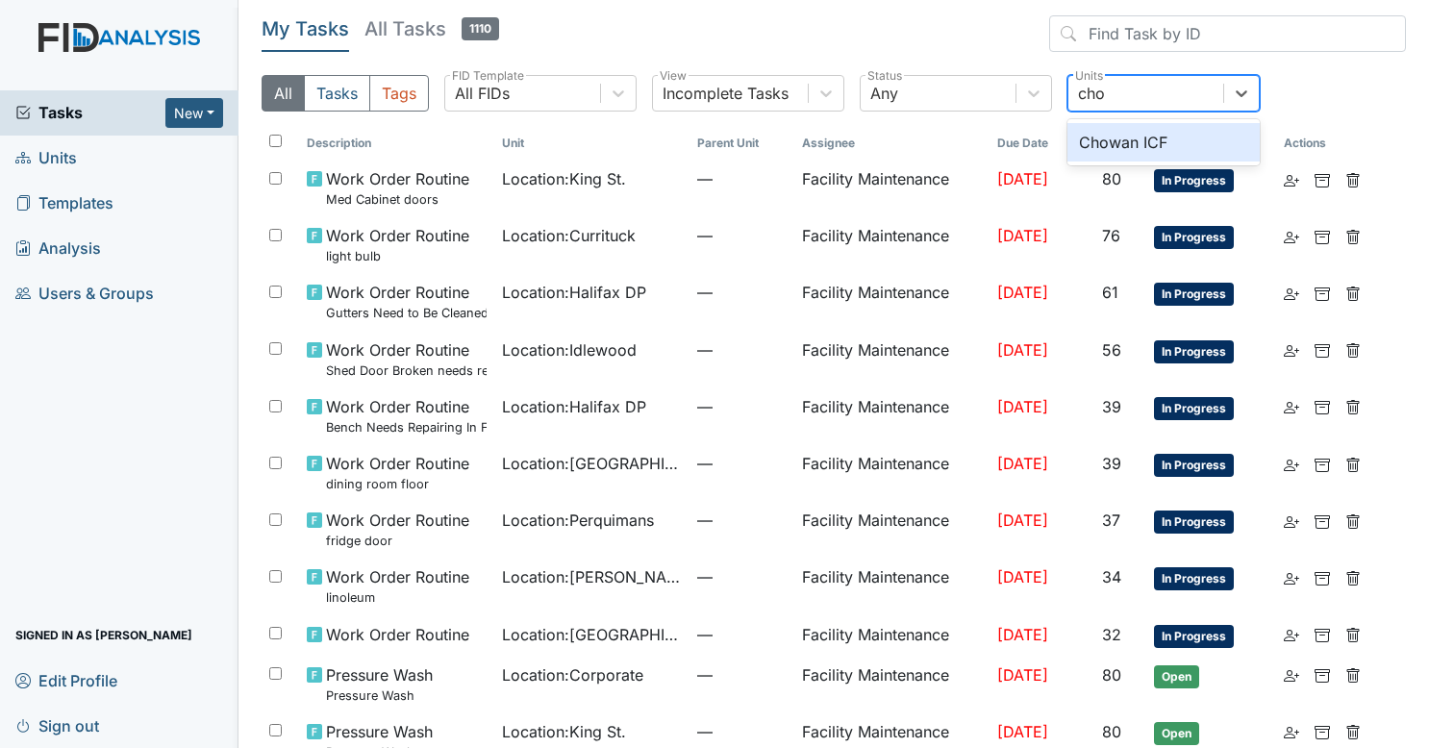
type input "chow"
click at [1087, 132] on div "Chowan ICF" at bounding box center [1164, 142] width 192 height 38
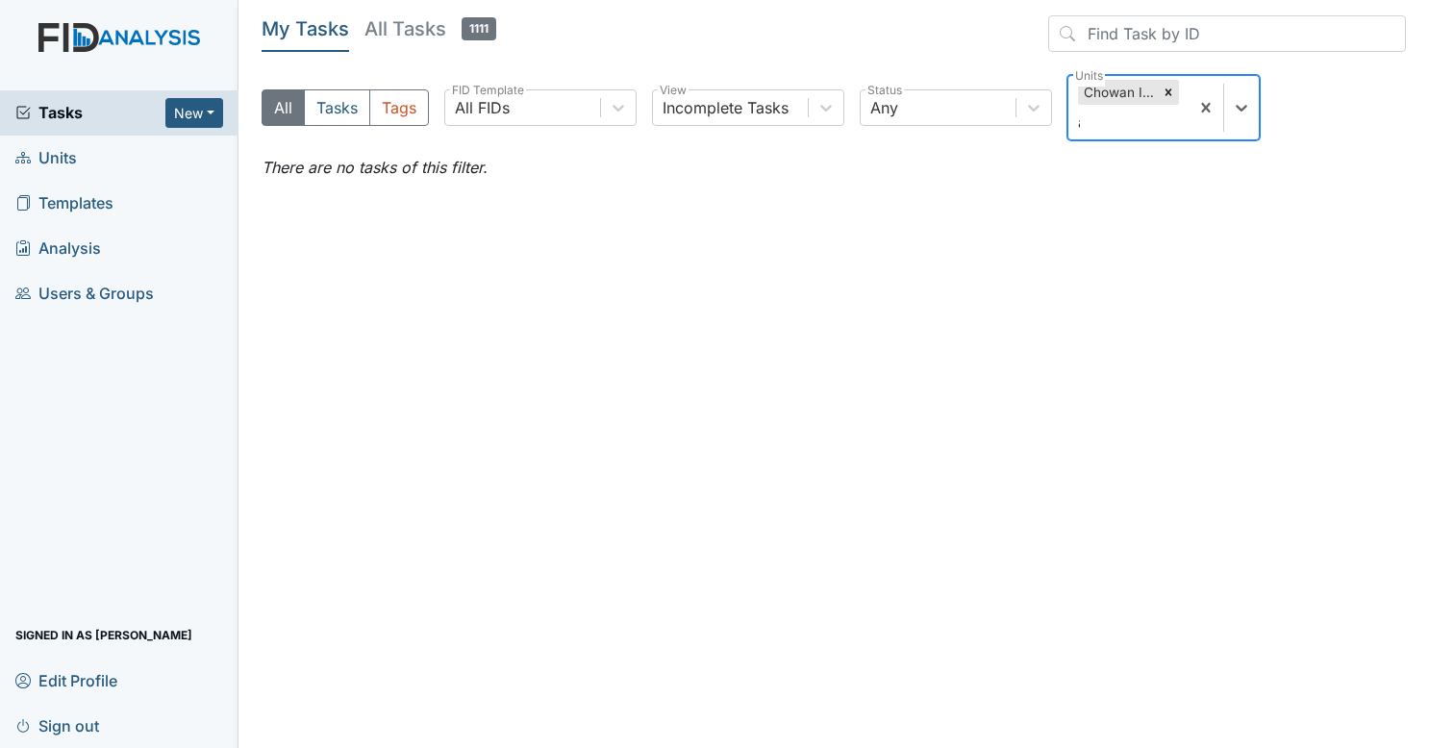
type input "al"
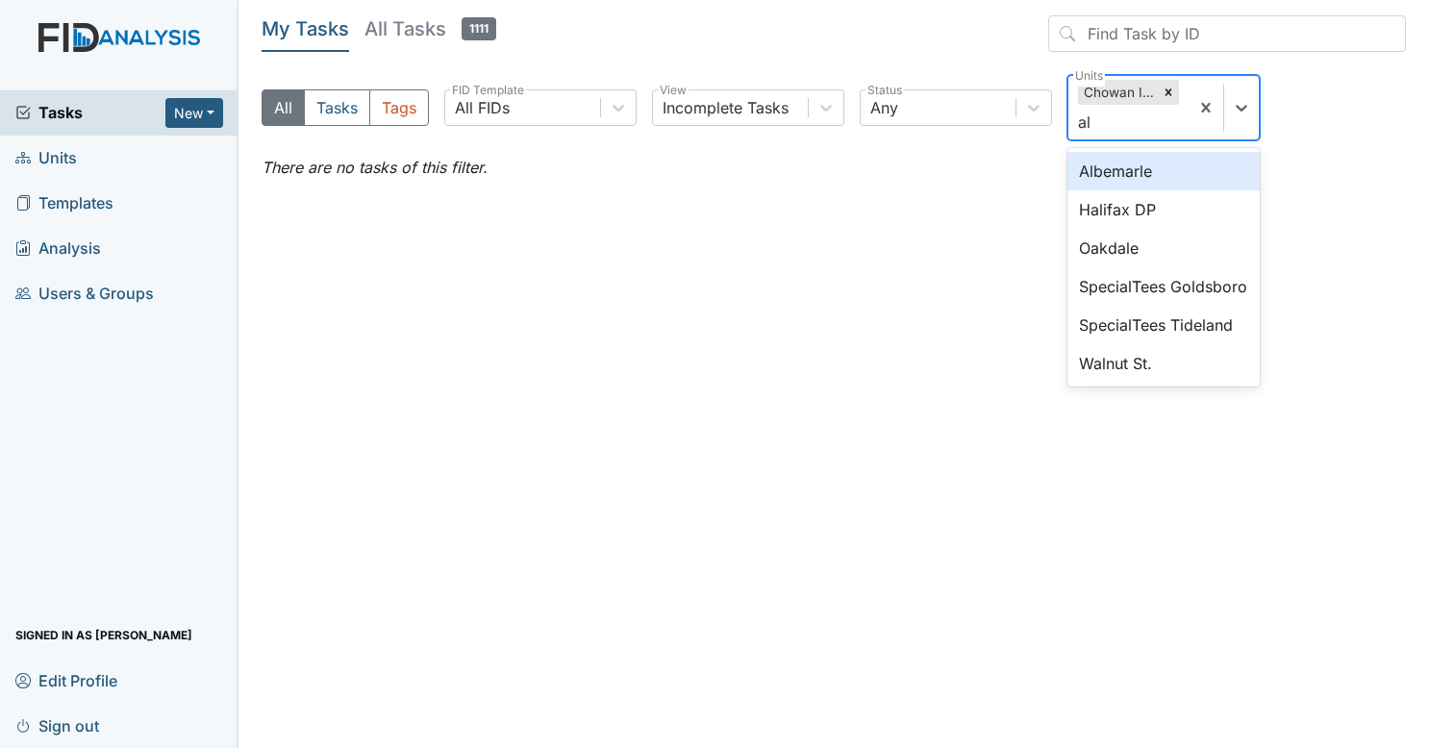
click at [1122, 169] on div "Albemarle" at bounding box center [1164, 171] width 192 height 38
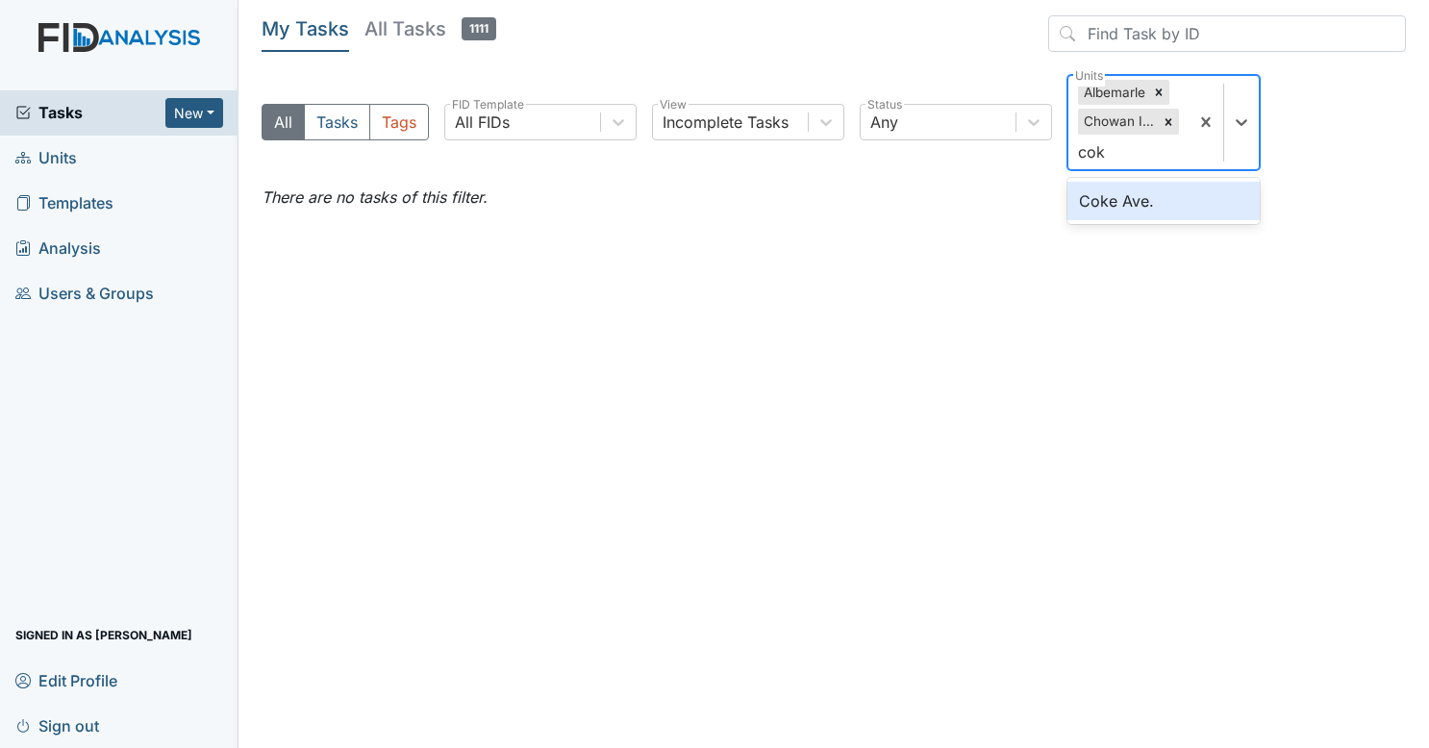
type input "coke"
click at [1118, 190] on div "Coke Ave." at bounding box center [1164, 201] width 192 height 38
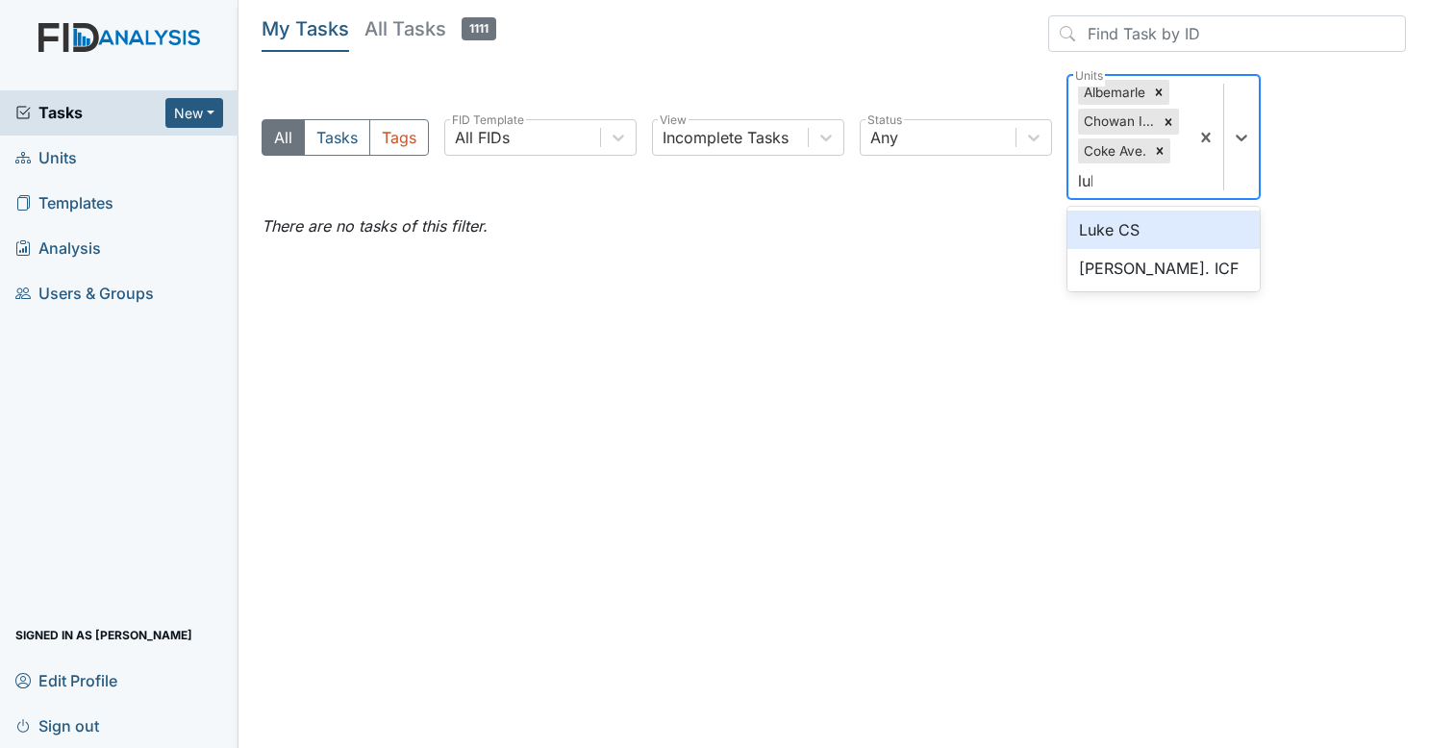
type input "luke"
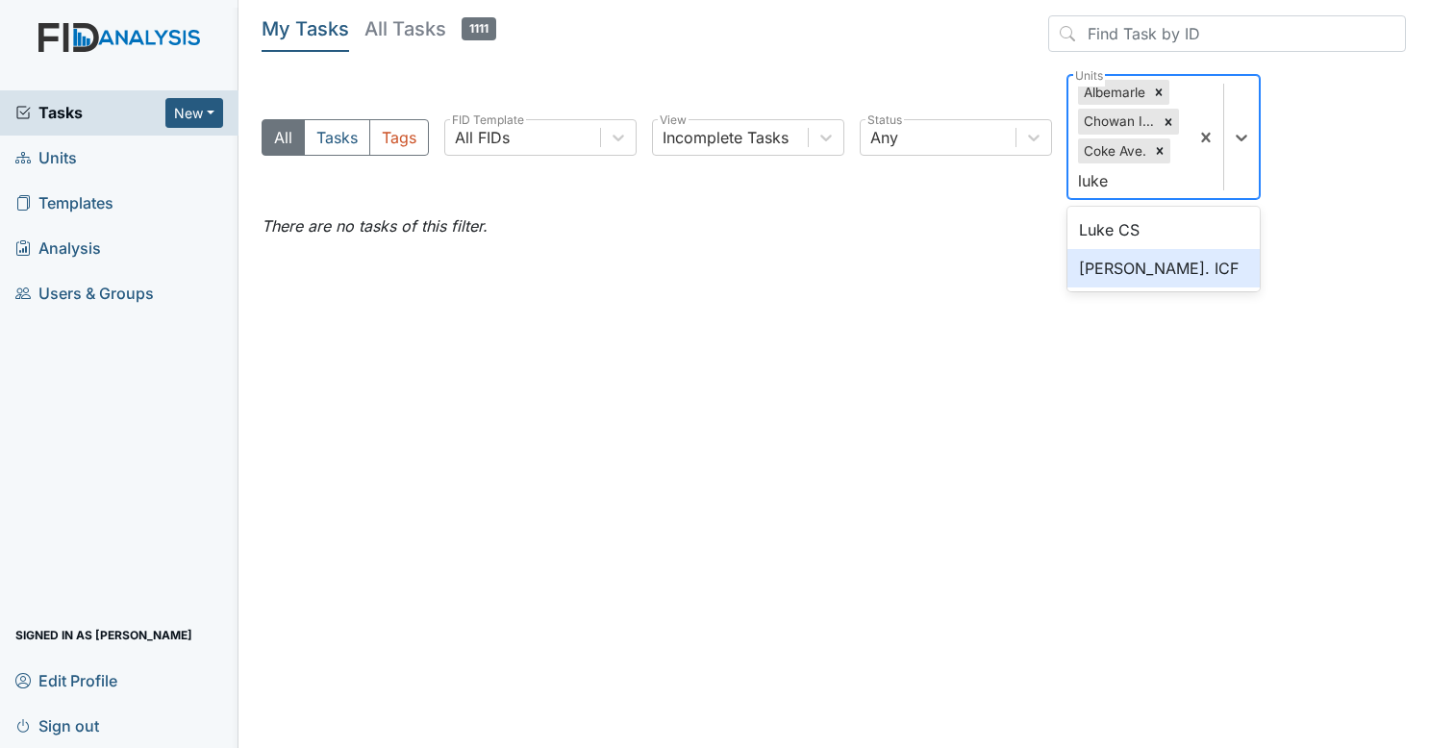
click at [1161, 264] on div "[PERSON_NAME]. ICF" at bounding box center [1164, 268] width 192 height 38
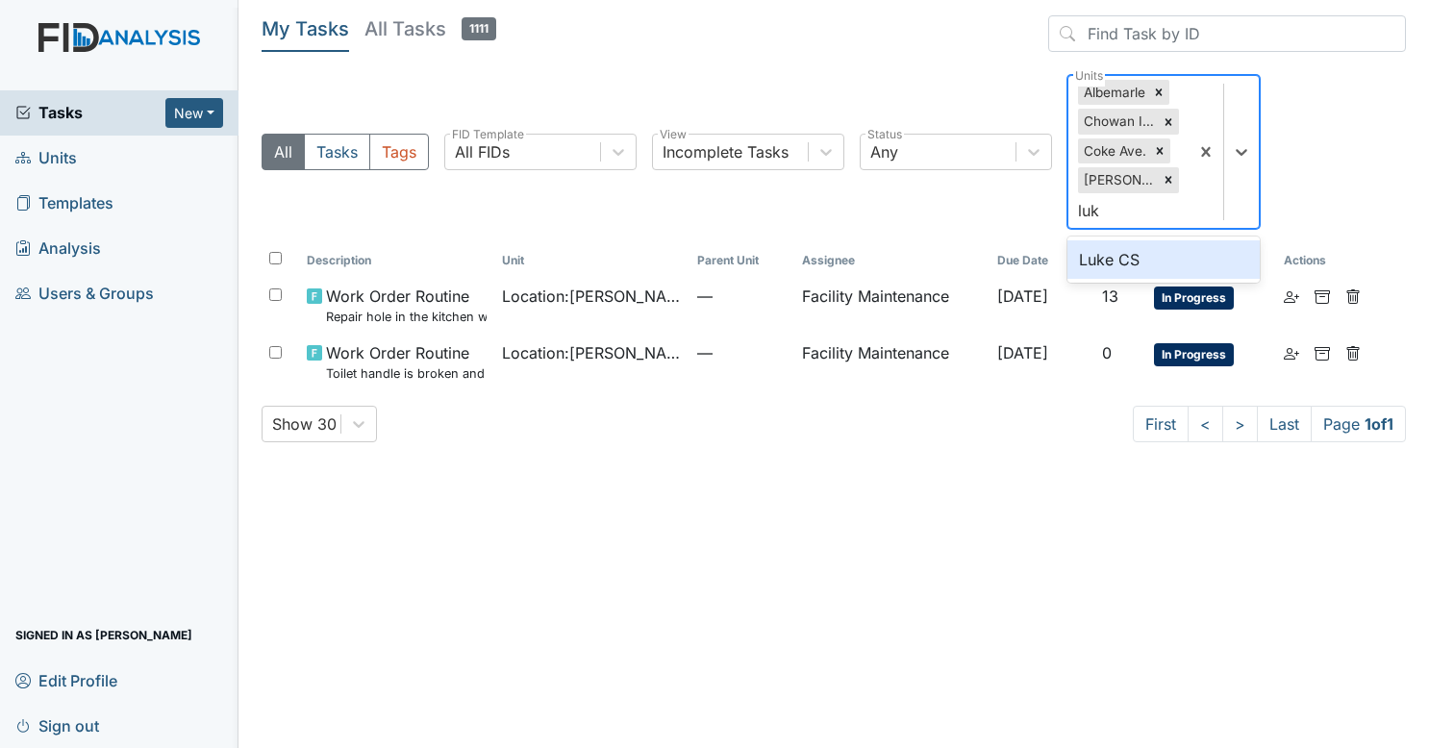
type input "luke"
click at [1116, 256] on div "Luke CS" at bounding box center [1164, 259] width 192 height 38
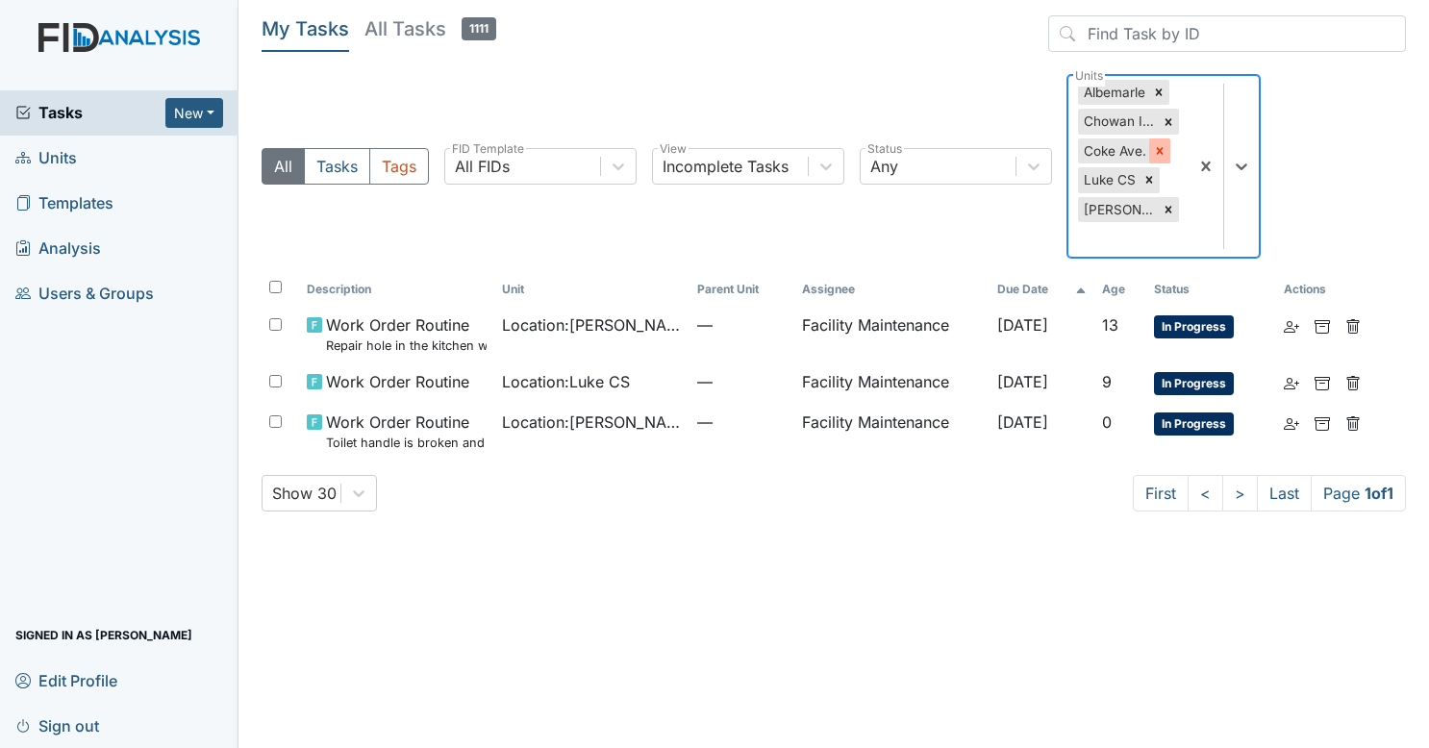
click at [1168, 142] on div at bounding box center [1159, 150] width 21 height 25
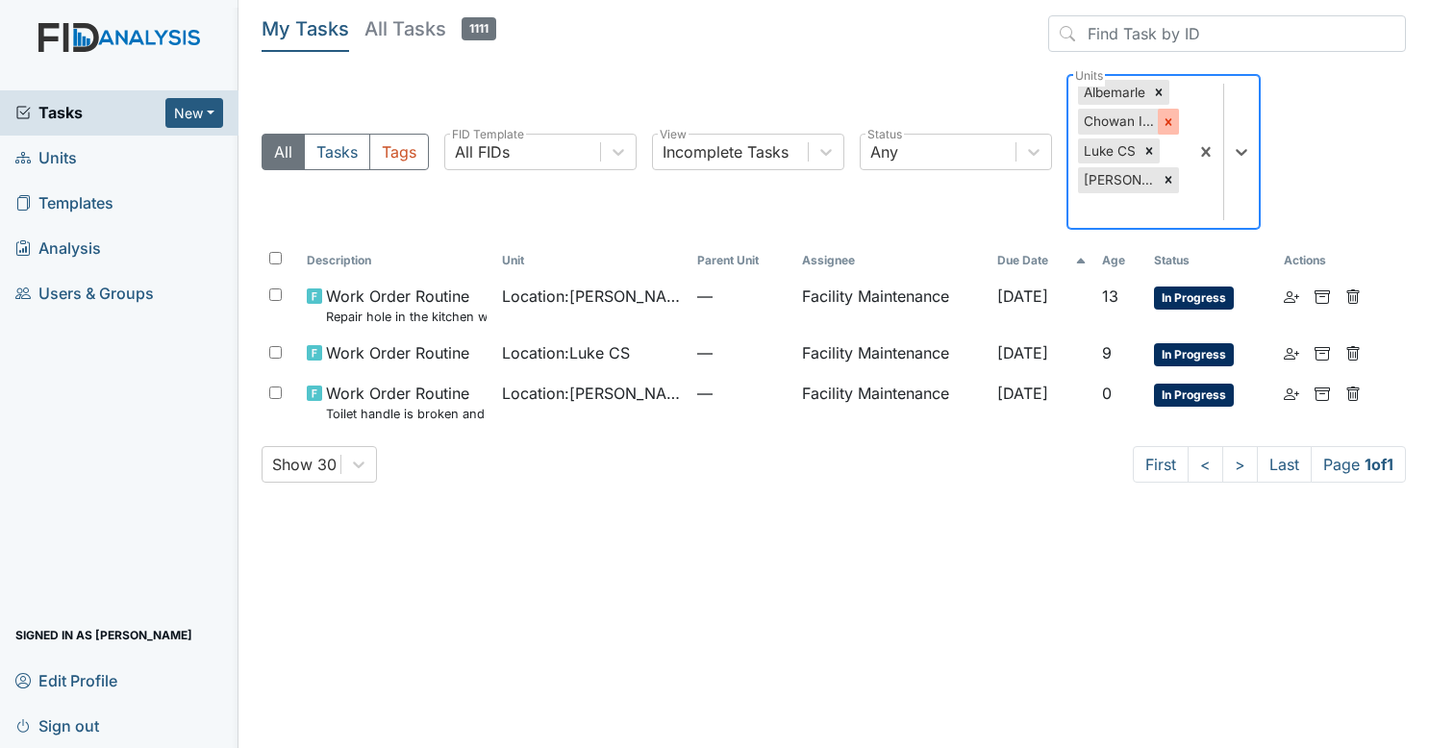
click at [1169, 125] on icon at bounding box center [1168, 121] width 13 height 13
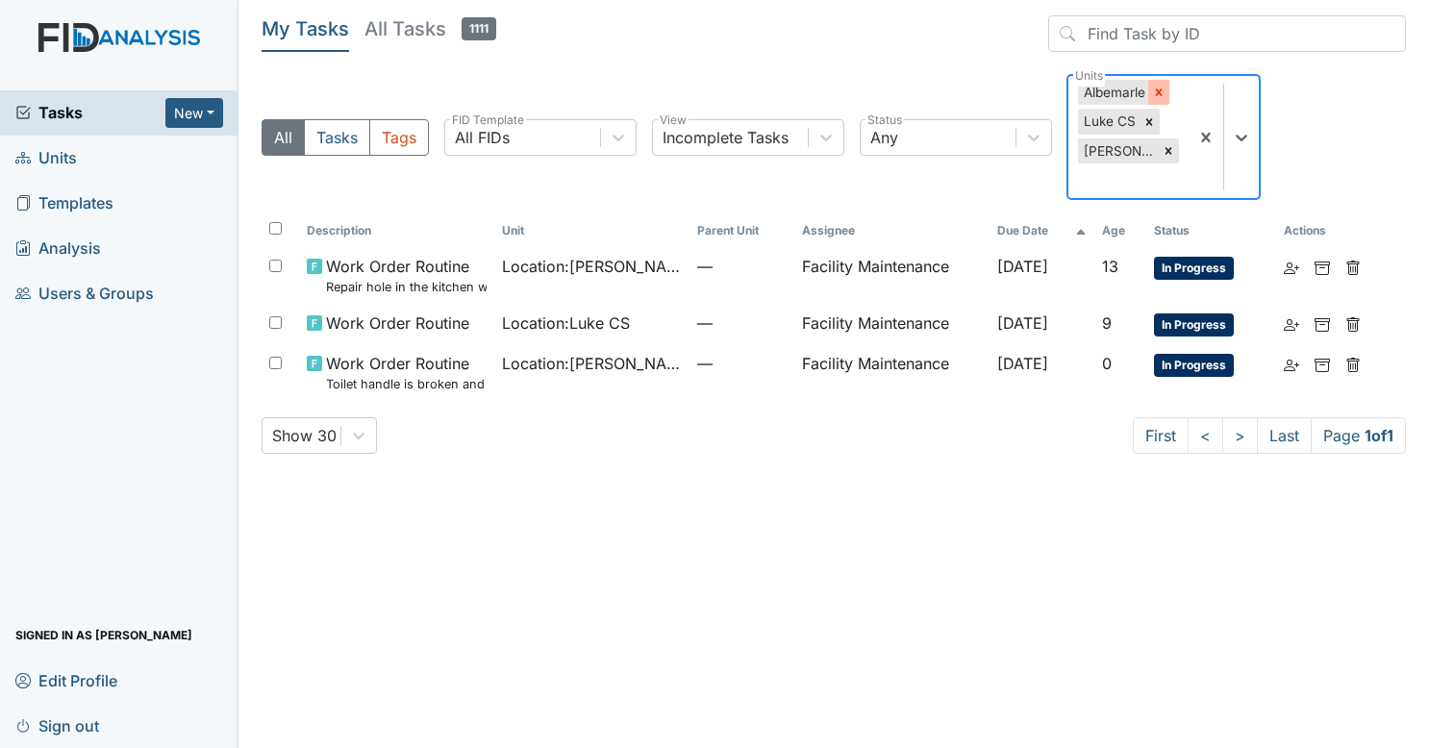
click at [1161, 92] on icon at bounding box center [1158, 92] width 13 height 13
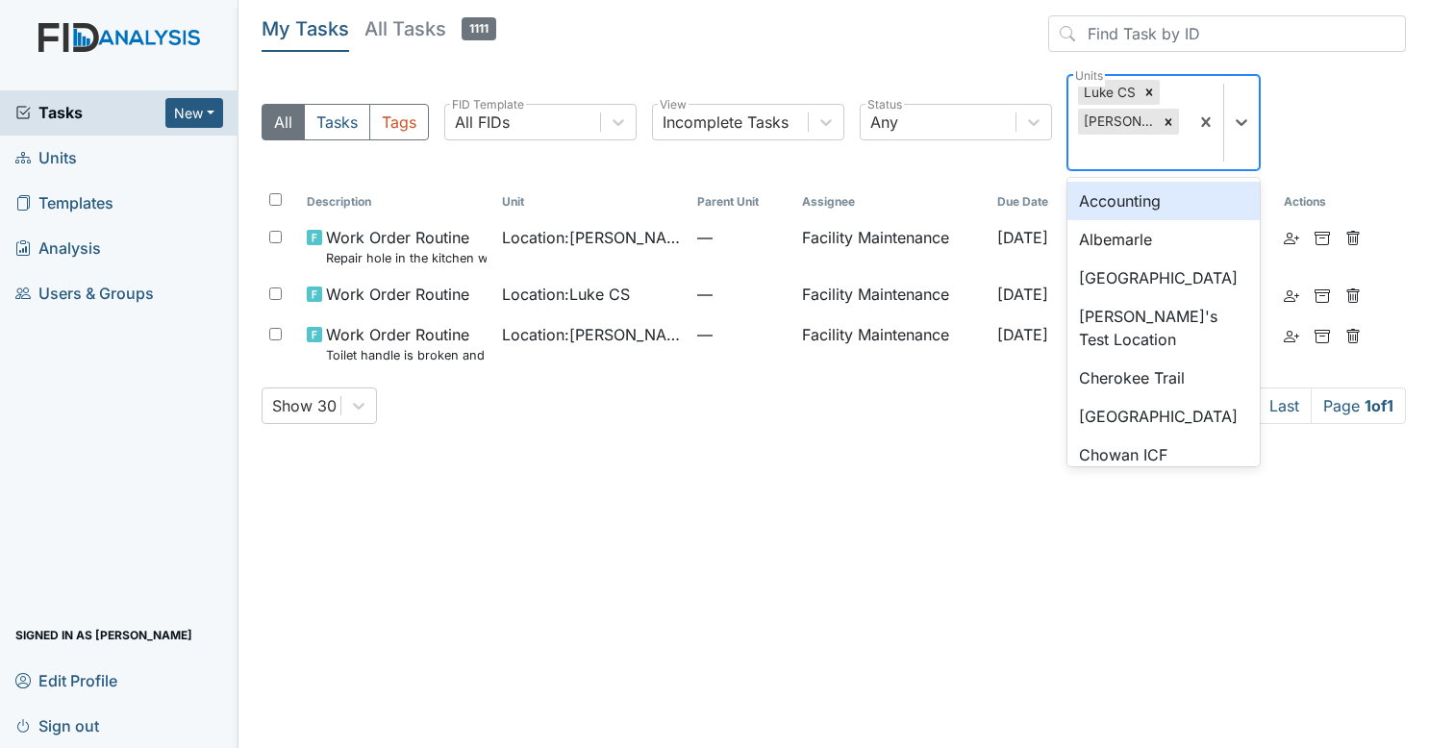
click at [1108, 156] on div "Luke CS Luke St. ICF" at bounding box center [1129, 122] width 120 height 93
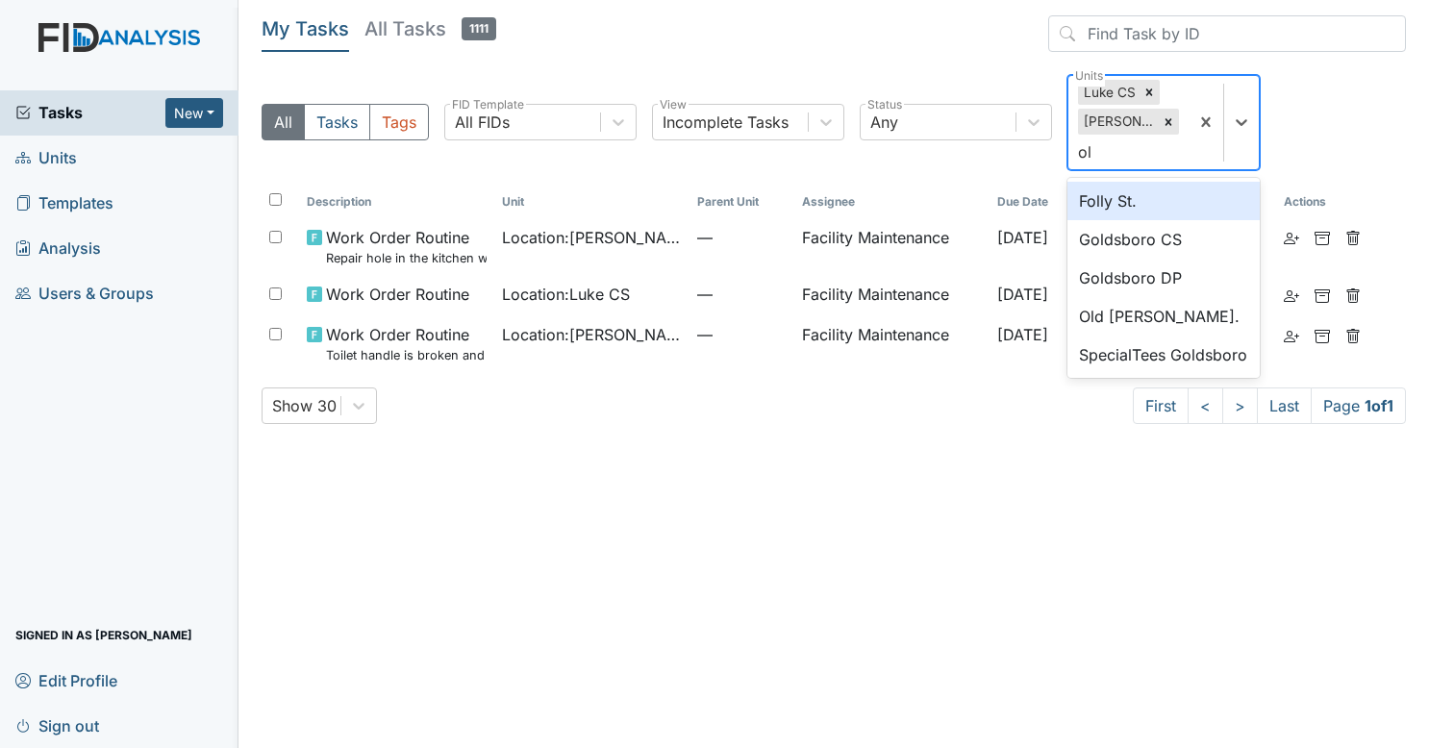
type input "old"
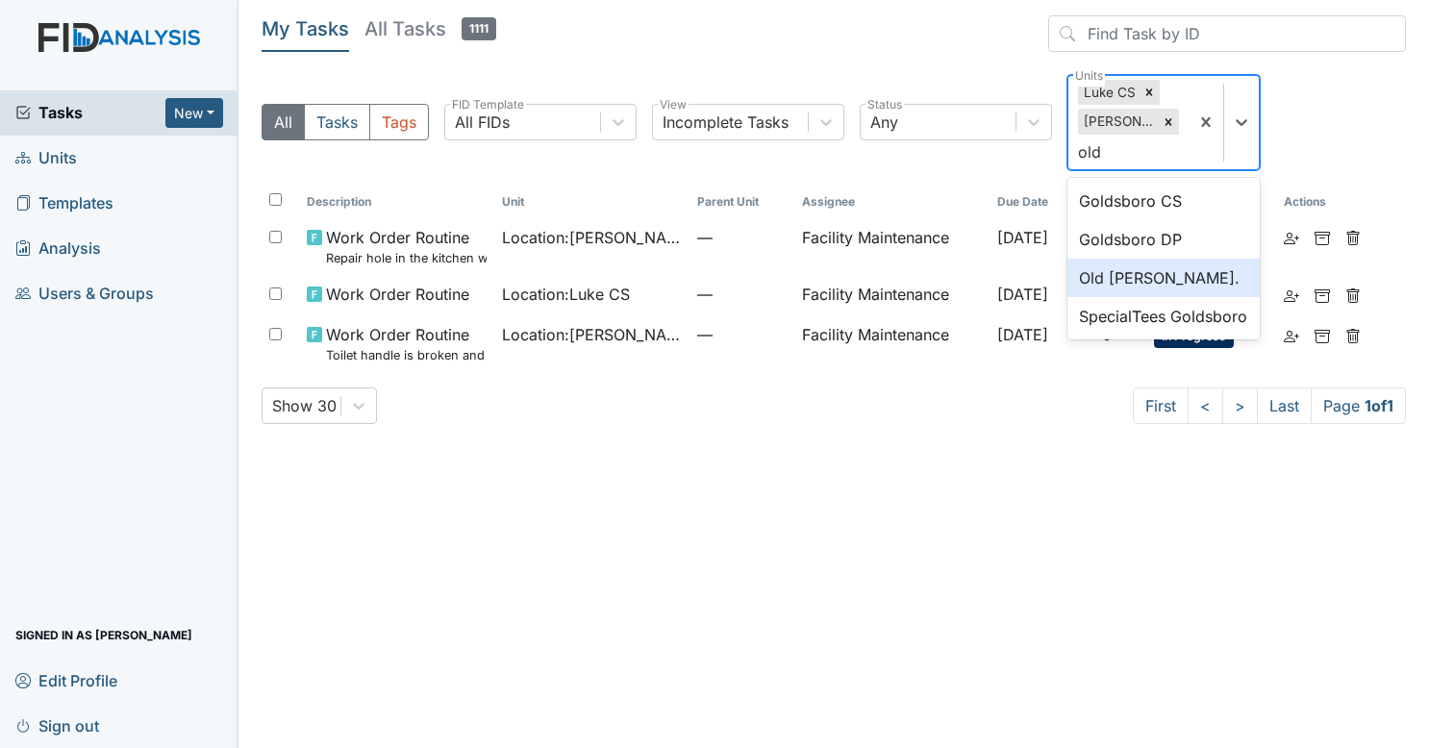
click at [1122, 266] on div "Old Roper Rd." at bounding box center [1164, 278] width 192 height 38
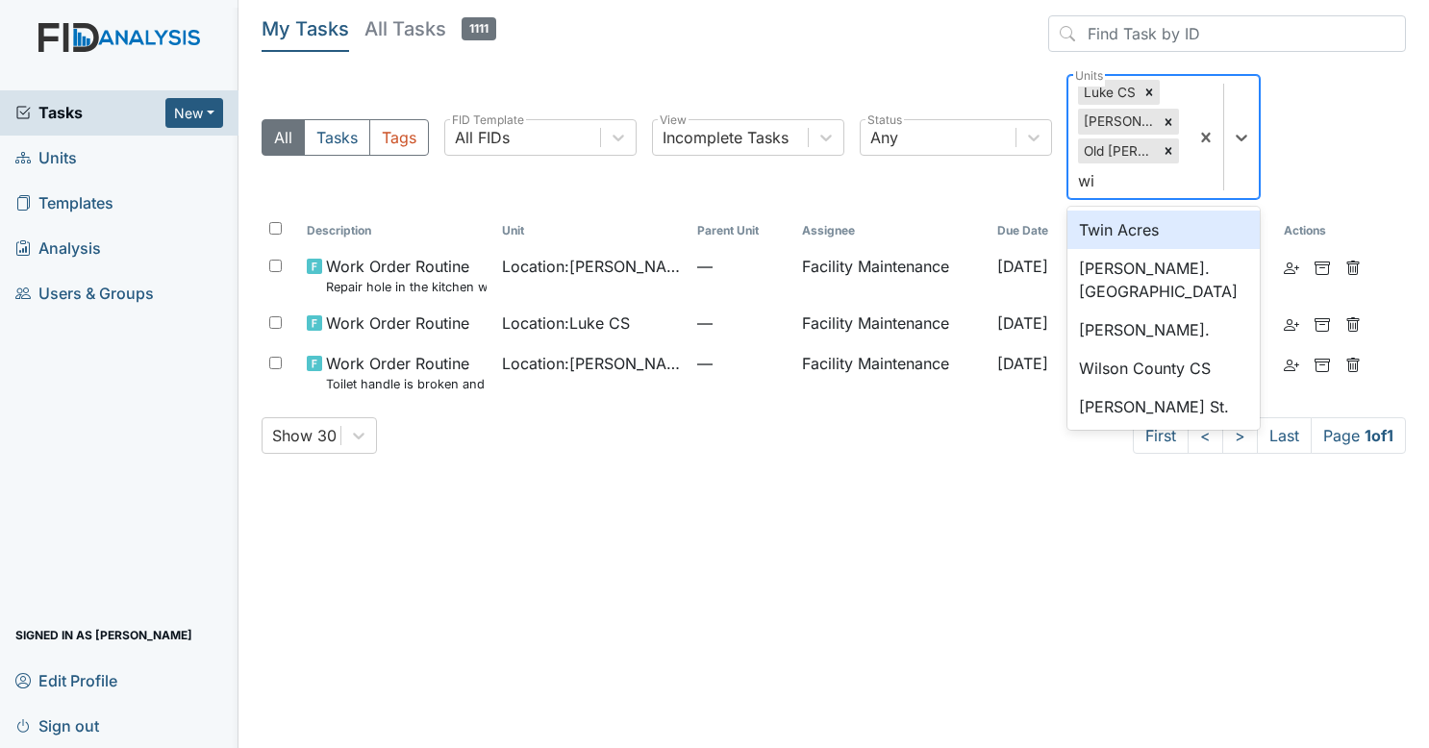
type input "wil"
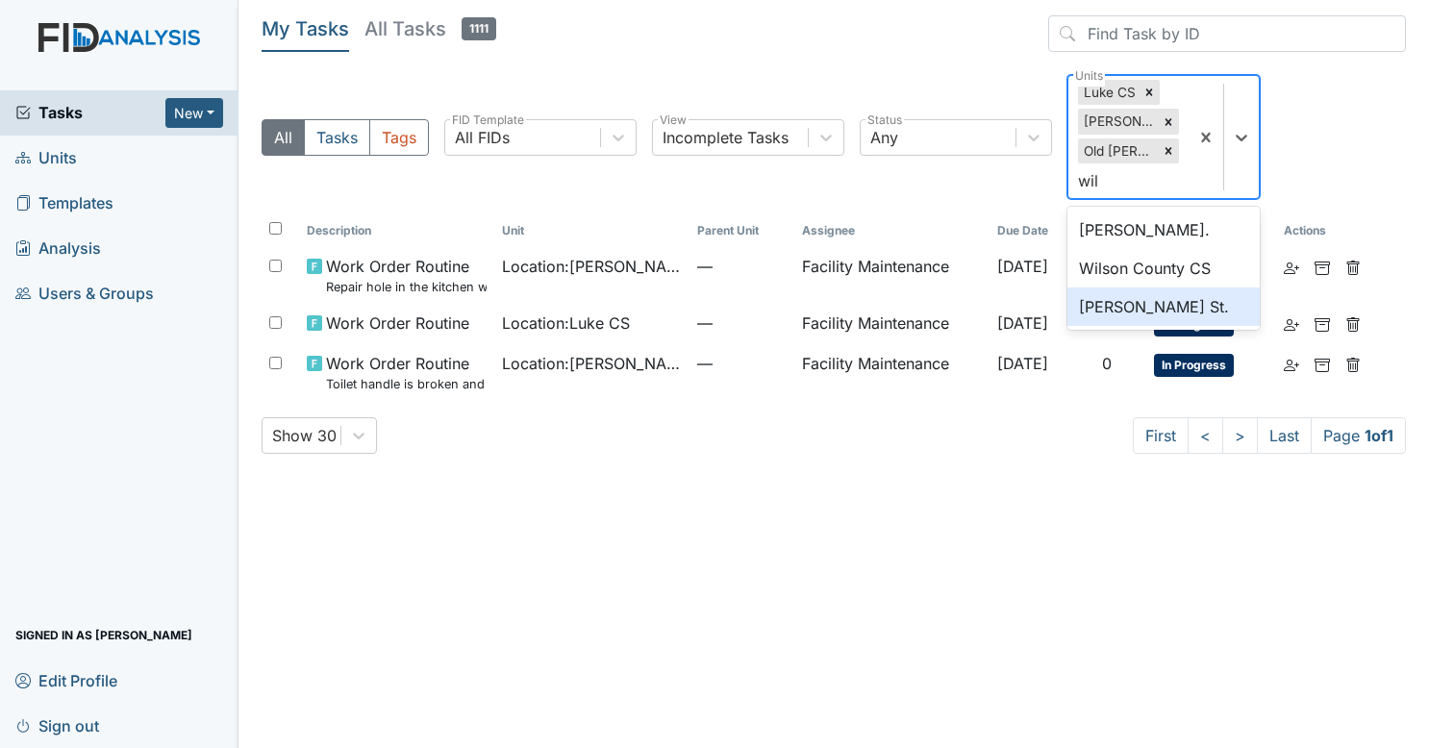
click at [1121, 314] on div "Wilson St." at bounding box center [1164, 307] width 192 height 38
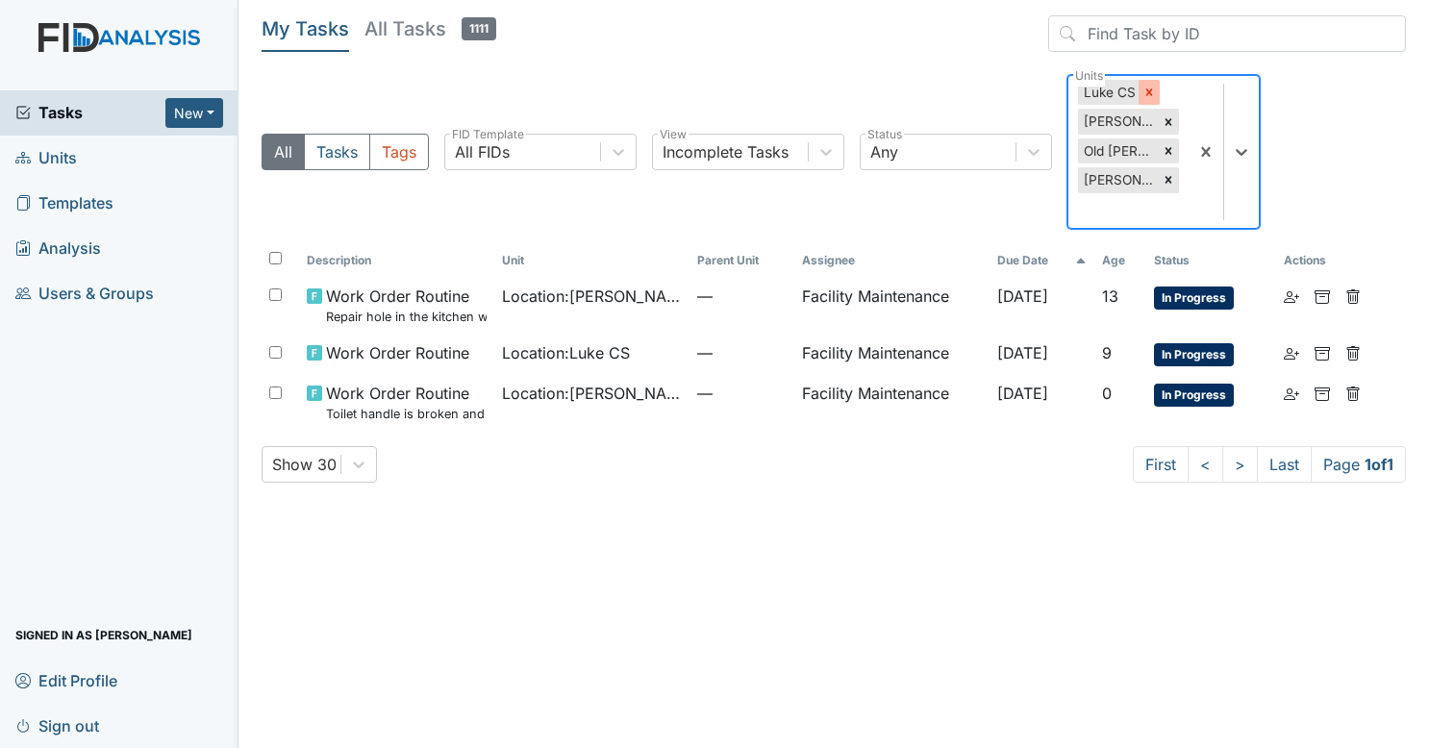
click at [1152, 99] on div at bounding box center [1149, 92] width 21 height 25
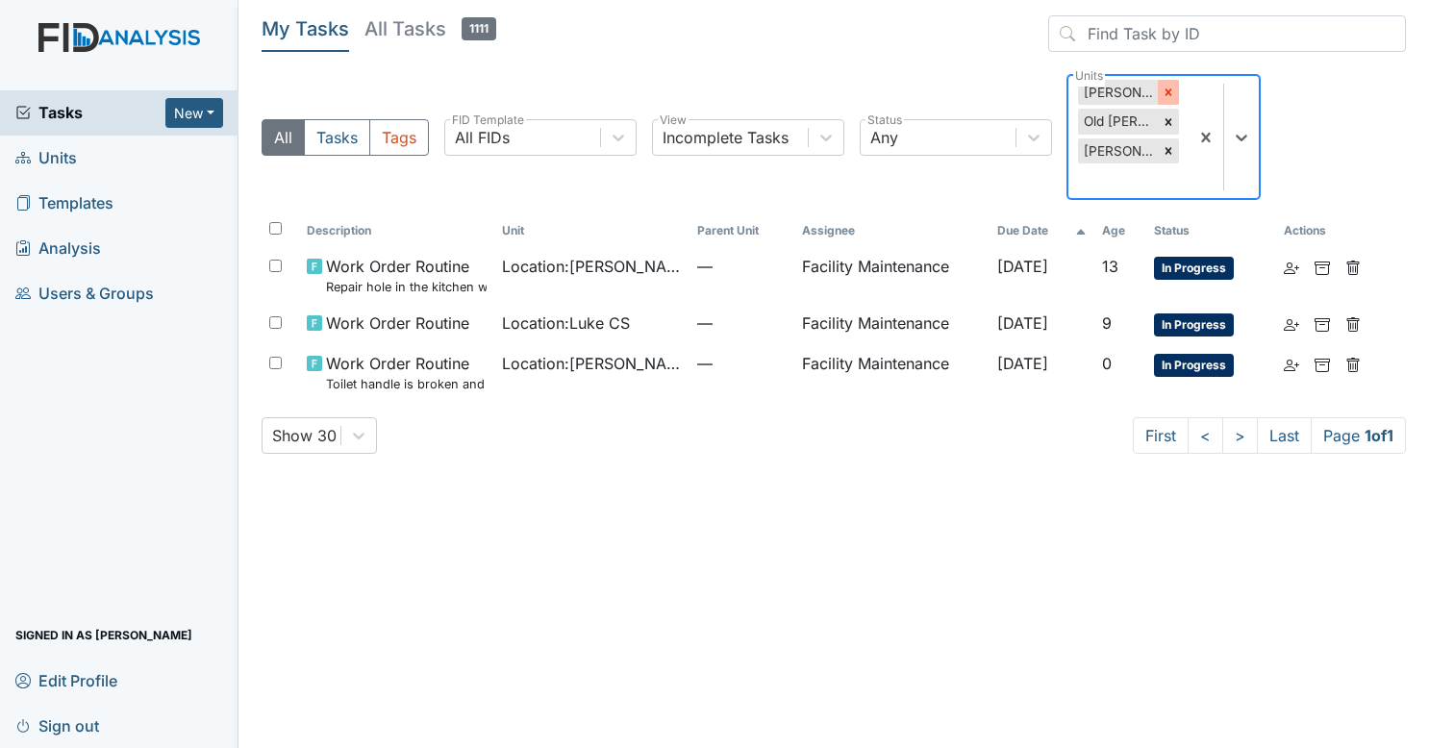
click at [1168, 103] on div at bounding box center [1168, 92] width 21 height 25
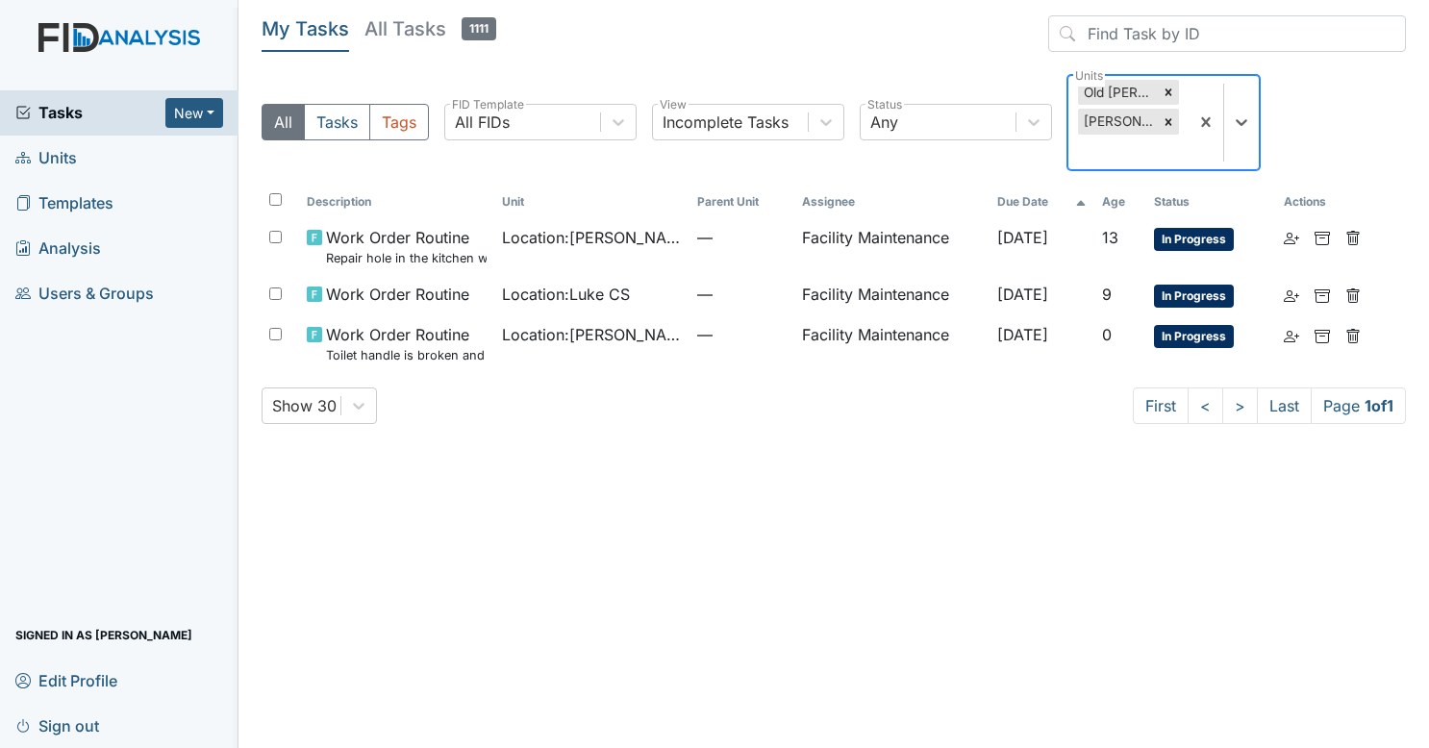
click at [1168, 103] on div at bounding box center [1168, 92] width 21 height 25
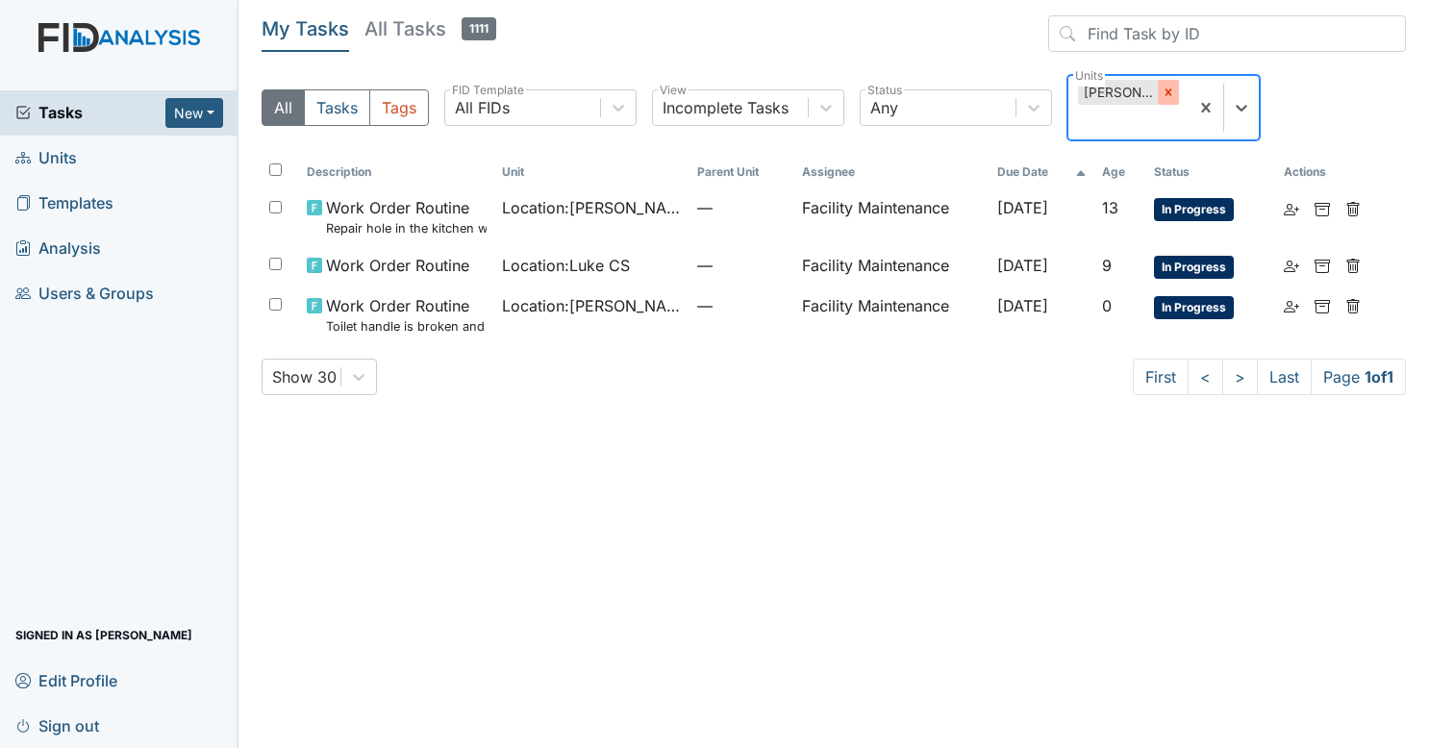
click at [1162, 100] on div at bounding box center [1168, 92] width 21 height 25
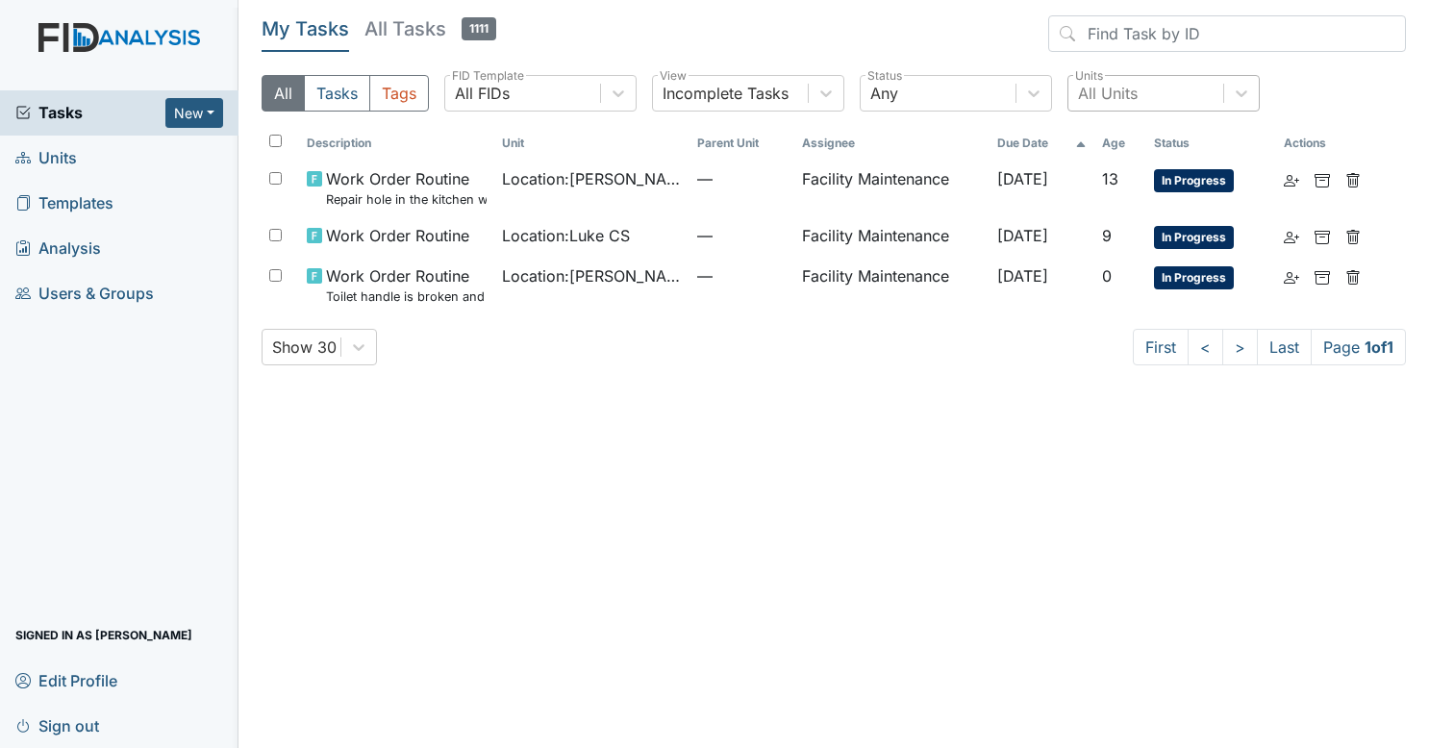
click at [65, 723] on span "Sign out" at bounding box center [57, 726] width 84 height 30
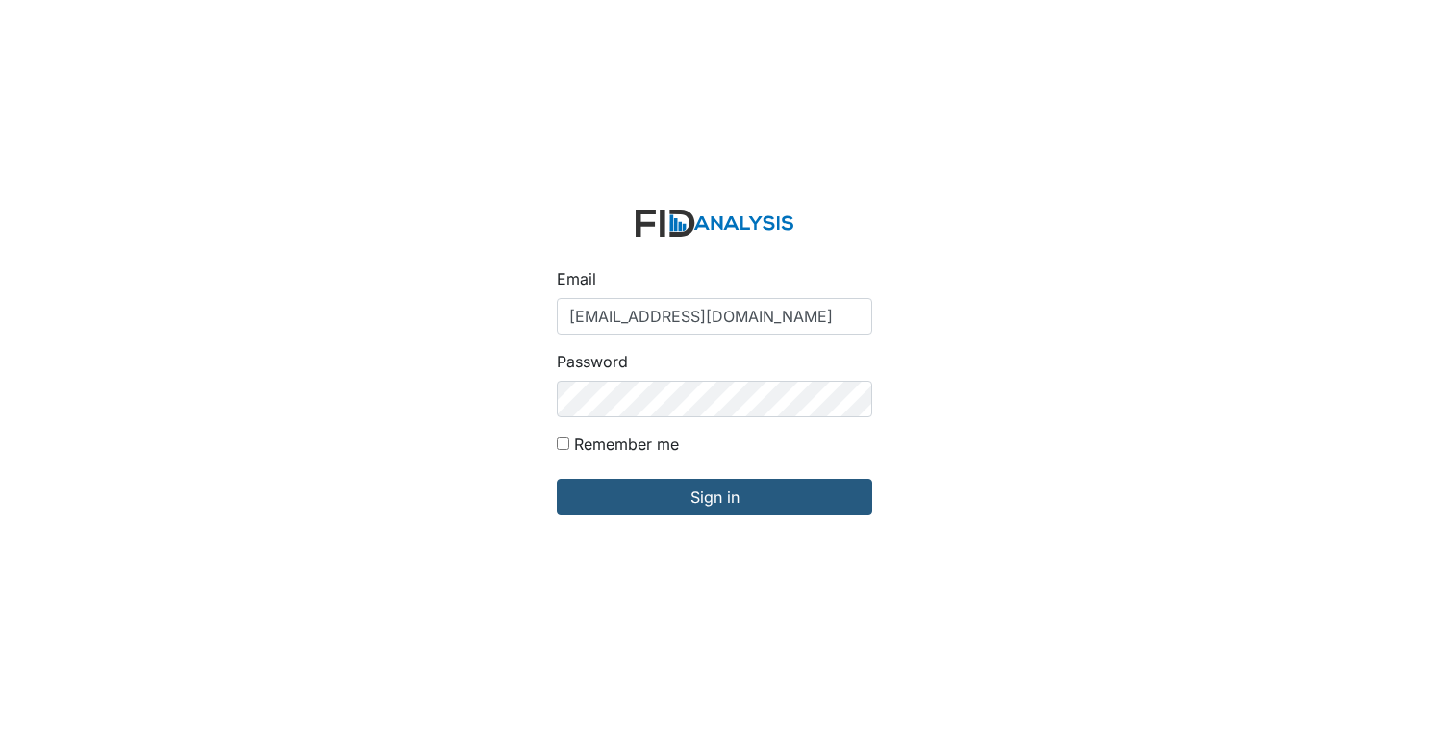
click at [715, 289] on div "Email [EMAIL_ADDRESS][DOMAIN_NAME]" at bounding box center [714, 300] width 315 height 67
click at [711, 302] on input "[EMAIL_ADDRESS][DOMAIN_NAME]" at bounding box center [714, 316] width 315 height 37
type input "[EMAIL_ADDRESS][DOMAIN_NAME]"
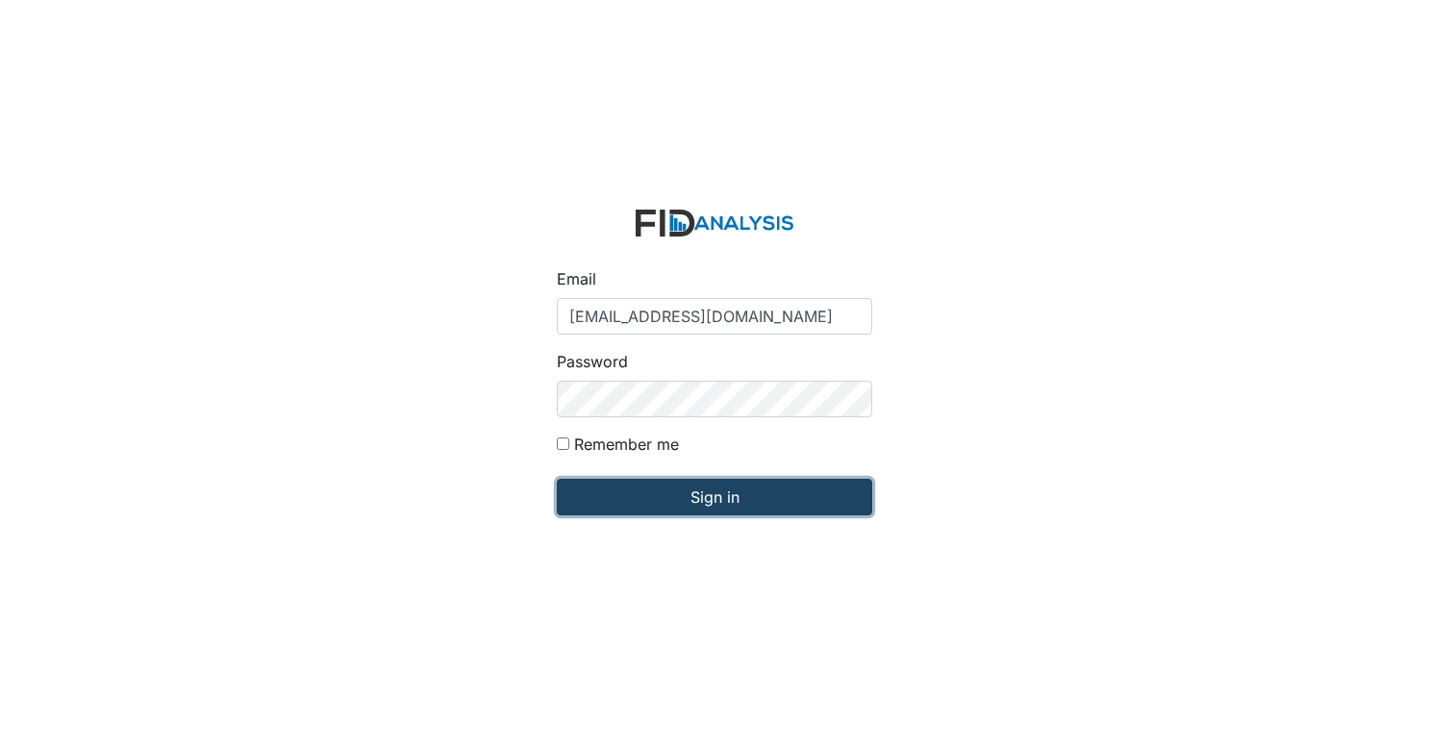
click at [723, 489] on input "Sign in" at bounding box center [714, 497] width 315 height 37
